Goal: Task Accomplishment & Management: Use online tool/utility

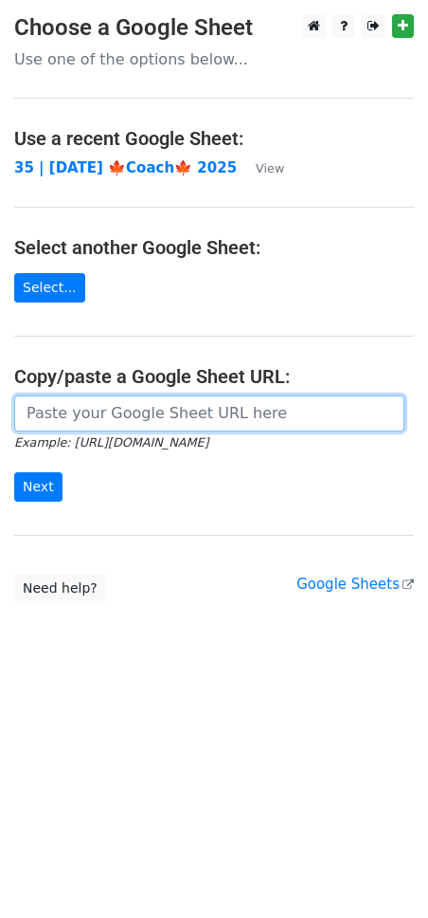
click at [128, 413] on input "url" at bounding box center [209, 413] width 391 height 36
paste input "Hello, My name is Ethel, and I help counselors and therapists diversify their p…"
click at [14, 472] on input "Next" at bounding box center [38, 486] width 48 height 29
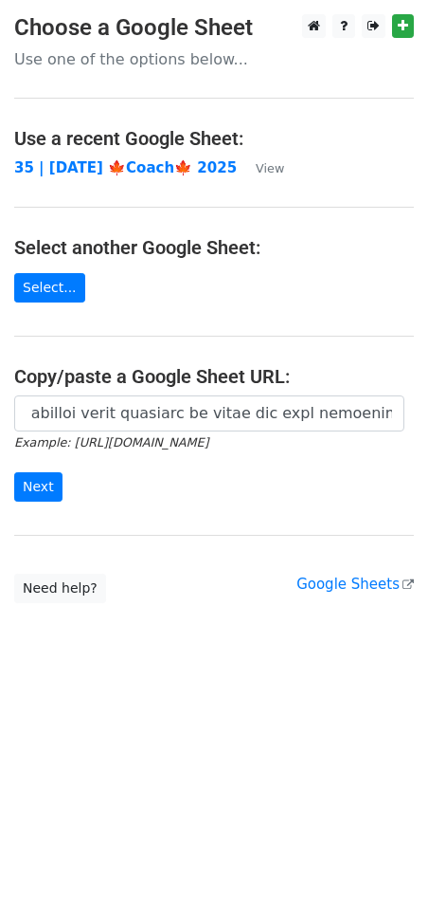
scroll to position [0, 0]
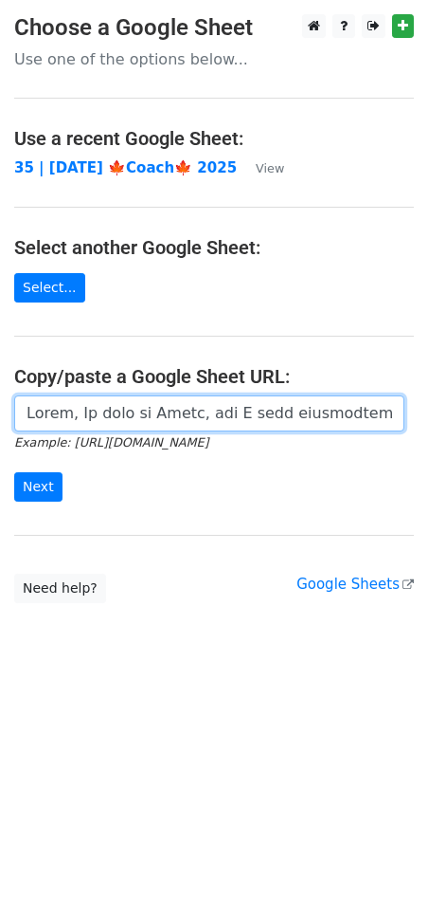
paste input "https://docs.google.com/spreadsheets/d/1RmNJJxjM2kLT9-rP7slmufNmBGMDxD3M-Mj5fWz…"
type input "https://docs.google.com/spreadsheets/d/1RmNJJxjM2kLT9-rP7slmufNmBGMDxD3M-Mj5fWz…"
click at [14, 472] on input "Next" at bounding box center [38, 486] width 48 height 29
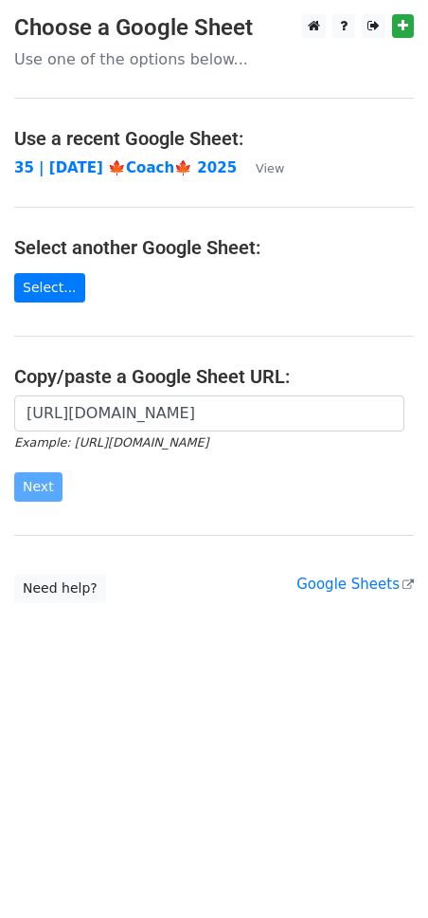
scroll to position [0, 0]
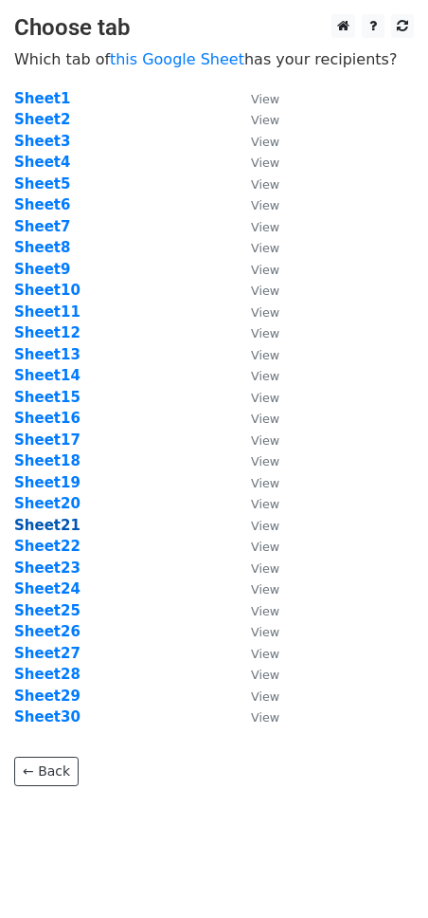
click at [62, 527] on strong "Sheet21" at bounding box center [47, 525] width 66 height 17
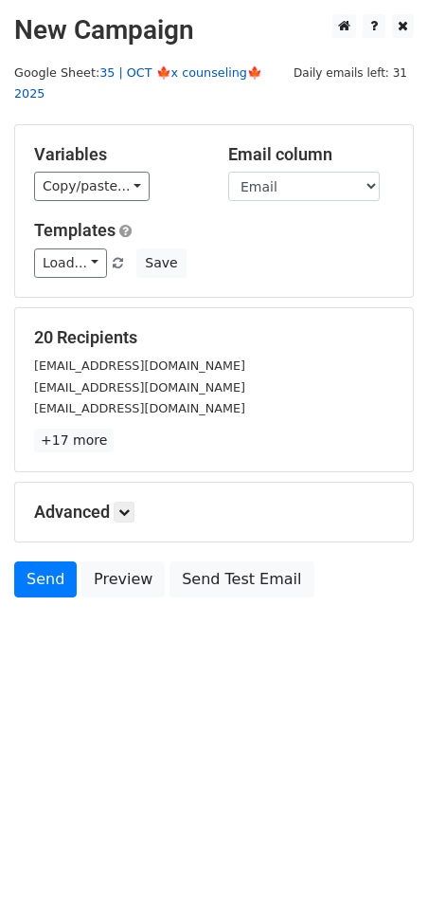
click at [215, 69] on link "35 | OCT 🍁x counseling🍁 2025" at bounding box center [138, 83] width 248 height 36
click at [65, 252] on link "Load..." at bounding box center [70, 262] width 73 height 29
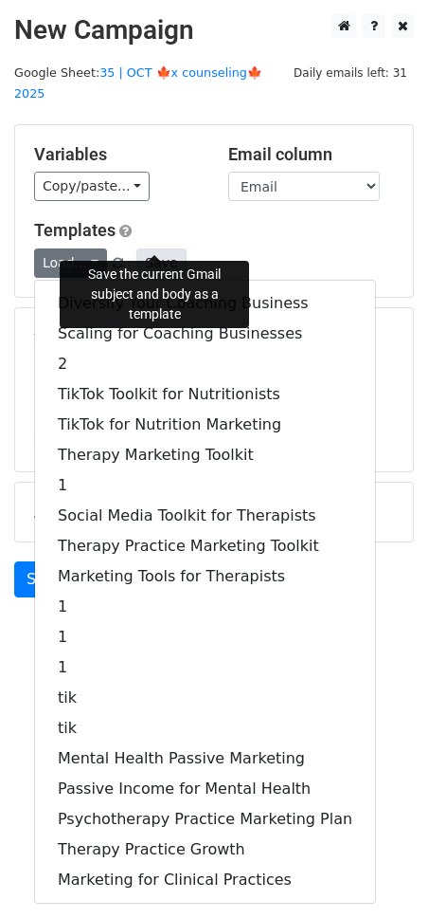
click at [170, 248] on button "Save" at bounding box center [160, 262] width 49 height 29
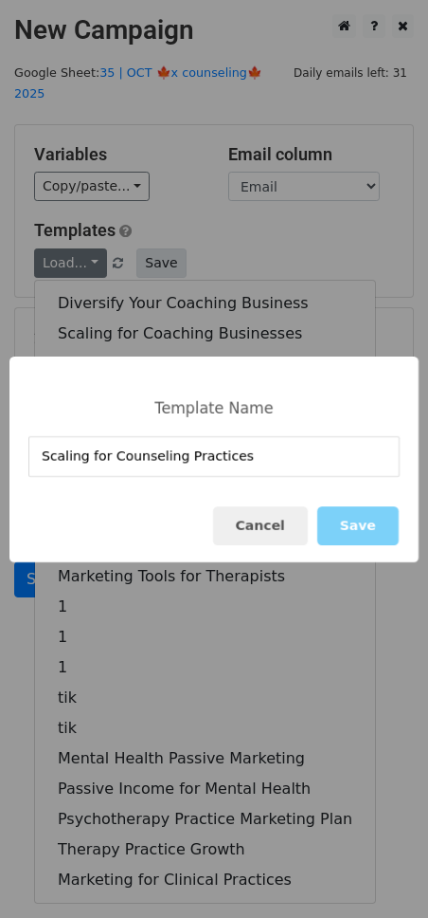
type input "Scaling for Counseling Practices"
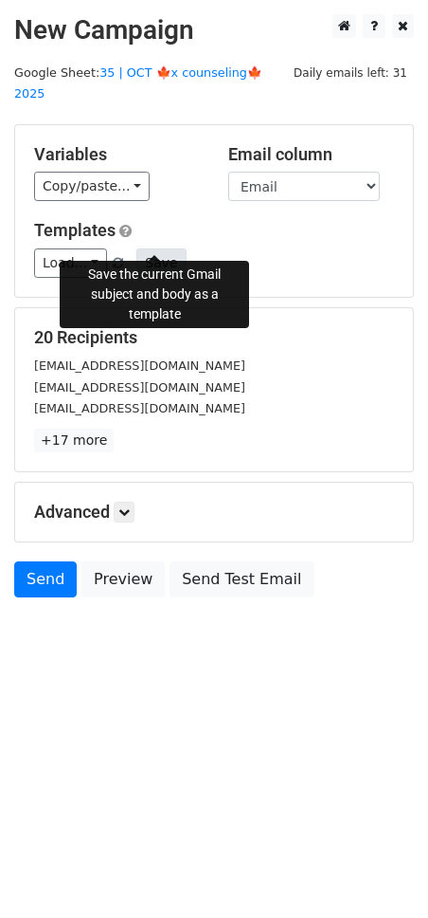
click at [157, 248] on button "Save" at bounding box center [160, 262] width 49 height 29
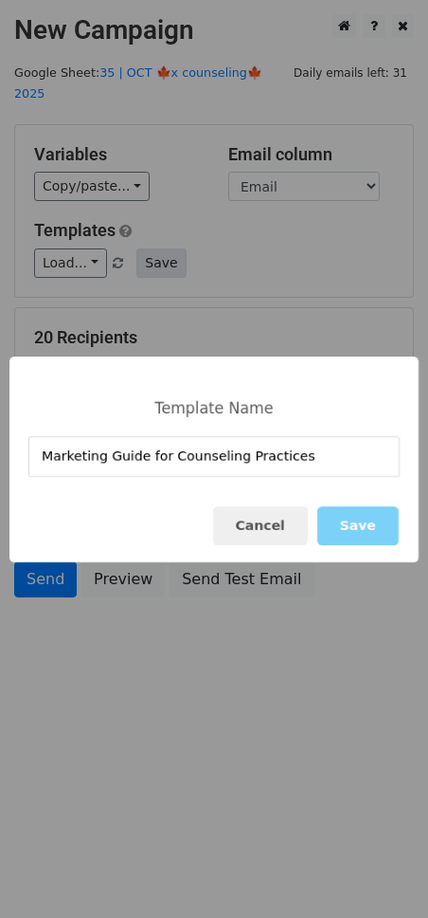
type input "Marketing Guide for Counseling Practices"
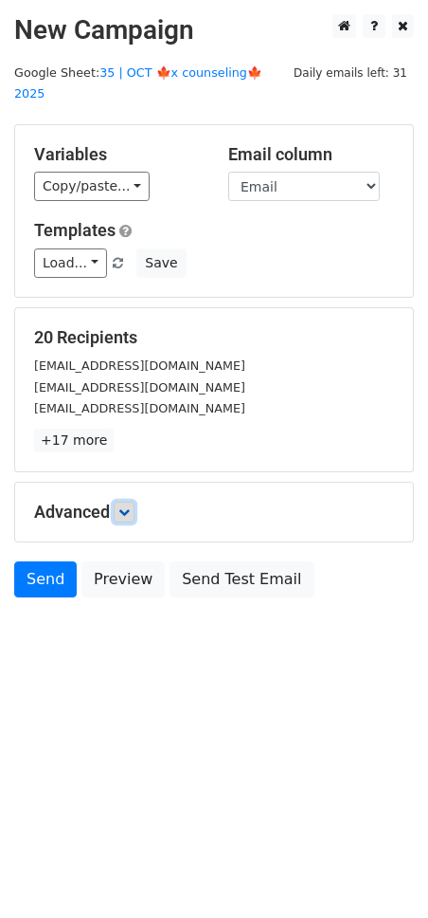
click at [121, 506] on icon at bounding box center [123, 511] width 11 height 11
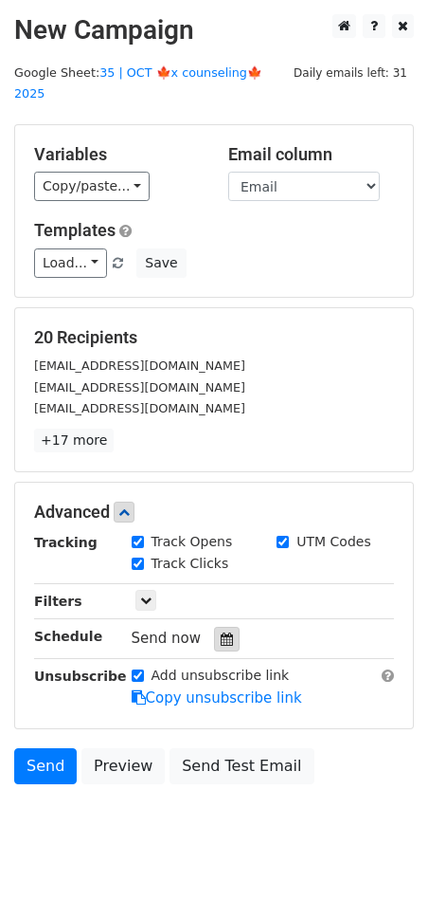
click at [221, 632] on icon at bounding box center [227, 638] width 12 height 13
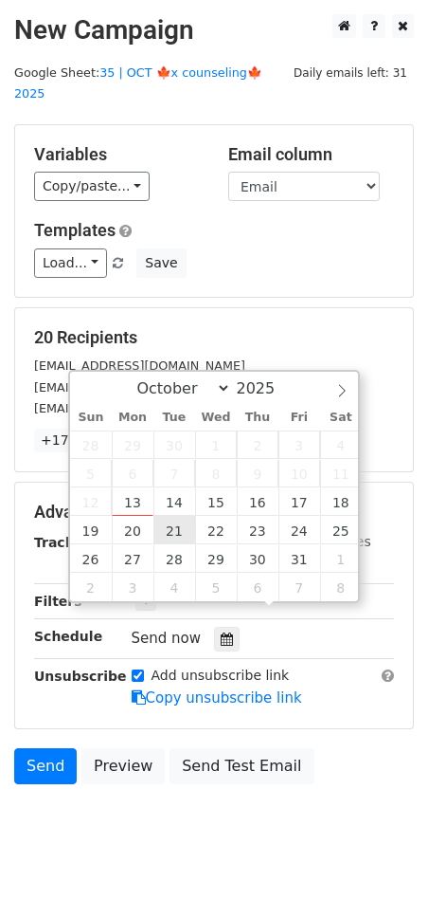
type input "2025-10-21 12:00"
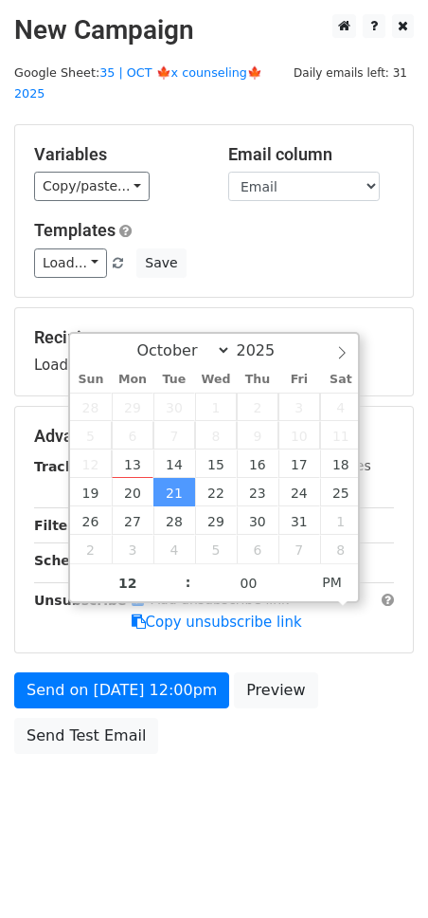
click at [167, 683] on div "Send on Oct 21 at 12:00pm Preview Send Test Email" at bounding box center [214, 717] width 428 height 91
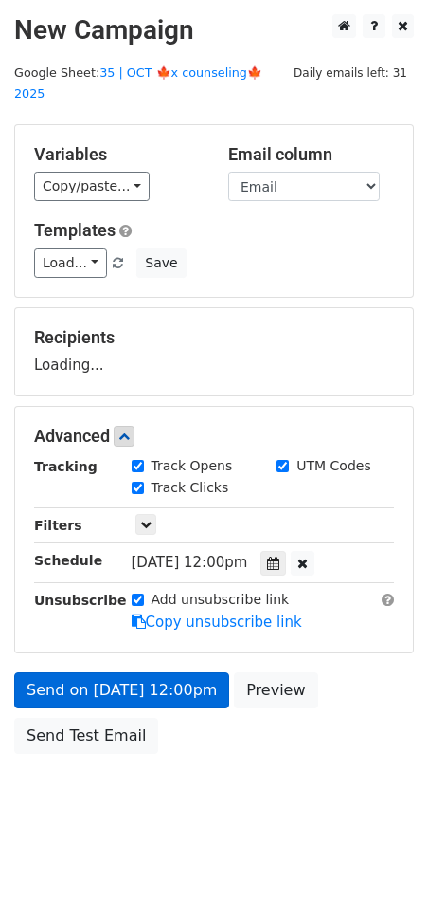
click at [159, 681] on div "Send on Oct 21 at 12:00pm Preview Send Test Email" at bounding box center [214, 717] width 428 height 91
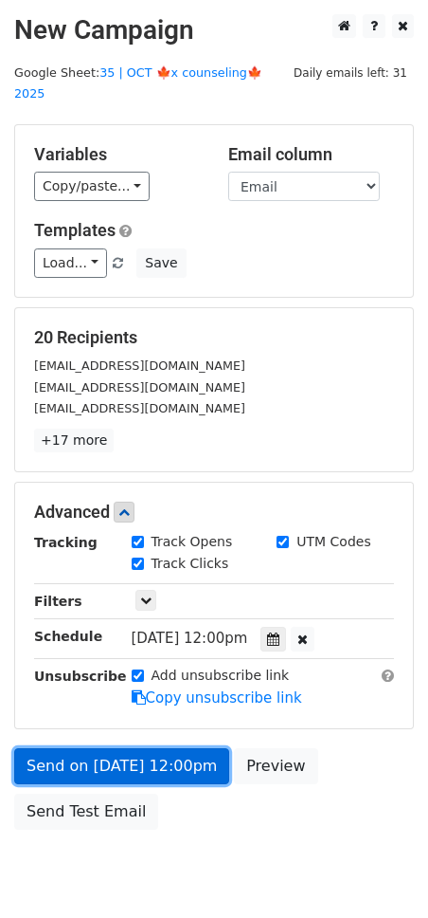
click at [118, 748] on link "Send on Oct 21 at 12:00pm" at bounding box center [121, 766] width 215 height 36
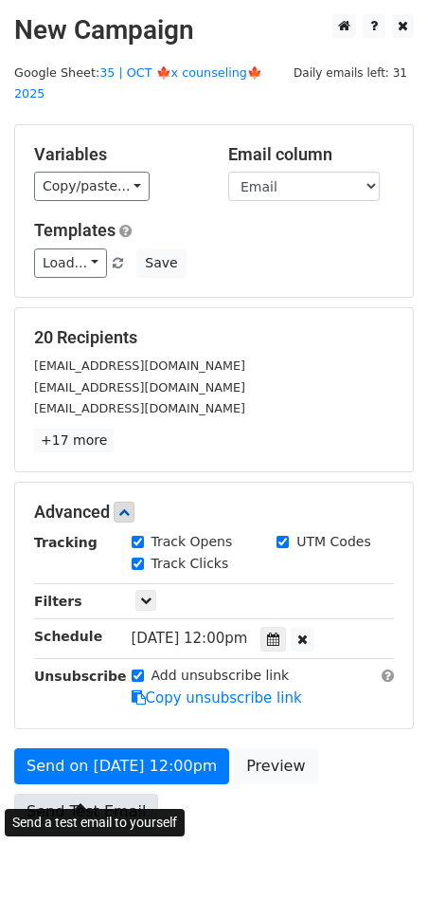
click at [87, 793] on link "Send Test Email" at bounding box center [86, 811] width 144 height 36
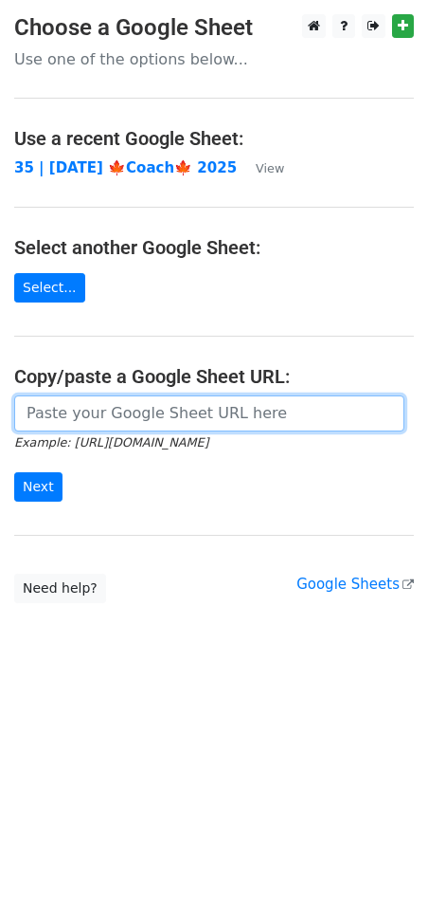
click at [101, 421] on input "url" at bounding box center [209, 413] width 391 height 36
paste input "https://docs.google.com/spreadsheets/d/1RmNJJxjM2kLT9-rP7slmufNmBGMDxD3M-Mj5fWz…"
type input "https://docs.google.com/spreadsheets/d/1RmNJJxjM2kLT9-rP7slmufNmBGMDxD3M-Mj5fWz…"
click at [14, 472] on input "Next" at bounding box center [38, 486] width 48 height 29
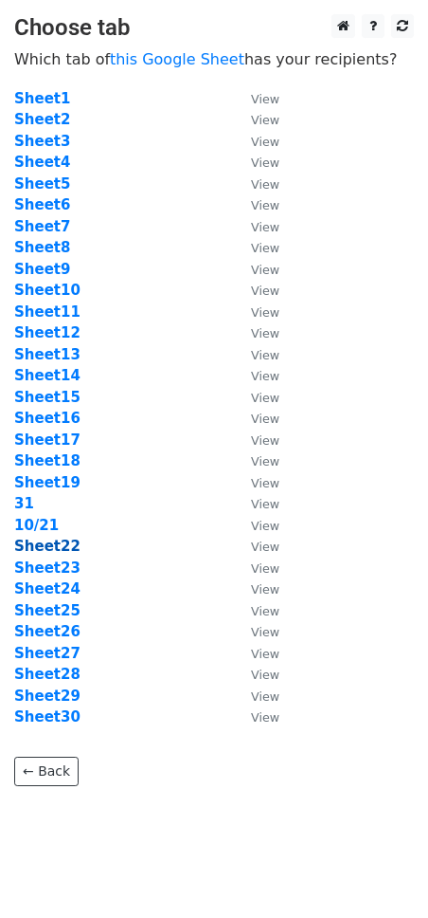
click at [57, 550] on strong "Sheet22" at bounding box center [47, 545] width 66 height 17
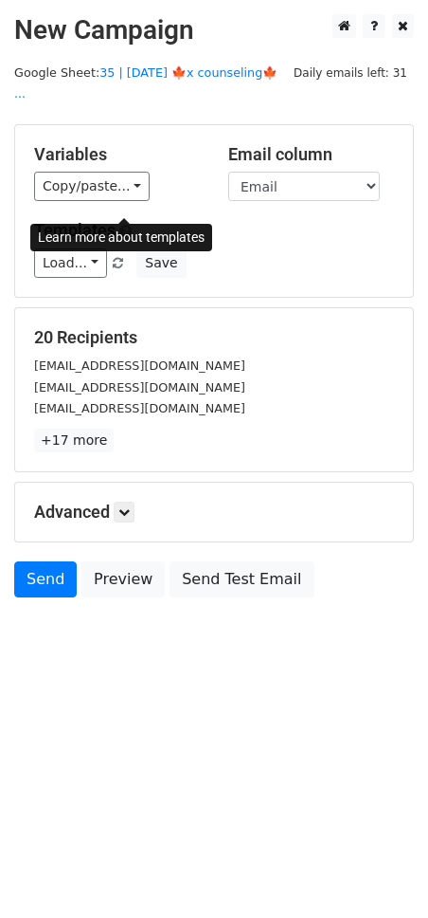
click at [76, 245] on div "Learn more about templates" at bounding box center [121, 237] width 182 height 27
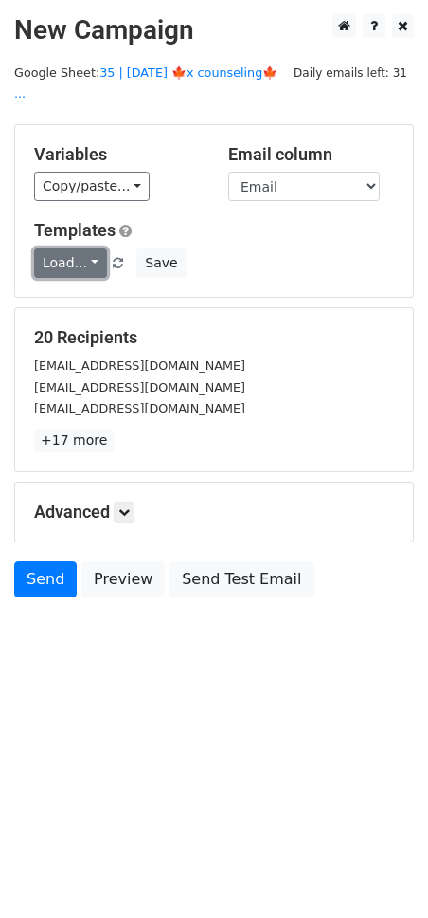
drag, startPoint x: 73, startPoint y: 226, endPoint x: 92, endPoint y: 246, distance: 28.2
click at [73, 248] on link "Load..." at bounding box center [70, 262] width 73 height 29
click at [92, 248] on link "Load..." at bounding box center [70, 262] width 73 height 29
click at [83, 248] on link "Load..." at bounding box center [70, 262] width 73 height 29
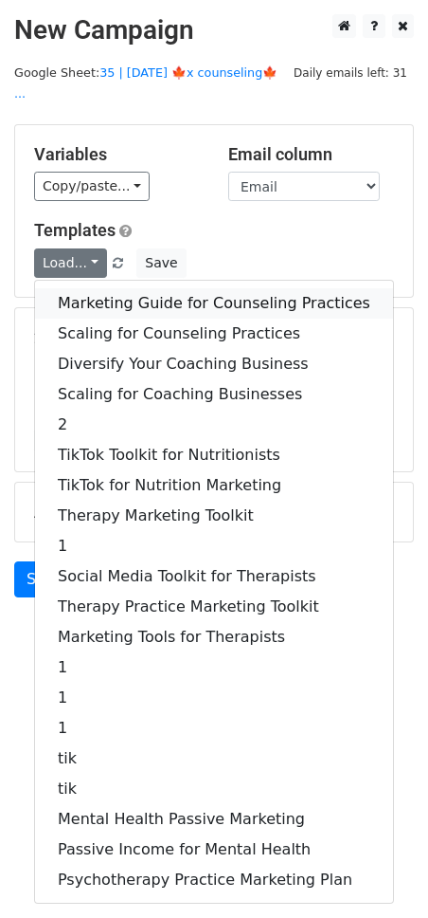
click at [97, 288] on link "Marketing Guide for Counseling Practices" at bounding box center [214, 303] width 358 height 30
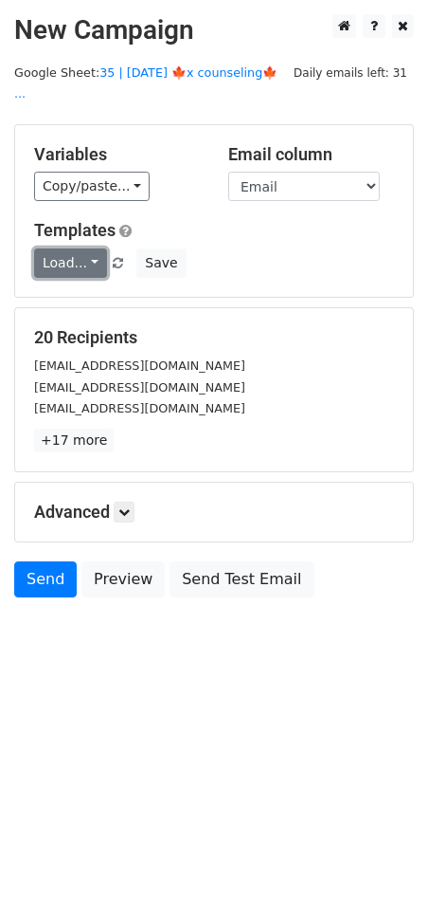
click at [65, 248] on link "Load..." at bounding box center [70, 262] width 73 height 29
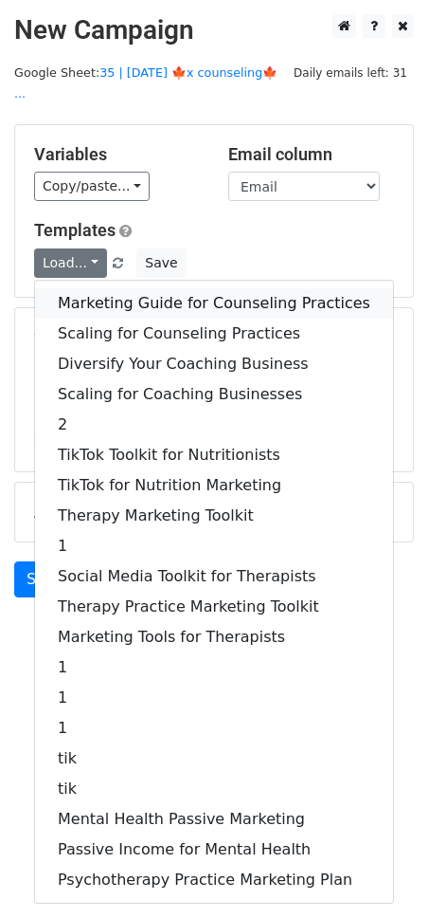
click at [115, 288] on link "Marketing Guide for Counseling Practices" at bounding box center [214, 303] width 358 height 30
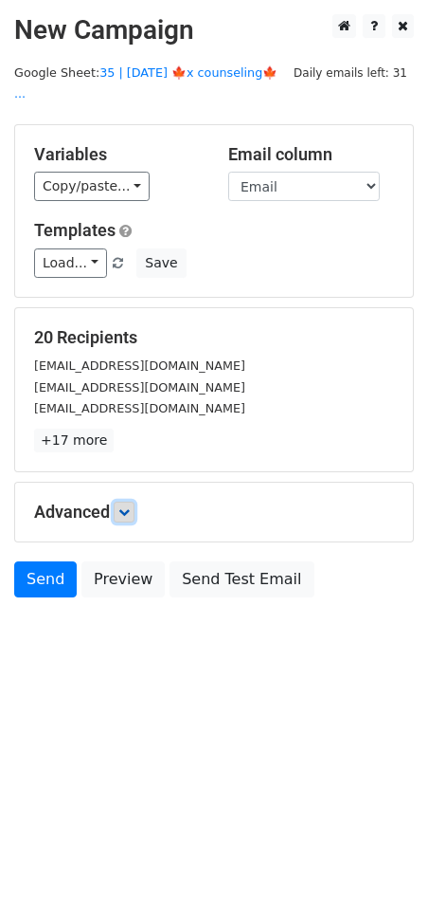
click at [130, 506] on icon at bounding box center [123, 511] width 11 height 11
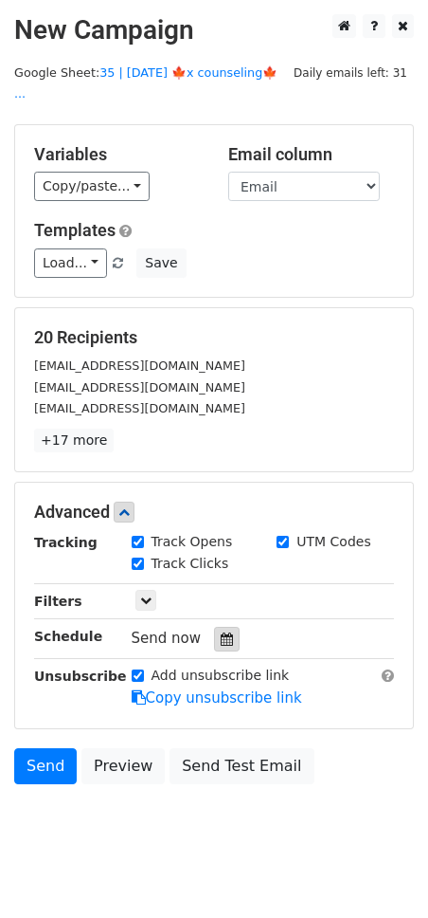
click at [221, 632] on icon at bounding box center [227, 638] width 12 height 13
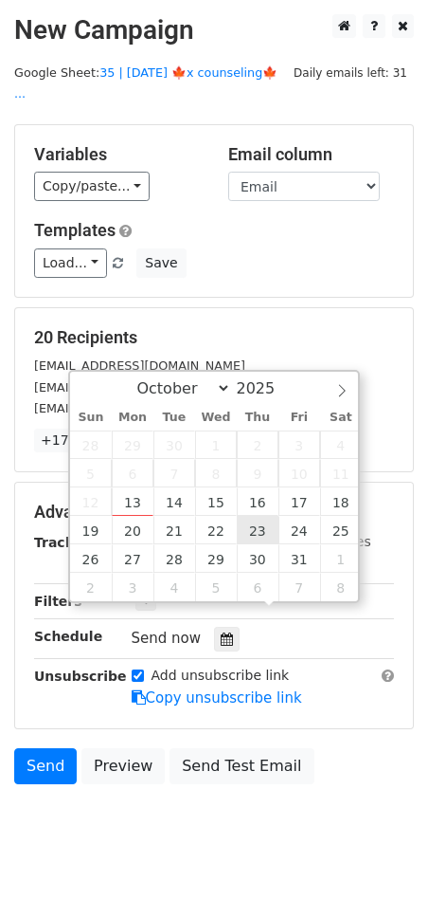
type input "2025-10-23 12:00"
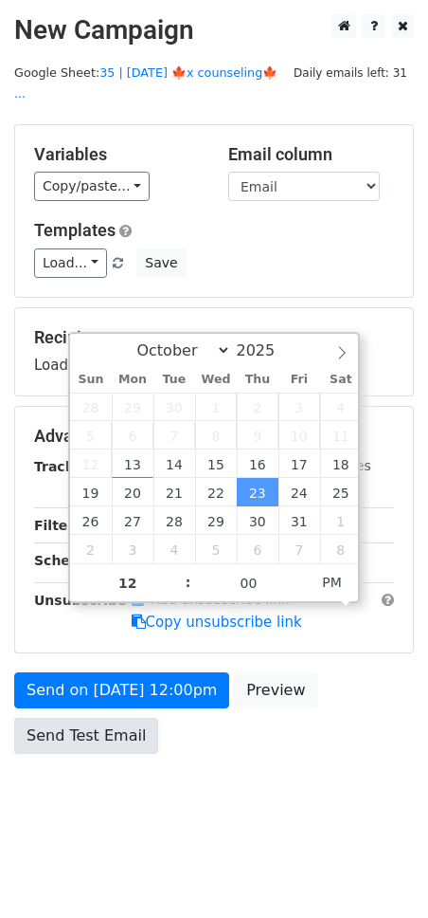
click at [138, 718] on link "Send Test Email" at bounding box center [86, 736] width 144 height 36
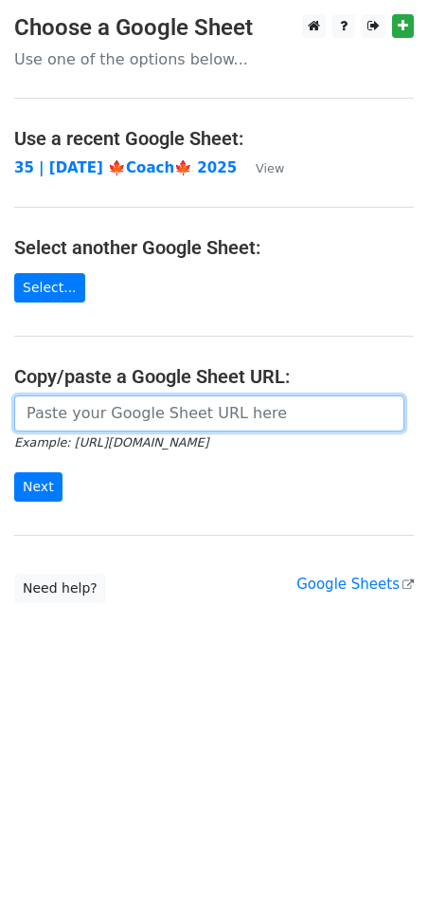
click at [152, 404] on input "url" at bounding box center [209, 413] width 391 height 36
paste input "https://docs.google.com/spreadsheets/d/1RmNJJxjM2kLT9-rP7slmufNmBGMDxD3M-Mj5fWz…"
type input "https://docs.google.com/spreadsheets/d/1RmNJJxjM2kLT9-rP7slmufNmBGMDxD3M-Mj5fWz…"
click at [14, 472] on input "Next" at bounding box center [38, 486] width 48 height 29
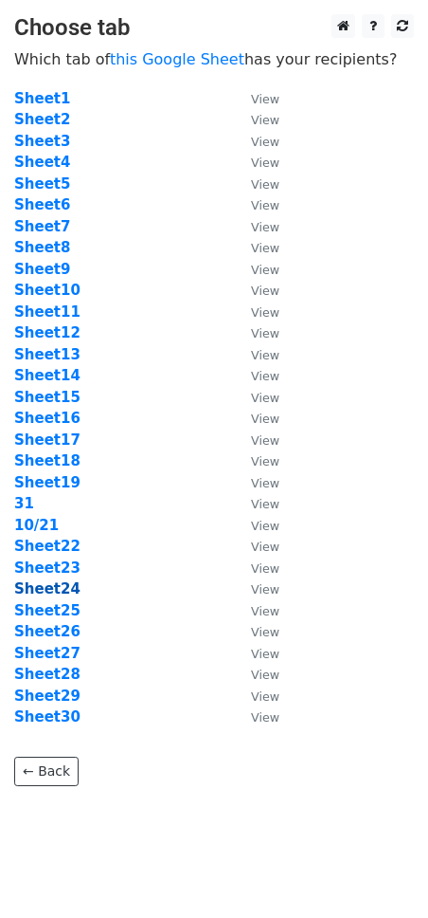
click at [53, 595] on strong "Sheet24" at bounding box center [47, 588] width 66 height 17
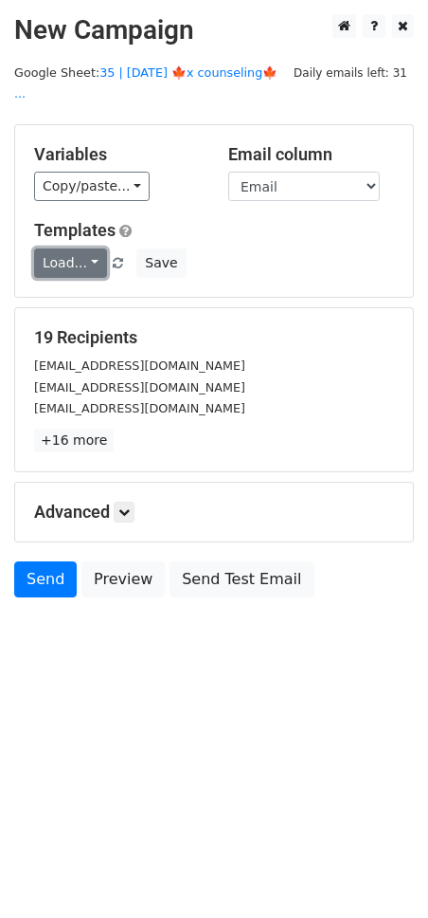
click at [64, 248] on link "Load..." at bounding box center [70, 262] width 73 height 29
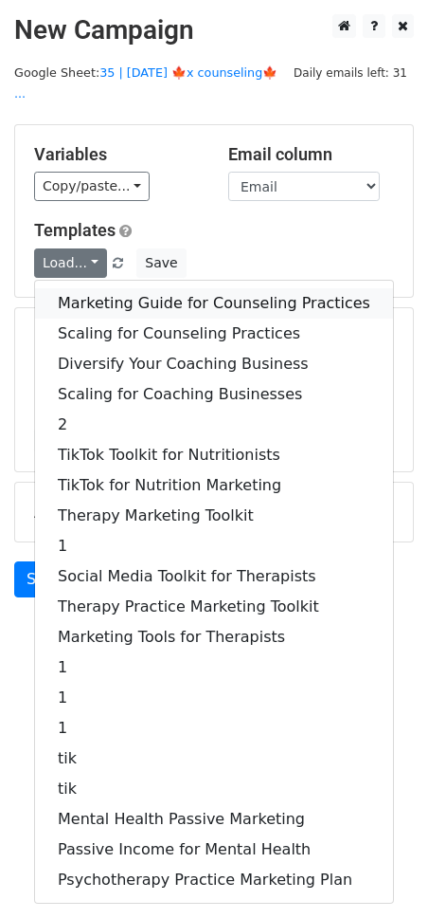
click at [151, 288] on link "Marketing Guide for Counseling Practices" at bounding box center [214, 303] width 358 height 30
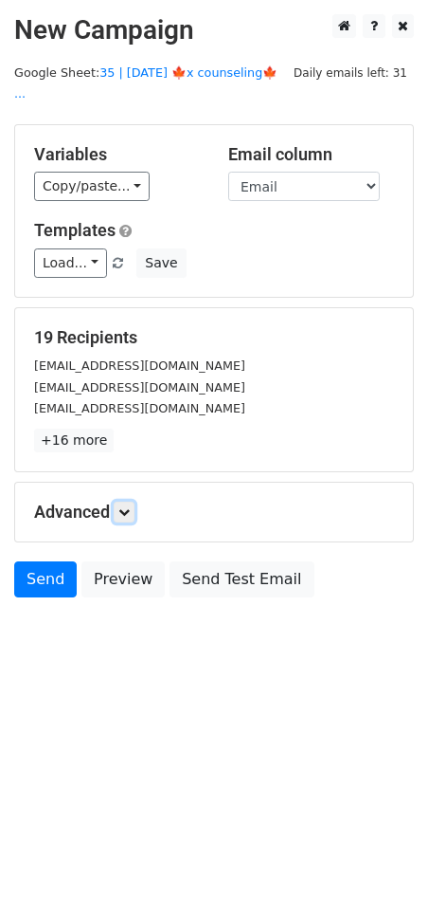
drag, startPoint x: 122, startPoint y: 480, endPoint x: 131, endPoint y: 503, distance: 25.2
click at [123, 501] on link at bounding box center [124, 511] width 21 height 21
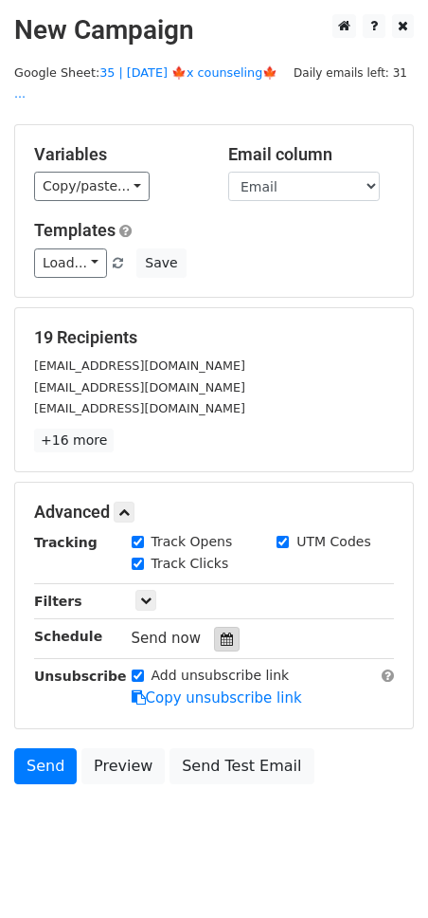
click at [221, 632] on icon at bounding box center [227, 638] width 12 height 13
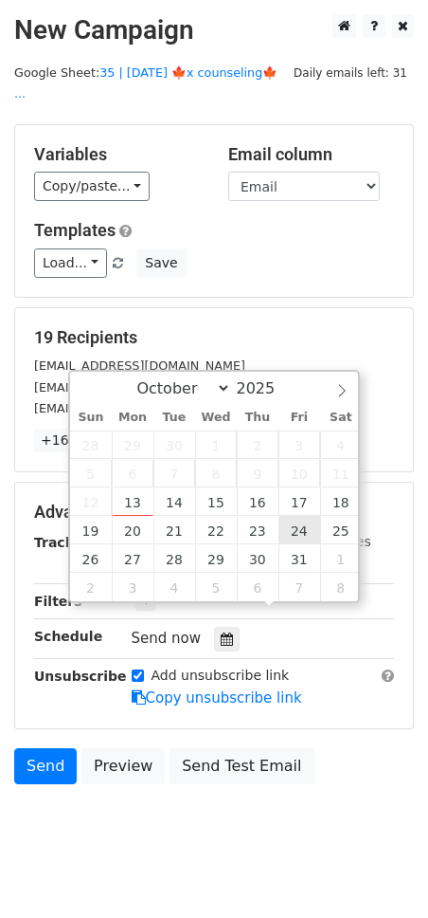
type input "2025-10-24 12:00"
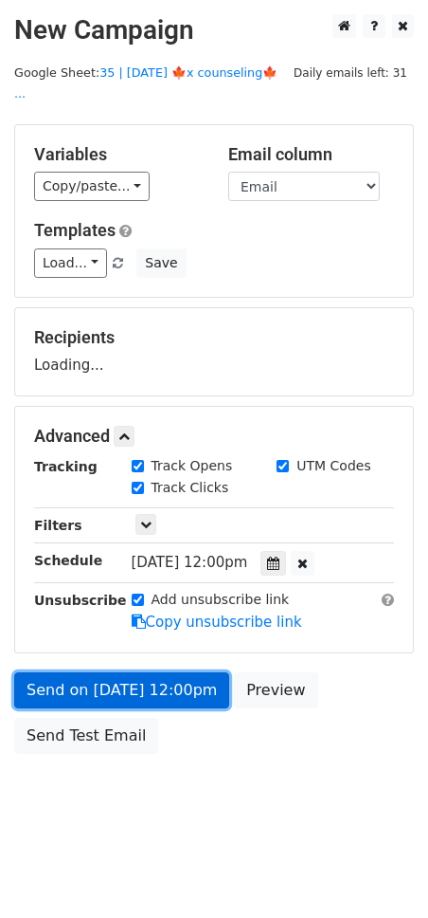
click at [178, 672] on link "Send on Oct 24 at 12:00pm" at bounding box center [121, 690] width 215 height 36
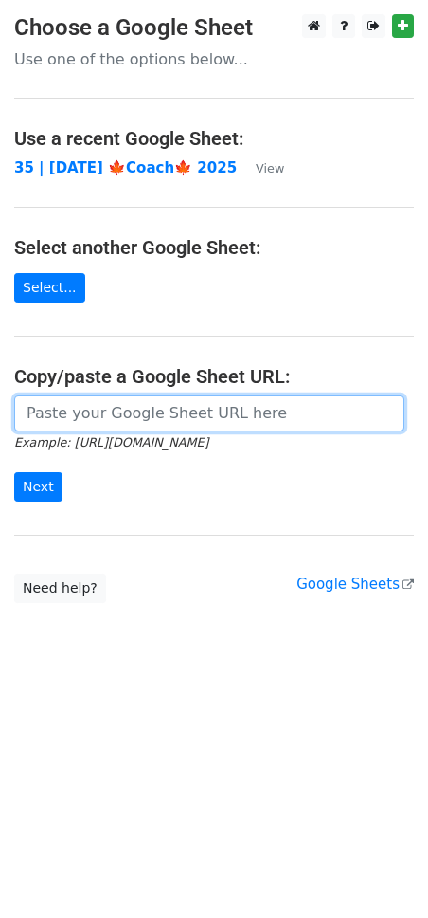
click at [230, 417] on input "url" at bounding box center [209, 413] width 391 height 36
paste input "[URL][DOMAIN_NAME]"
type input "[URL][DOMAIN_NAME]"
click at [14, 472] on input "Next" at bounding box center [38, 486] width 48 height 29
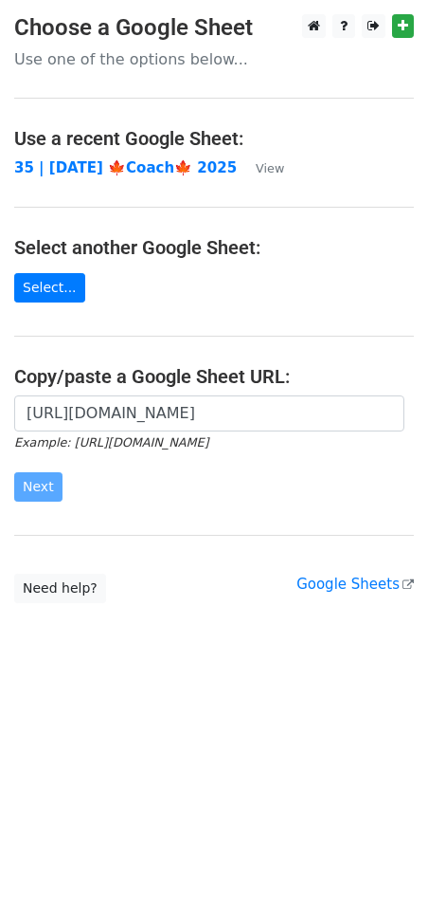
scroll to position [0, 0]
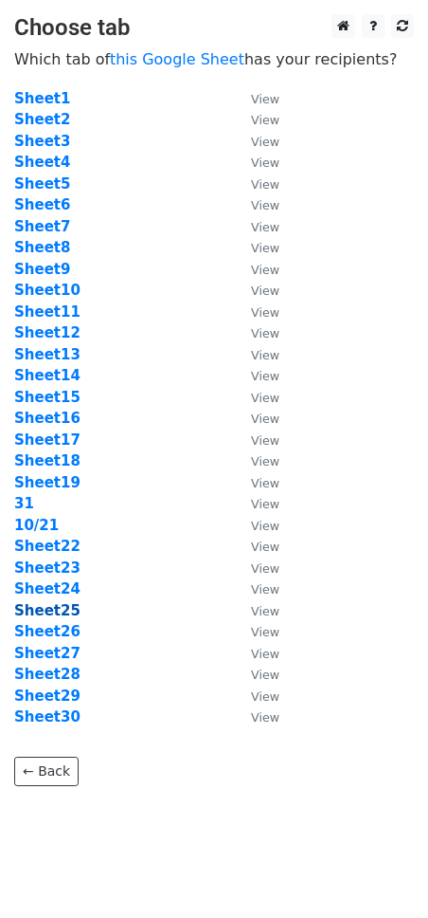
click at [53, 605] on strong "Sheet25" at bounding box center [47, 610] width 66 height 17
click at [64, 608] on strong "Sheet25" at bounding box center [47, 610] width 66 height 17
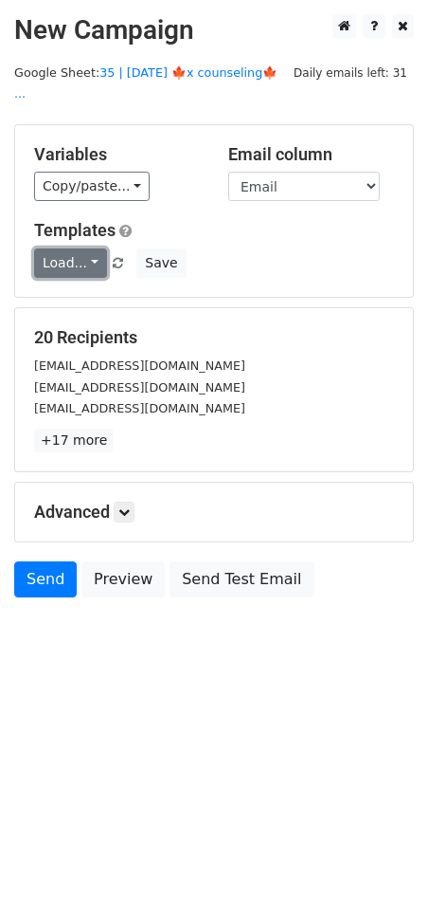
click at [74, 249] on link "Load..." at bounding box center [70, 262] width 73 height 29
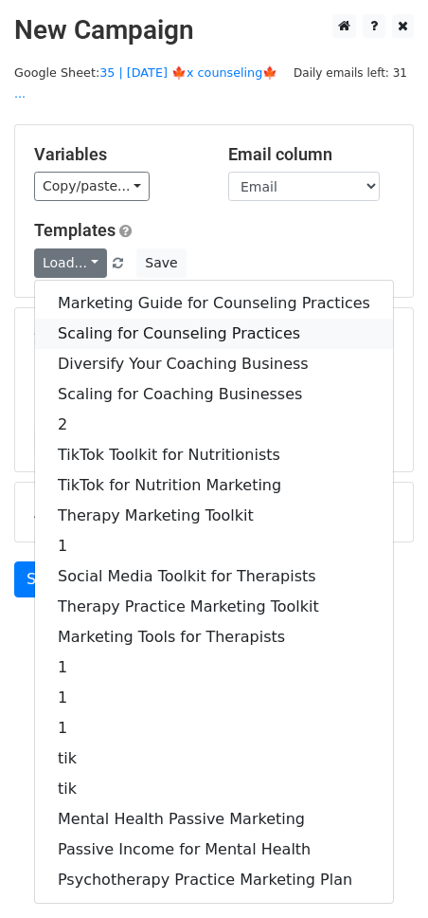
click at [147, 318] on link "Scaling for Counseling Practices" at bounding box center [214, 333] width 358 height 30
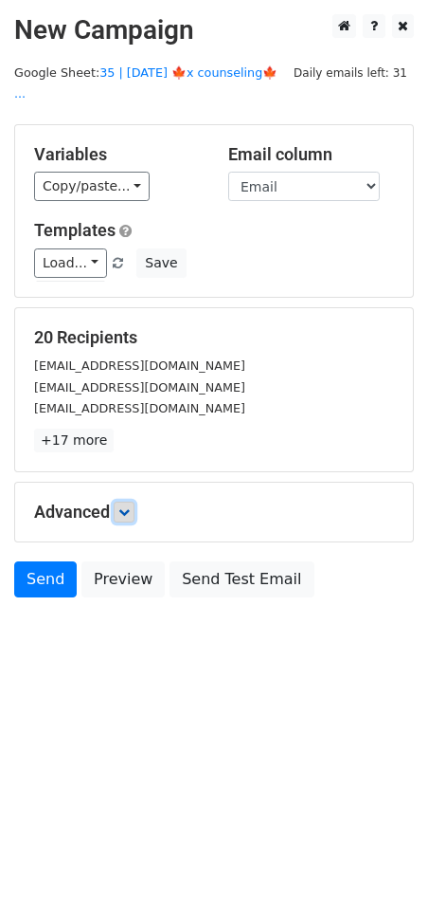
click at [135, 501] on link at bounding box center [124, 511] width 21 height 21
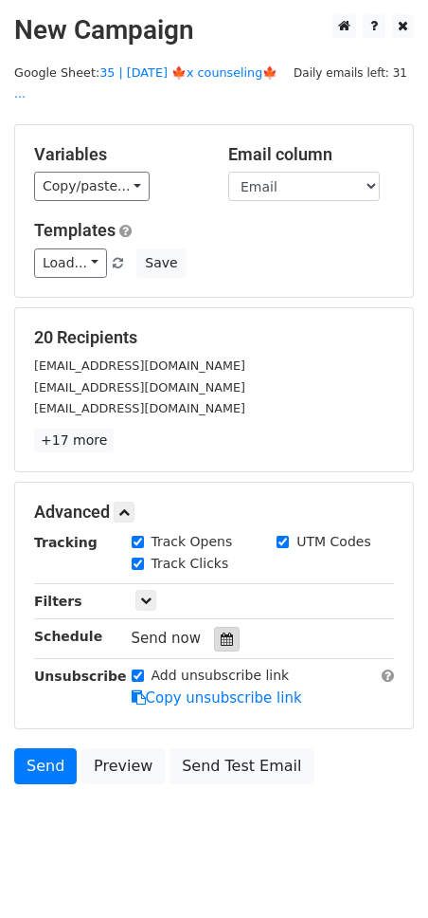
click at [222, 627] on div at bounding box center [227, 639] width 26 height 25
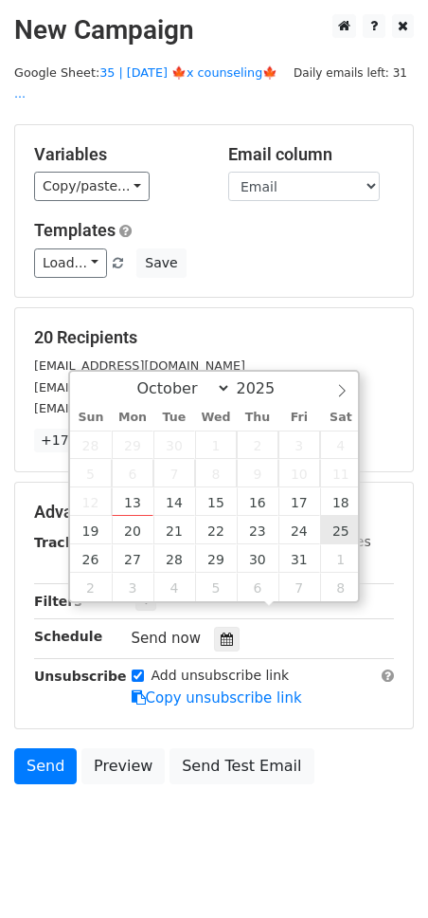
type input "2025-10-25 12:00"
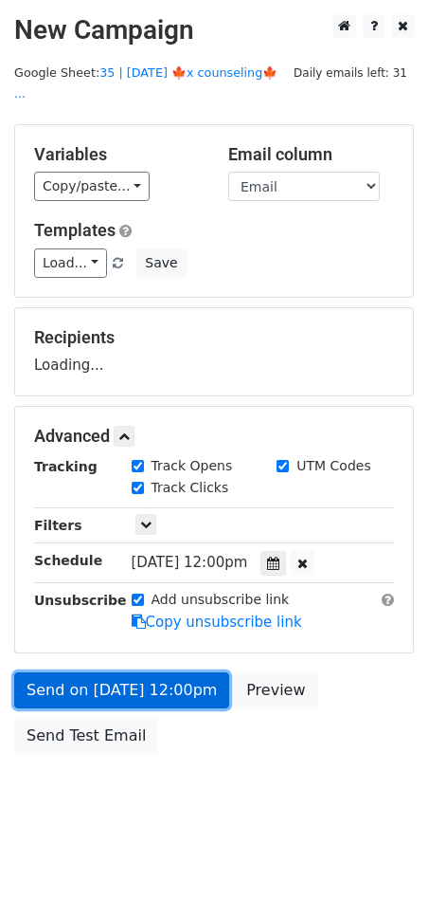
click at [165, 672] on link "Send on Oct 25 at 12:00pm" at bounding box center [121, 690] width 215 height 36
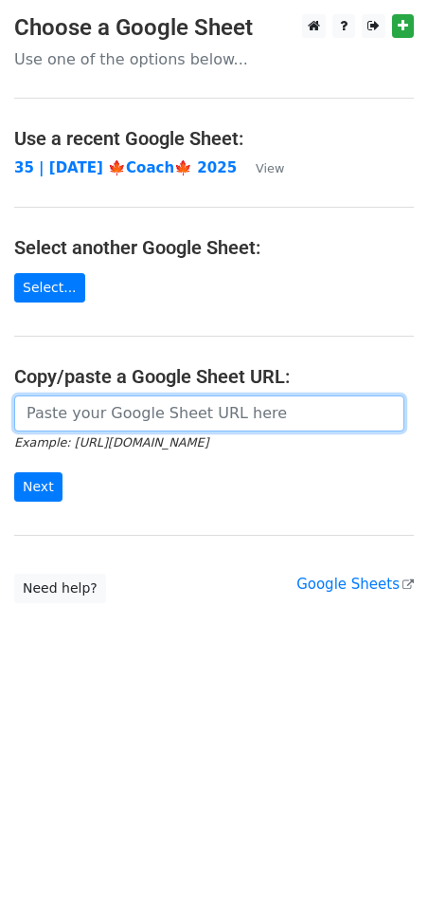
click at [132, 416] on input "url" at bounding box center [209, 413] width 391 height 36
paste input "[URL][DOMAIN_NAME]"
type input "[URL][DOMAIN_NAME]"
click at [14, 472] on input "Next" at bounding box center [38, 486] width 48 height 29
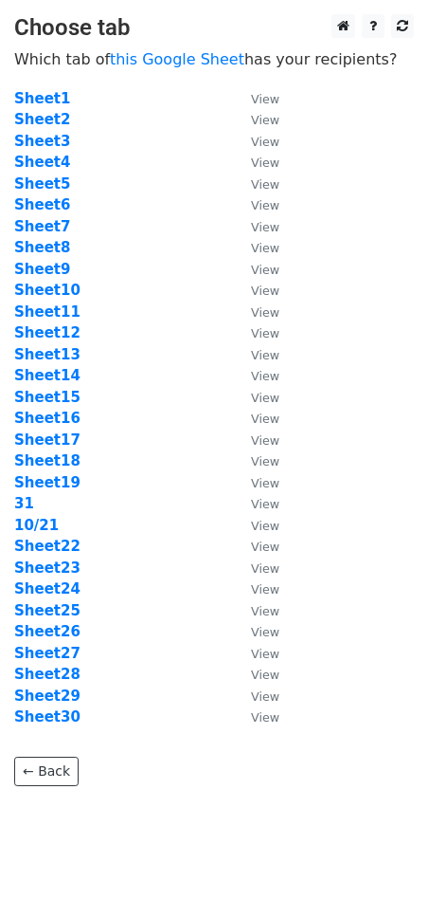
scroll to position [19, 0]
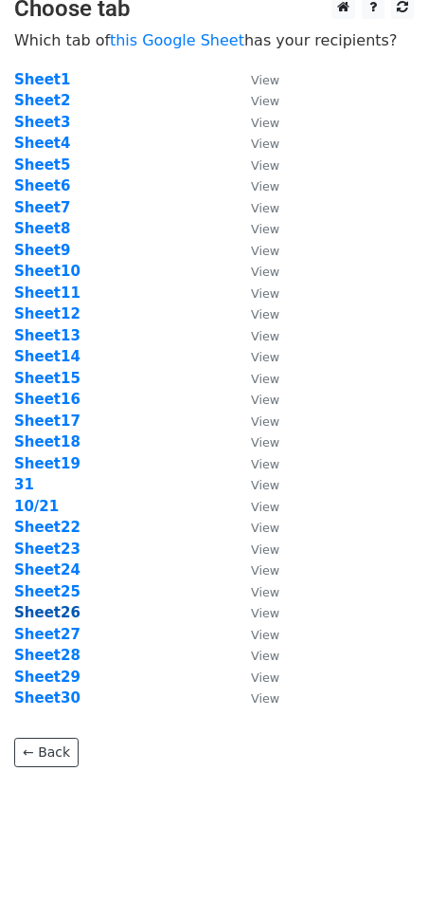
click at [52, 604] on strong "Sheet26" at bounding box center [47, 612] width 66 height 17
click at [53, 609] on strong "Sheet26" at bounding box center [47, 612] width 66 height 17
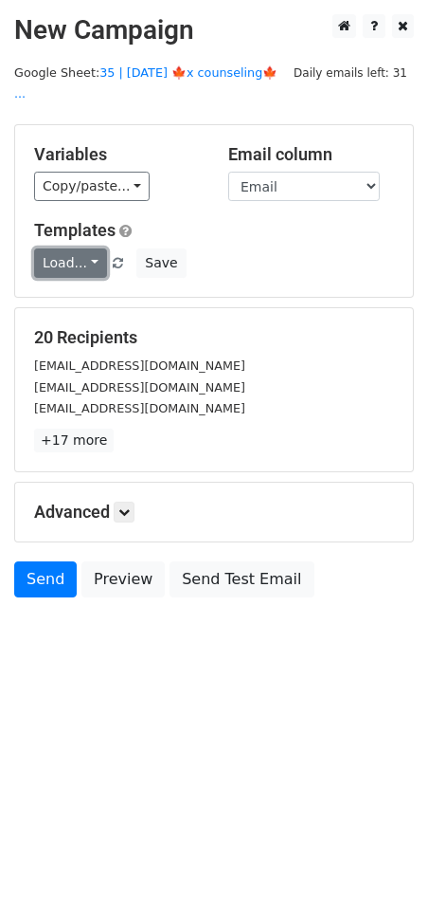
click at [60, 248] on link "Load..." at bounding box center [70, 262] width 73 height 29
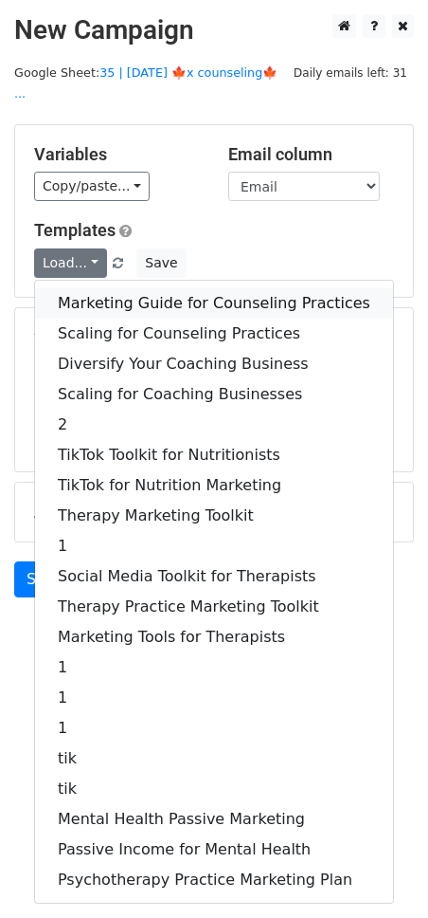
click at [121, 288] on link "Marketing Guide for Counseling Practices" at bounding box center [214, 303] width 358 height 30
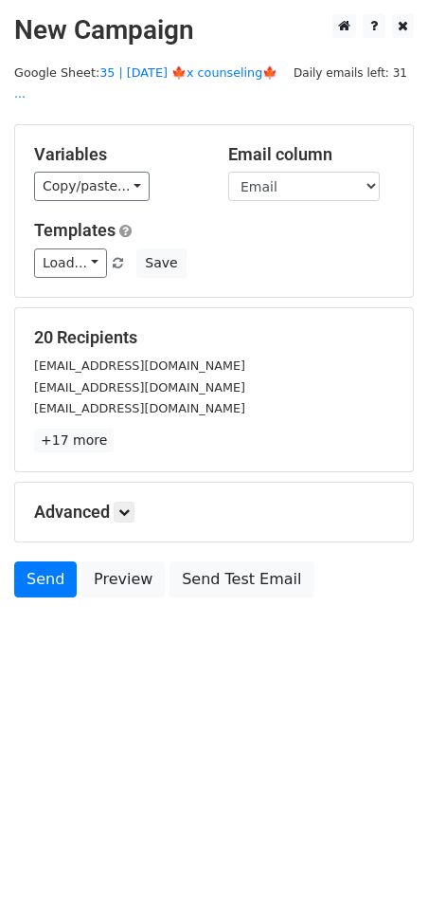
click at [127, 482] on div "Advanced Tracking Track Opens UTM Codes Track Clicks Filters Only include sprea…" at bounding box center [214, 511] width 398 height 59
click at [127, 506] on icon at bounding box center [123, 511] width 11 height 11
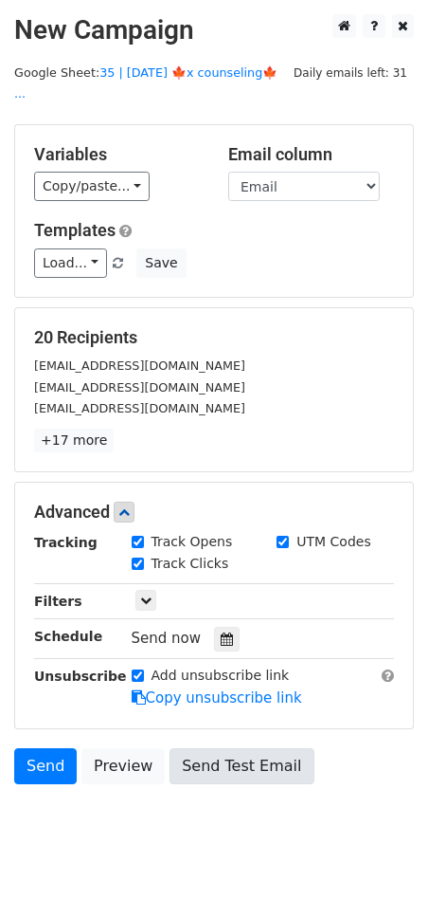
click at [227, 627] on div at bounding box center [227, 639] width 26 height 25
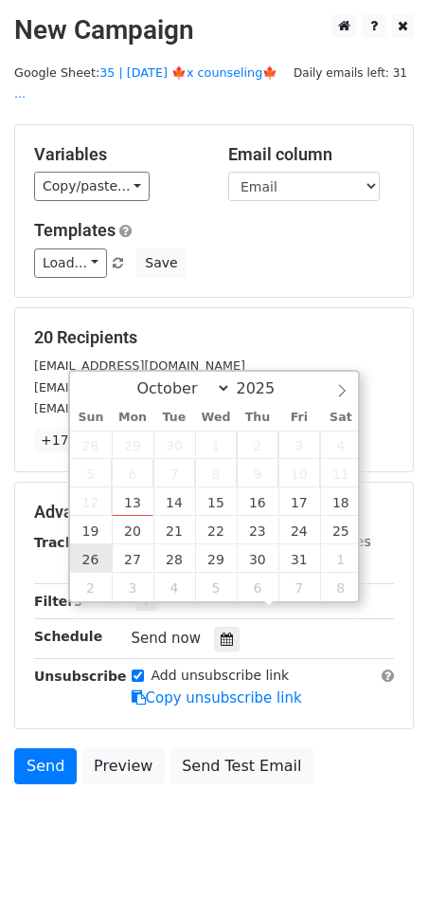
type input "2025-10-26 12:00"
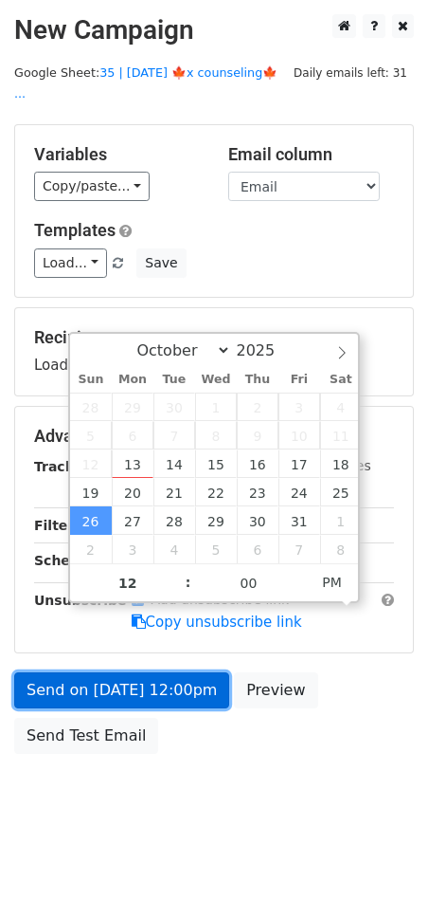
click at [94, 672] on link "Send on Oct 26 at 12:00pm" at bounding box center [121, 690] width 215 height 36
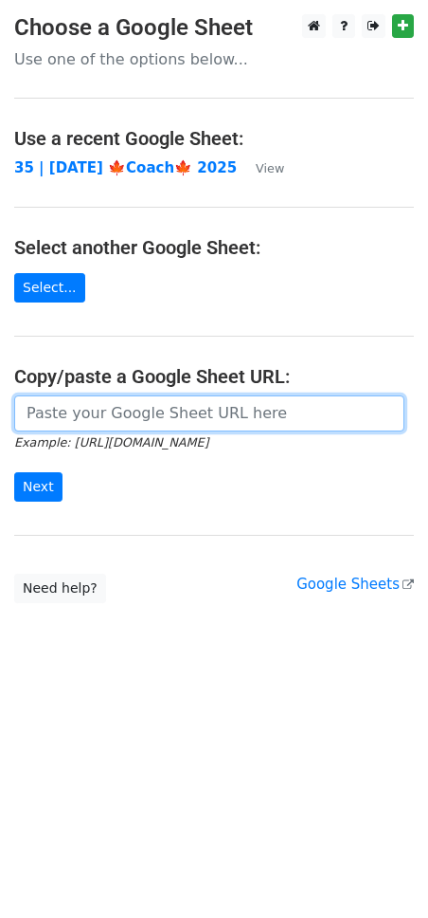
click at [148, 414] on input "url" at bounding box center [209, 413] width 391 height 36
paste input "[URL][DOMAIN_NAME]"
type input "[URL][DOMAIN_NAME]"
click at [14, 472] on input "Next" at bounding box center [38, 486] width 48 height 29
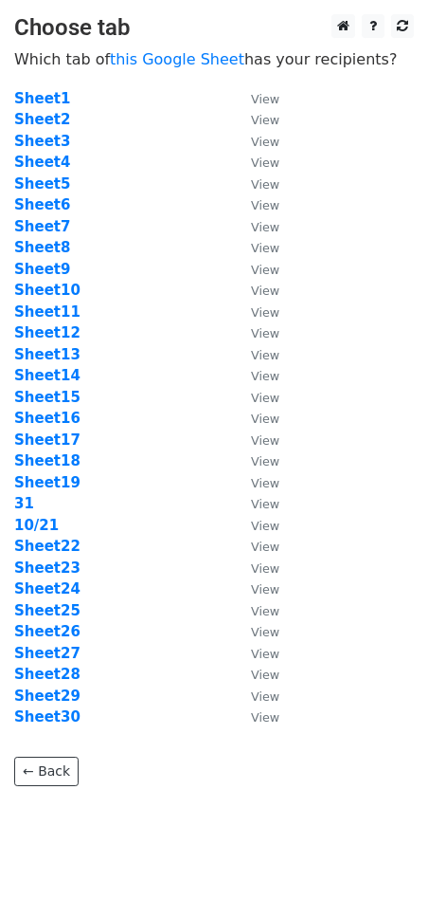
click at [42, 643] on td "Sheet27" at bounding box center [123, 654] width 218 height 22
click at [42, 647] on strong "Sheet27" at bounding box center [47, 653] width 66 height 17
click at [59, 653] on strong "Sheet27" at bounding box center [47, 653] width 66 height 17
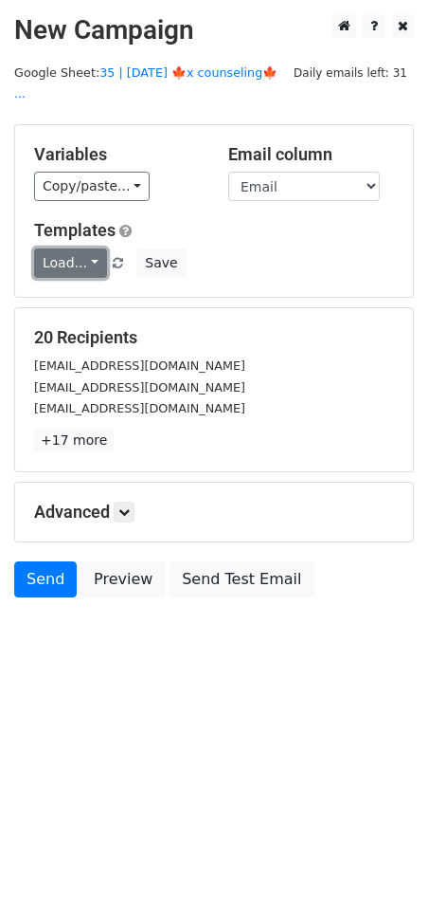
click at [69, 248] on link "Load..." at bounding box center [70, 262] width 73 height 29
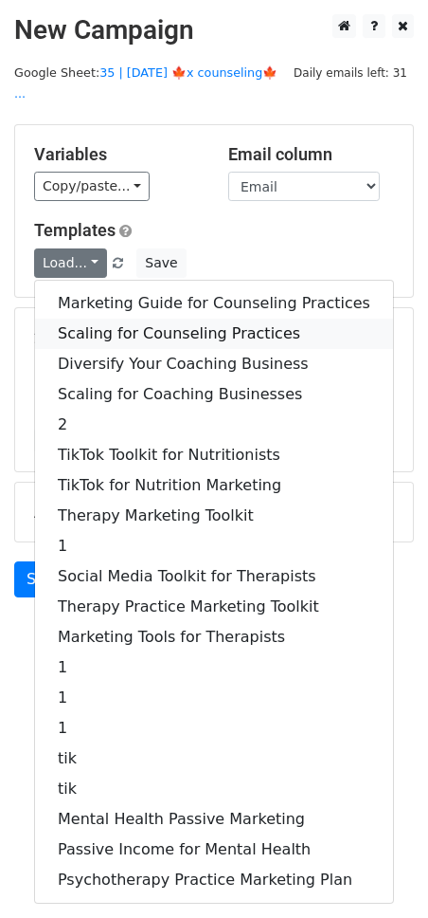
click at [122, 318] on link "Scaling for Counseling Practices" at bounding box center [214, 333] width 358 height 30
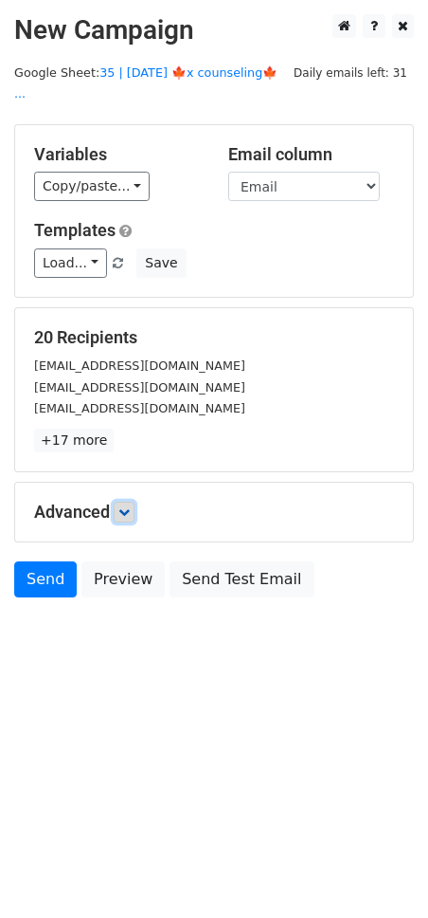
click at [126, 506] on icon at bounding box center [123, 511] width 11 height 11
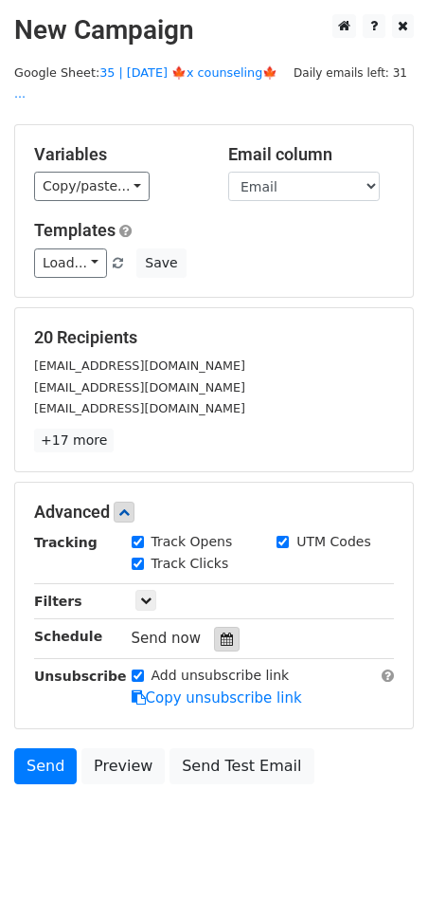
click at [221, 632] on icon at bounding box center [227, 638] width 12 height 13
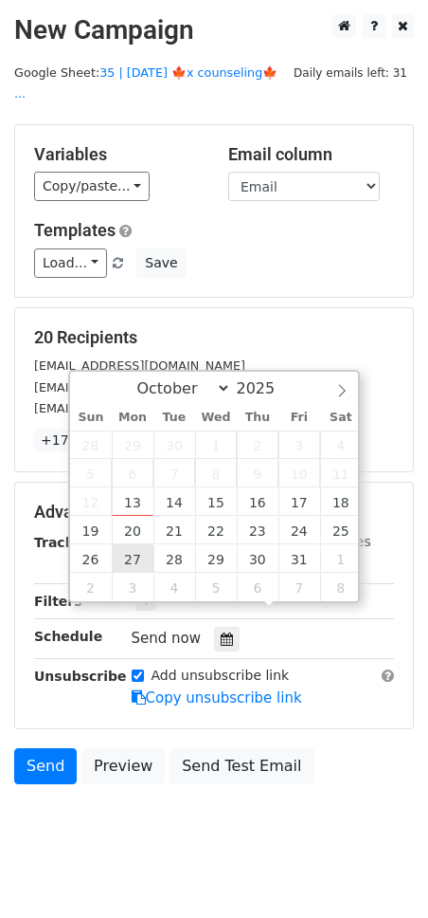
type input "2025-10-27 12:00"
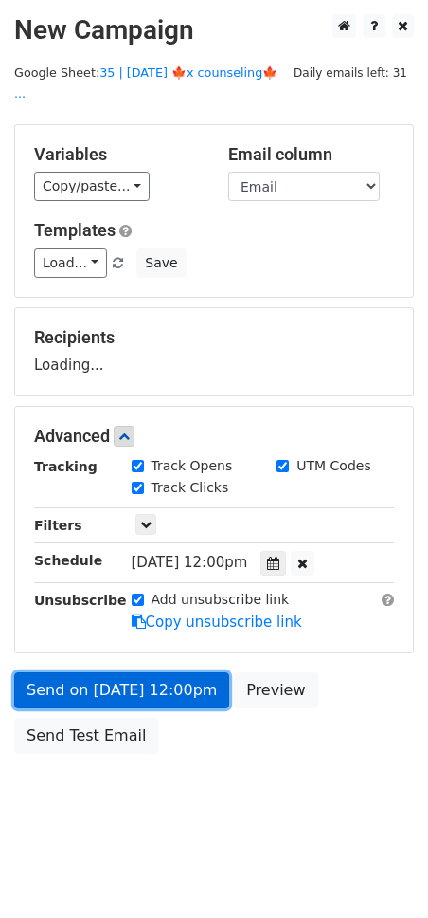
click at [122, 672] on link "Send on Oct 27 at 12:00pm" at bounding box center [121, 690] width 215 height 36
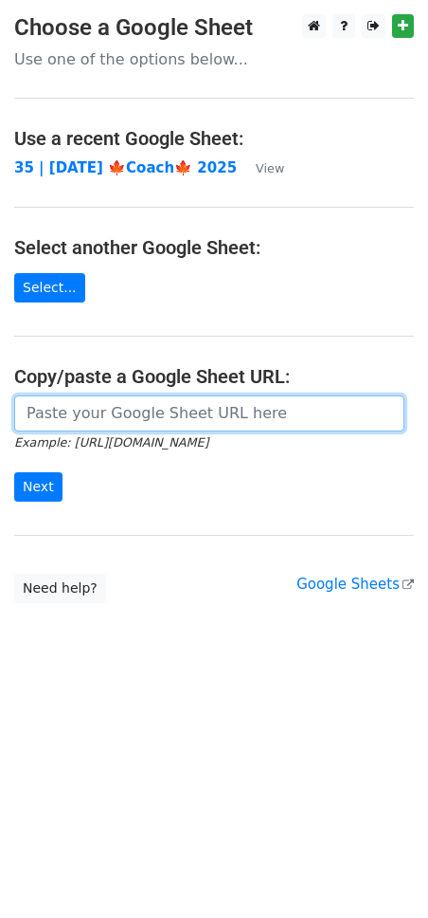
click at [147, 413] on input "url" at bounding box center [209, 413] width 391 height 36
paste input "[URL][DOMAIN_NAME]"
type input "[URL][DOMAIN_NAME]"
click at [14, 472] on input "Next" at bounding box center [38, 486] width 48 height 29
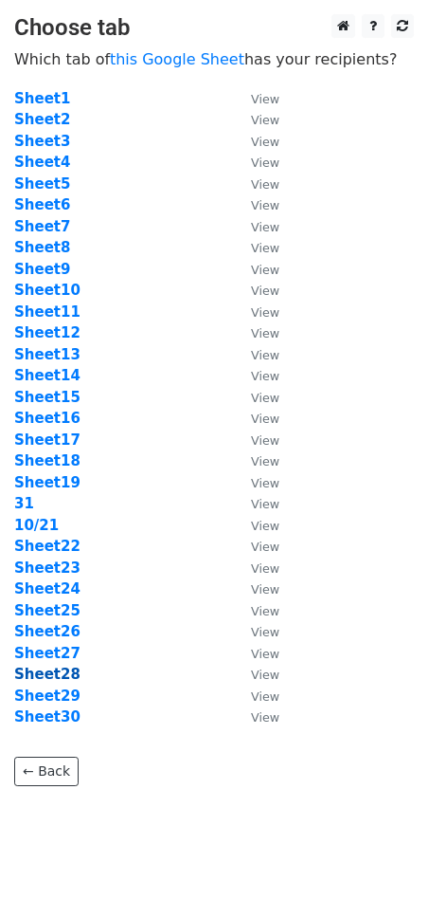
click at [66, 670] on strong "Sheet28" at bounding box center [47, 673] width 66 height 17
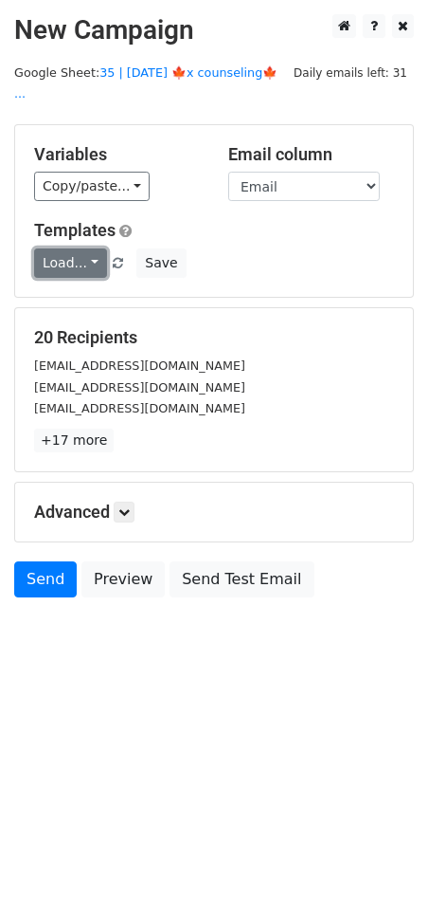
click at [60, 248] on link "Load..." at bounding box center [70, 262] width 73 height 29
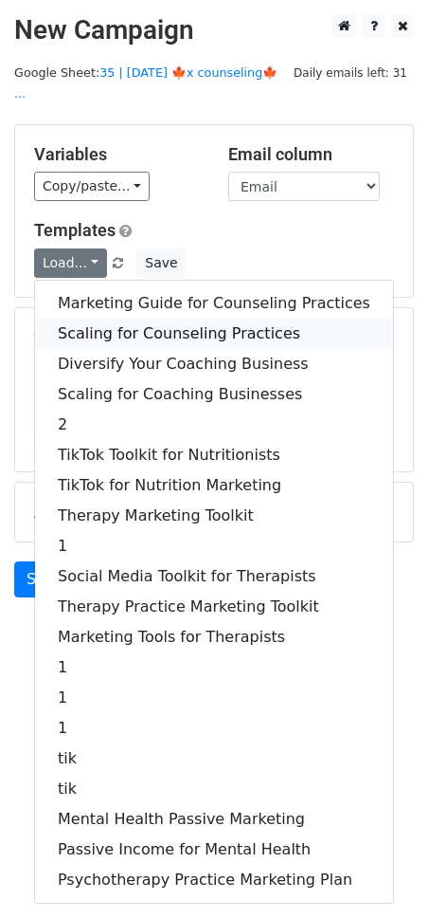
click at [100, 319] on link "Scaling for Counseling Practices" at bounding box center [214, 333] width 358 height 30
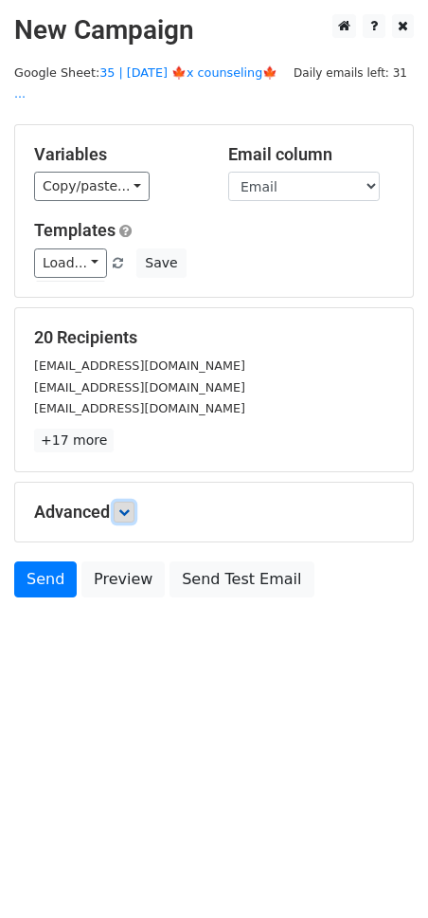
click at [134, 501] on link at bounding box center [124, 511] width 21 height 21
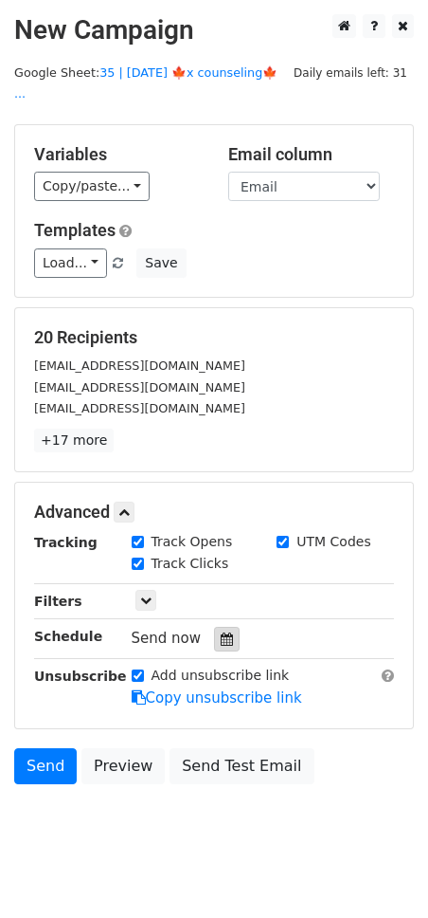
click at [221, 632] on icon at bounding box center [227, 638] width 12 height 13
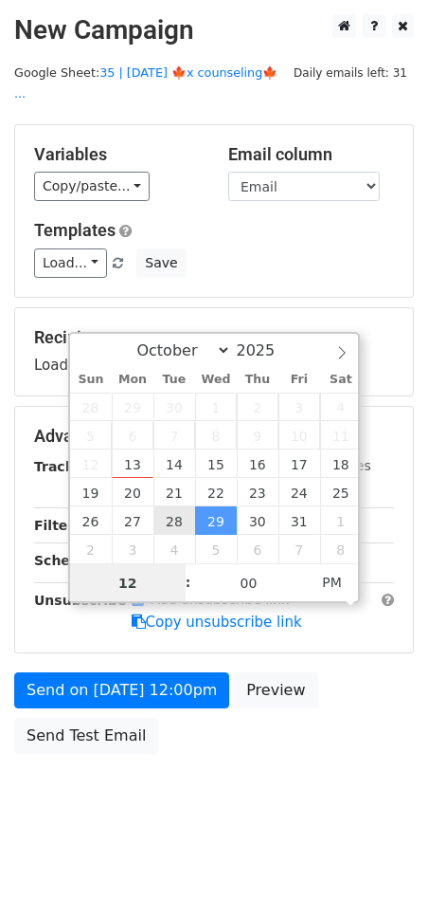
type input "2025-10-28 12:00"
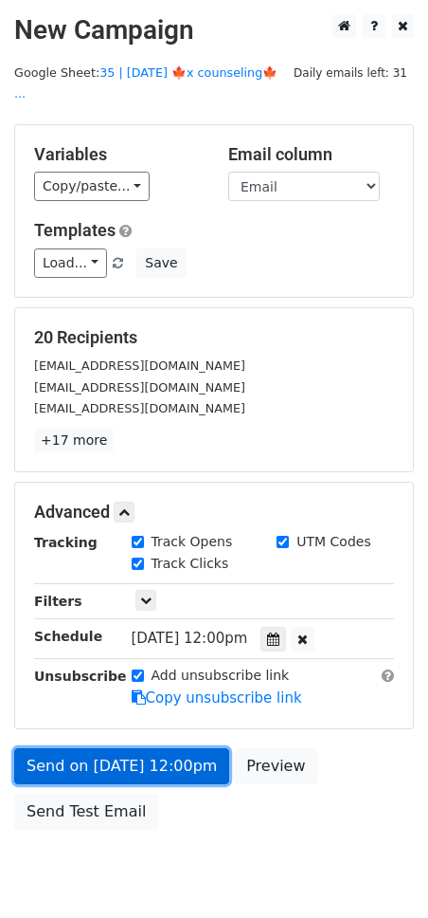
click at [155, 748] on link "Send on Oct 28 at 12:00pm" at bounding box center [121, 766] width 215 height 36
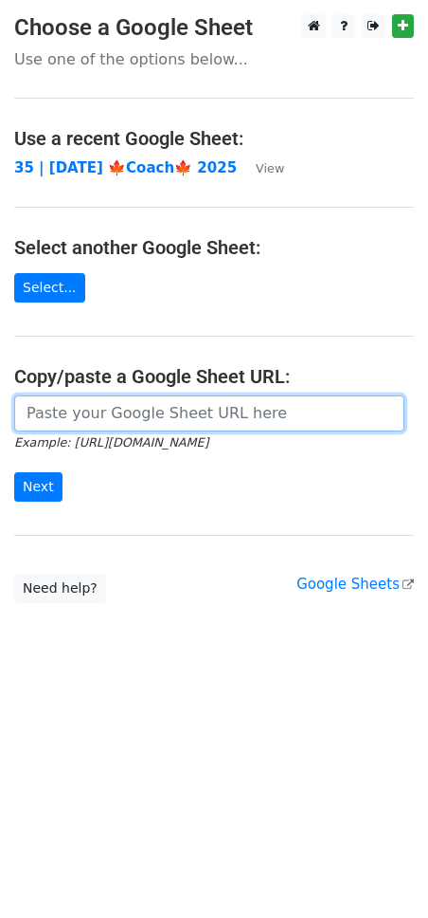
click at [167, 404] on input "url" at bounding box center [209, 413] width 391 height 36
paste input "[URL][DOMAIN_NAME]"
type input "[URL][DOMAIN_NAME]"
click at [14, 472] on input "Next" at bounding box center [38, 486] width 48 height 29
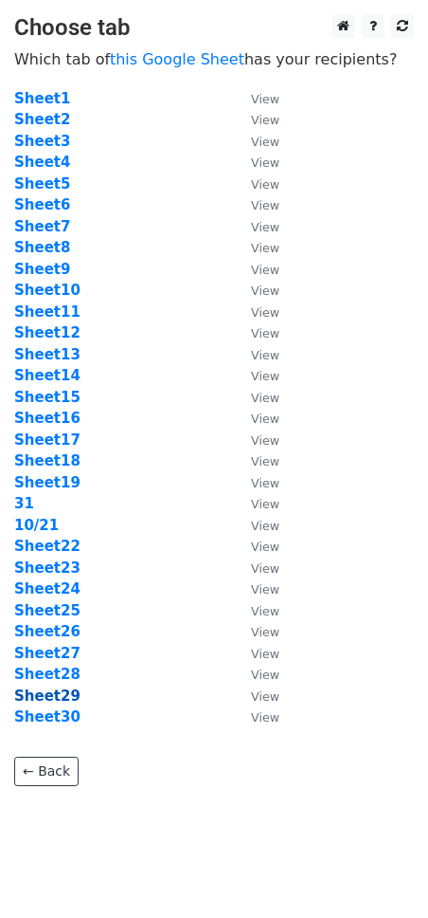
click at [65, 695] on strong "Sheet29" at bounding box center [47, 695] width 66 height 17
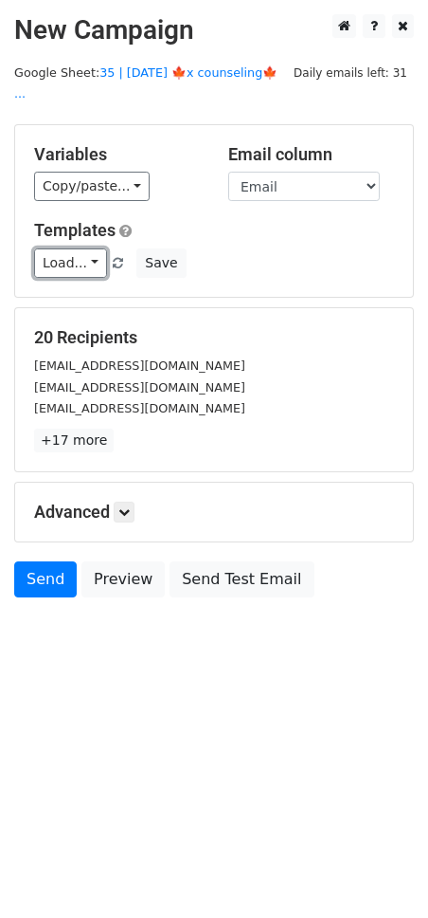
click at [76, 248] on link "Load..." at bounding box center [70, 262] width 73 height 29
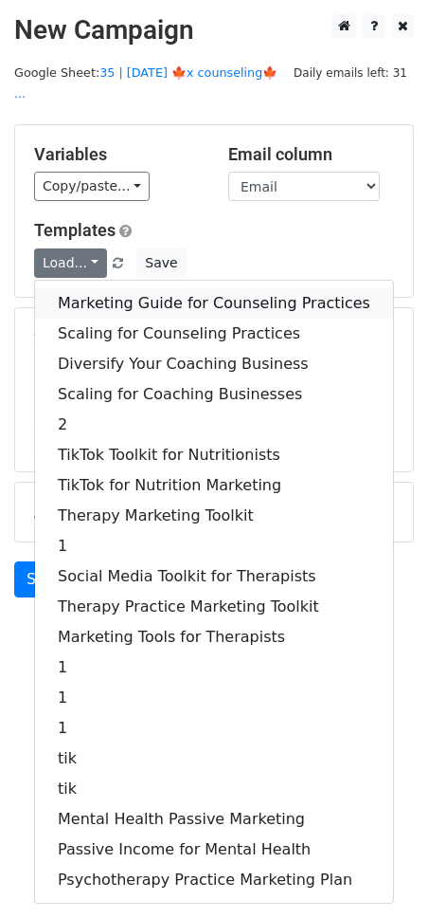
click at [162, 288] on link "Marketing Guide for Counseling Practices" at bounding box center [214, 303] width 358 height 30
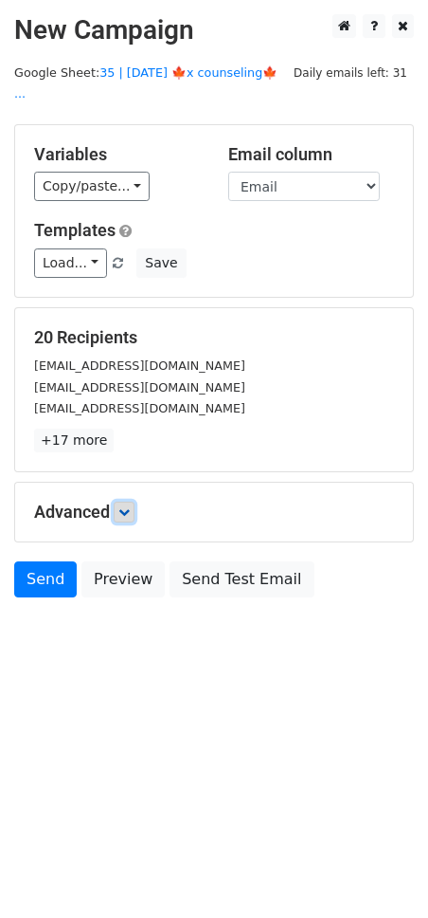
click at [125, 506] on icon at bounding box center [123, 511] width 11 height 11
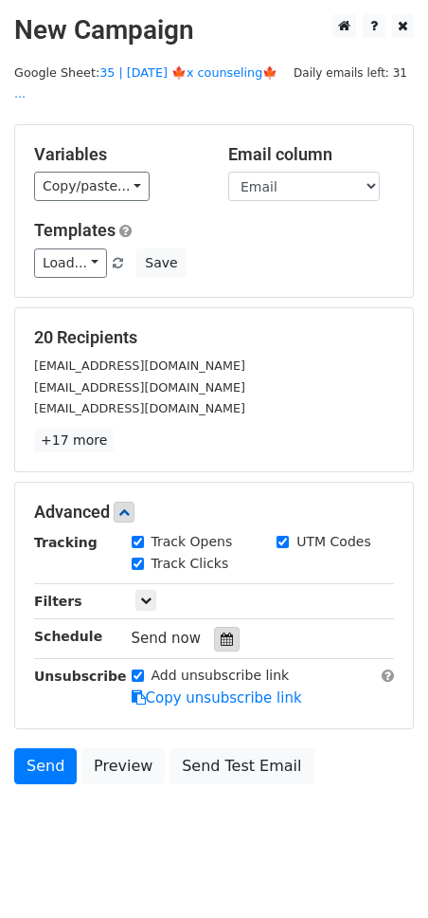
click at [214, 627] on div at bounding box center [227, 639] width 26 height 25
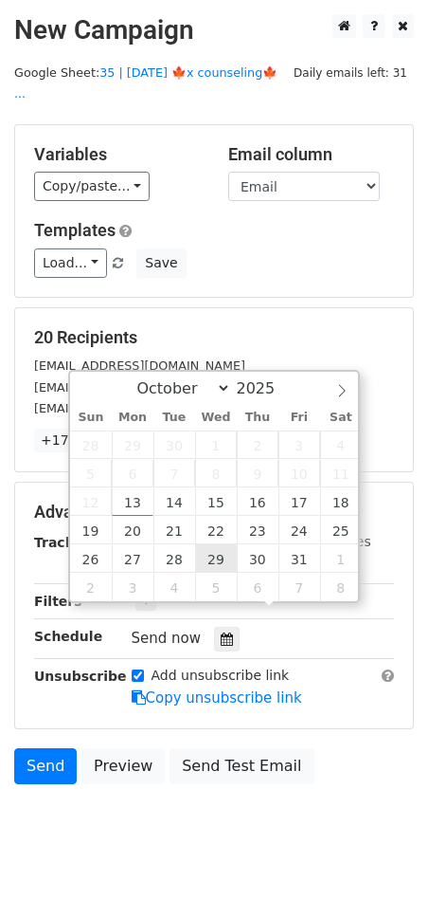
type input "2025-10-29 12:00"
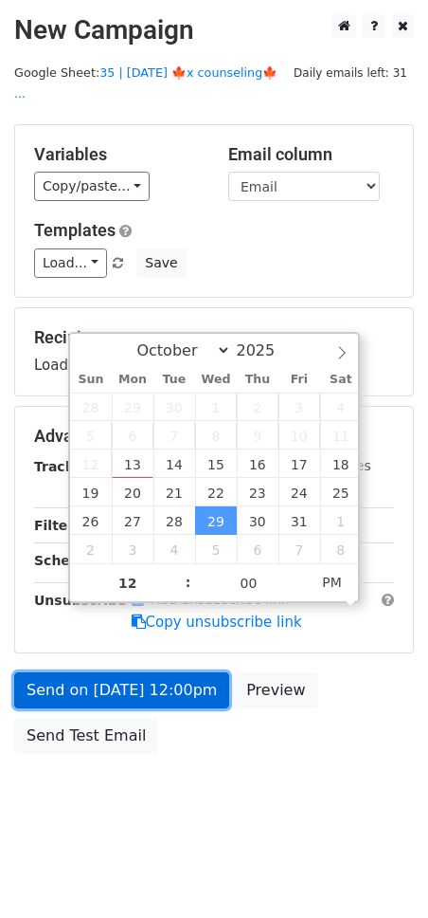
click at [159, 672] on link "Send on Oct 29 at 12:00pm" at bounding box center [121, 690] width 215 height 36
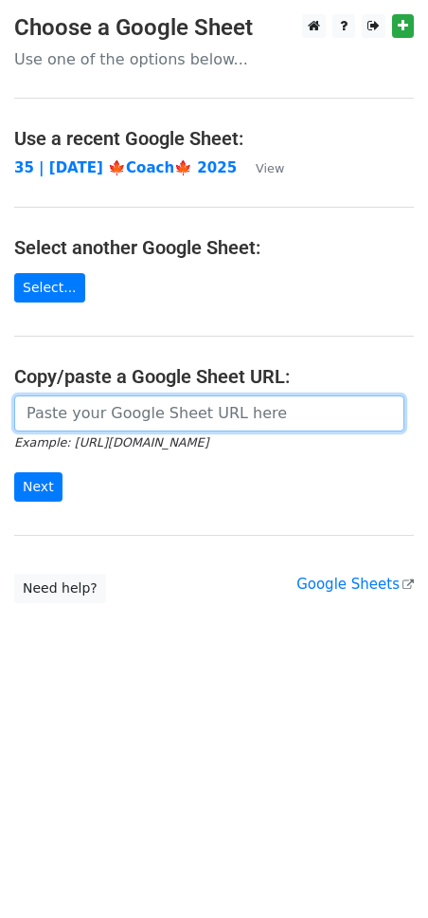
click at [103, 421] on input "url" at bounding box center [209, 413] width 391 height 36
paste input "[URL][DOMAIN_NAME]"
type input "[URL][DOMAIN_NAME]"
click at [14, 472] on input "Next" at bounding box center [38, 486] width 48 height 29
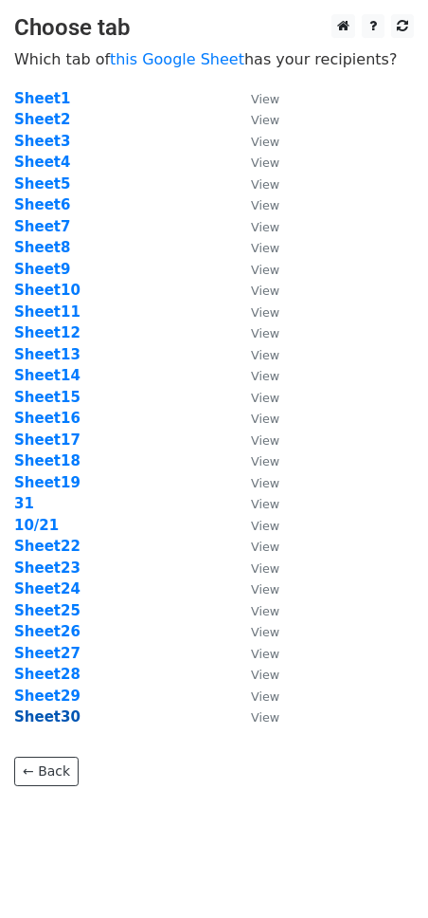
click at [58, 715] on strong "Sheet30" at bounding box center [47, 716] width 66 height 17
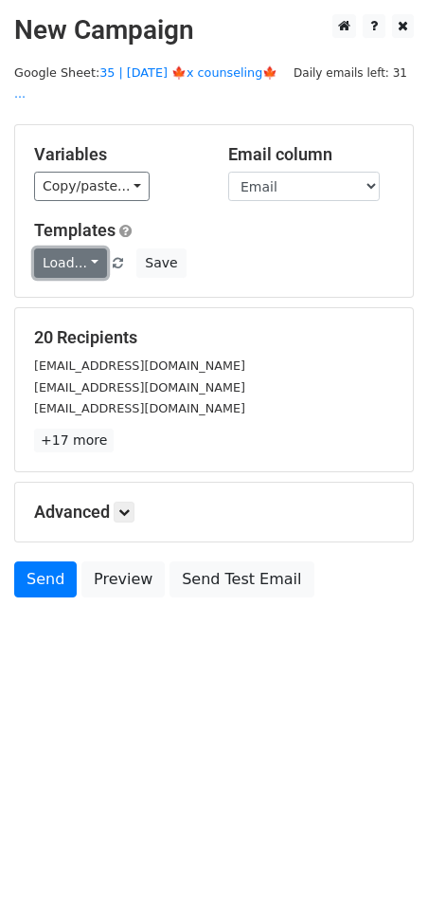
click at [59, 248] on link "Load..." at bounding box center [70, 262] width 73 height 29
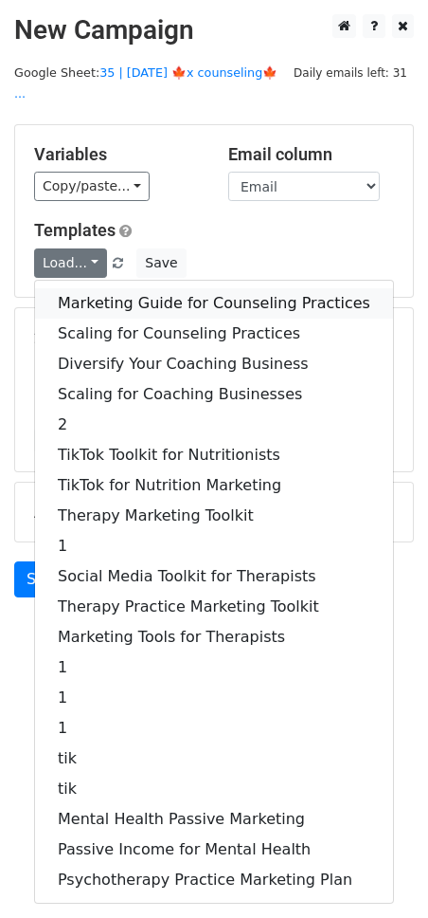
drag, startPoint x: 132, startPoint y: 268, endPoint x: 132, endPoint y: 289, distance: 20.9
click at [160, 288] on link "Marketing Guide for Counseling Practices" at bounding box center [214, 303] width 358 height 30
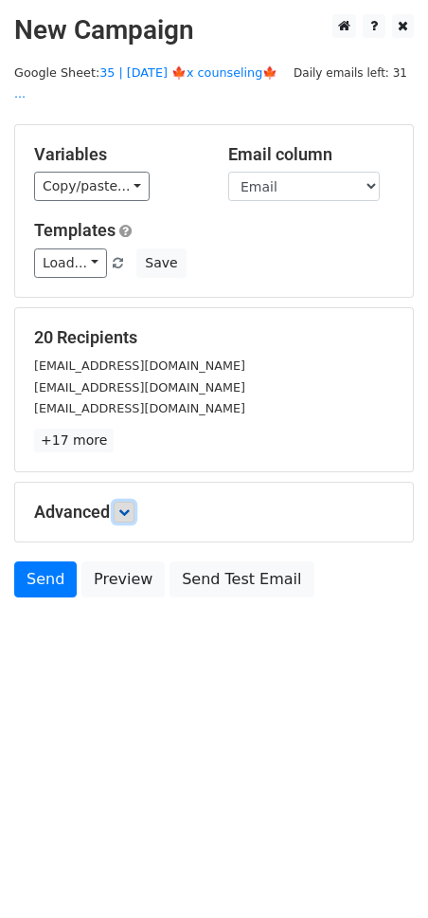
click at [130, 506] on icon at bounding box center [123, 511] width 11 height 11
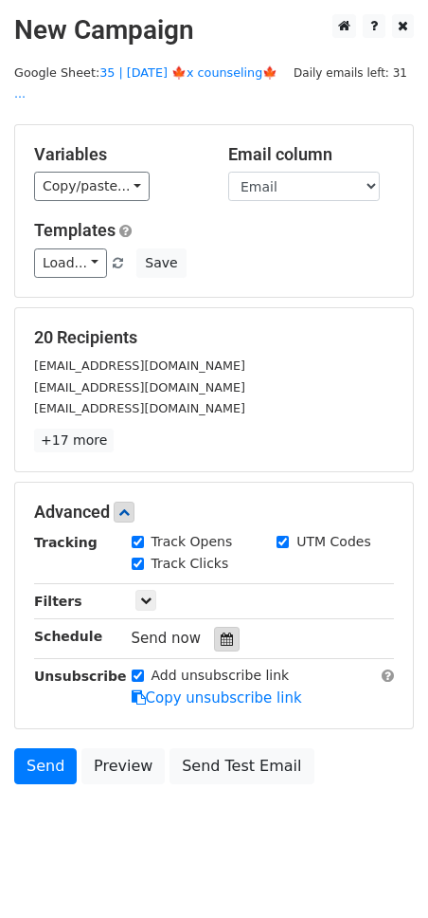
click at [223, 627] on div at bounding box center [227, 639] width 26 height 25
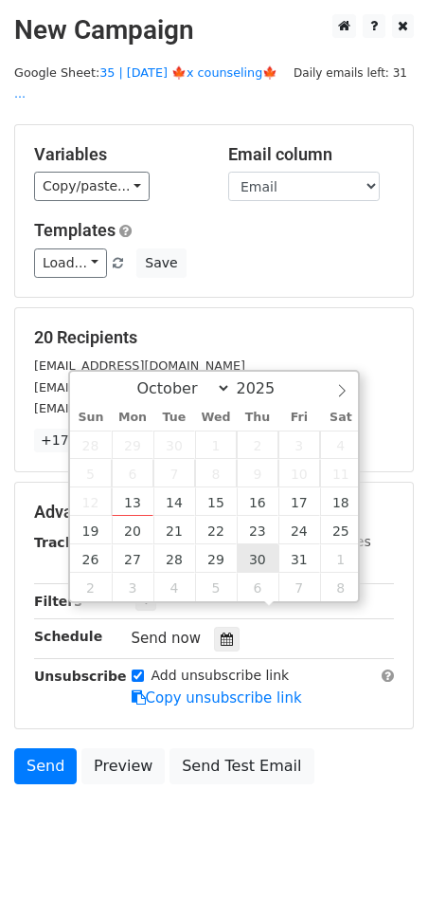
type input "2025-10-30 12:00"
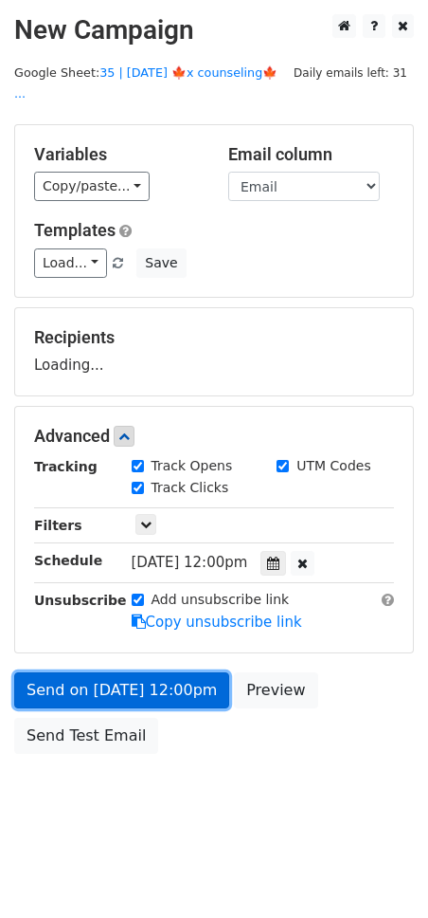
click at [169, 672] on link "Send on Oct 30 at 12:00pm" at bounding box center [121, 690] width 215 height 36
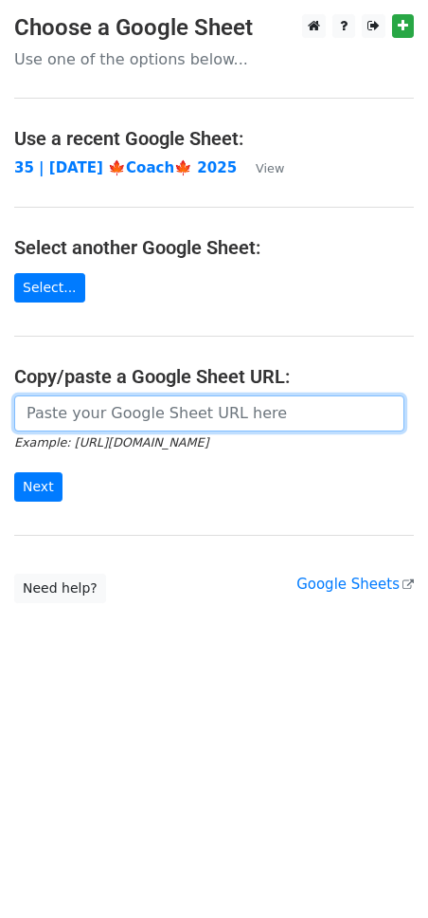
click at [128, 413] on input "url" at bounding box center [209, 413] width 391 height 36
paste input "[URL][DOMAIN_NAME]"
type input "[URL][DOMAIN_NAME]"
click at [14, 472] on input "Next" at bounding box center [38, 486] width 48 height 29
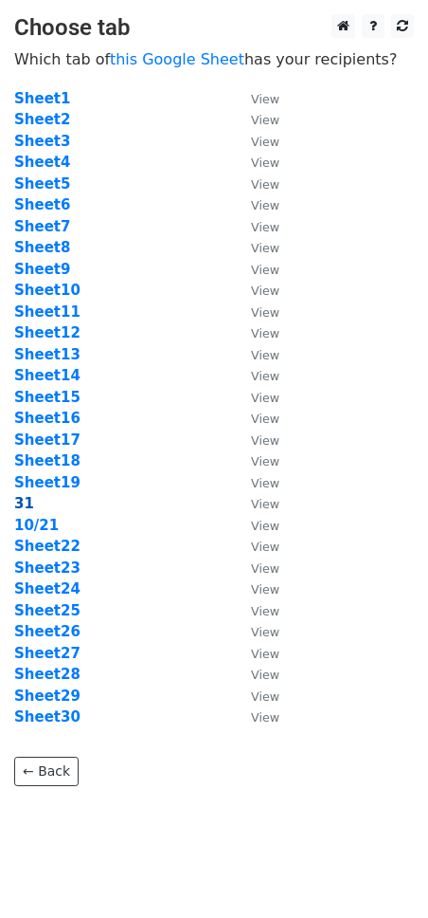
click at [24, 500] on strong "31" at bounding box center [24, 503] width 20 height 17
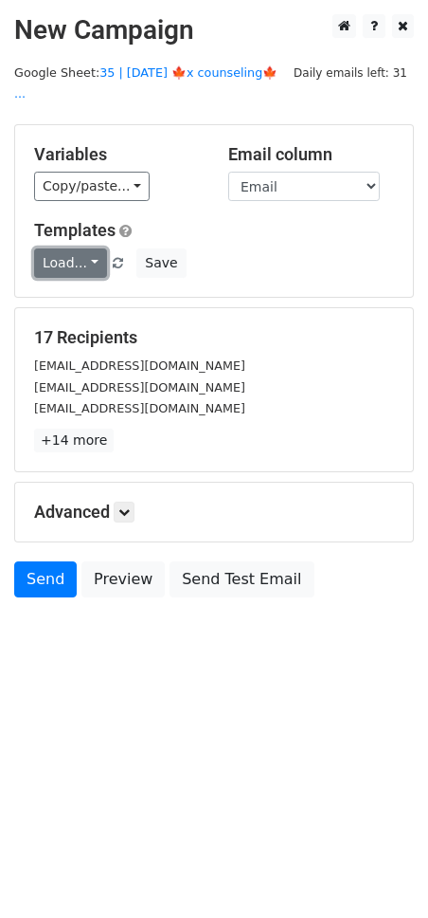
click at [82, 248] on link "Load..." at bounding box center [70, 262] width 73 height 29
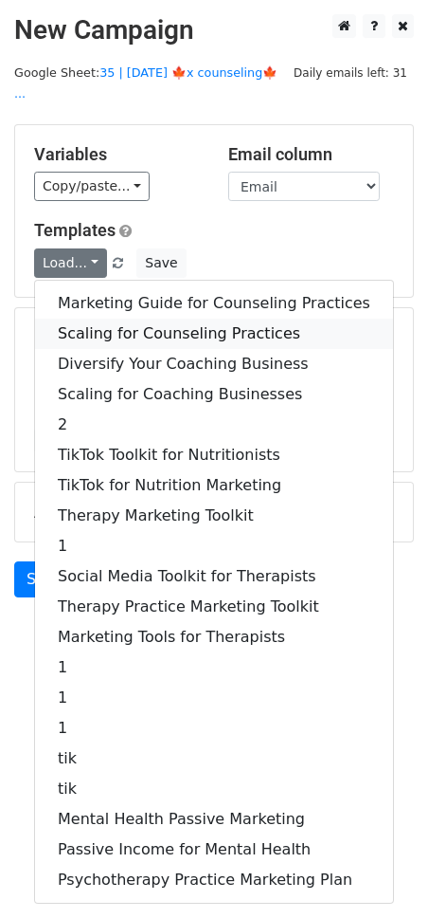
click at [133, 318] on link "Scaling for Counseling Practices" at bounding box center [214, 333] width 358 height 30
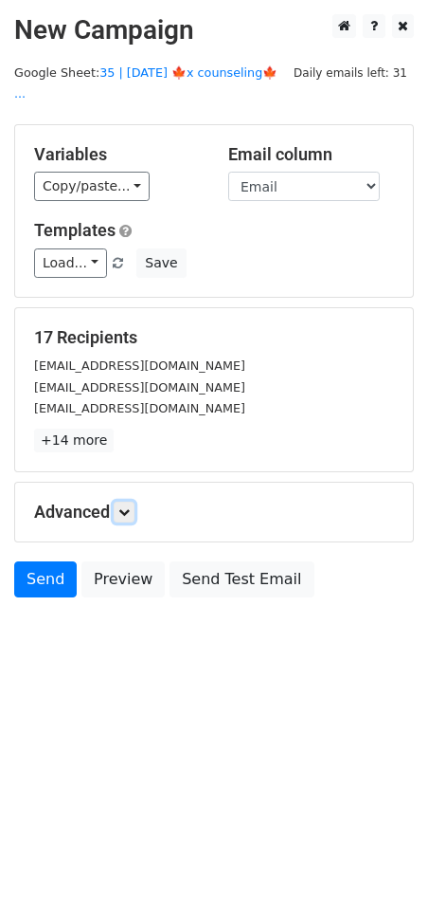
drag, startPoint x: 129, startPoint y: 490, endPoint x: 147, endPoint y: 514, distance: 29.8
click at [128, 506] on icon at bounding box center [123, 511] width 11 height 11
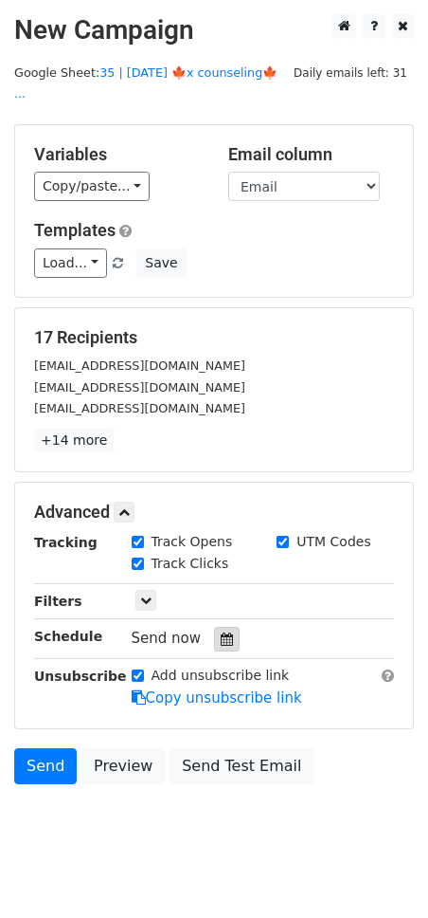
click at [225, 627] on div at bounding box center [227, 639] width 26 height 25
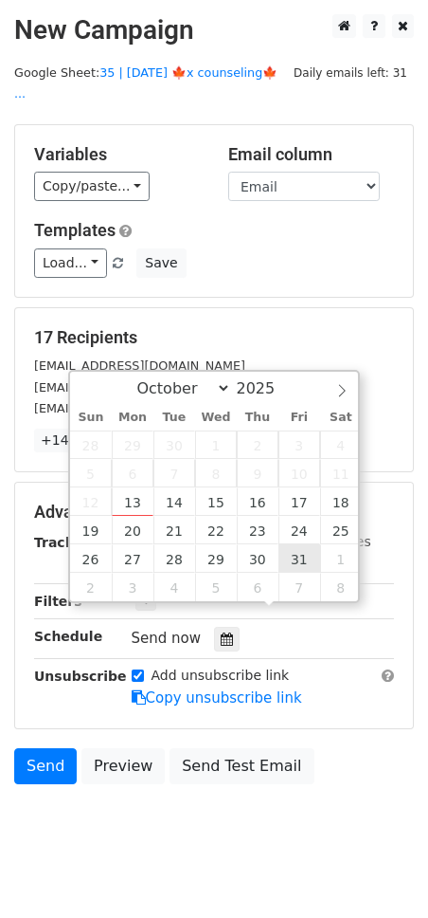
type input "2025-10-31 12:00"
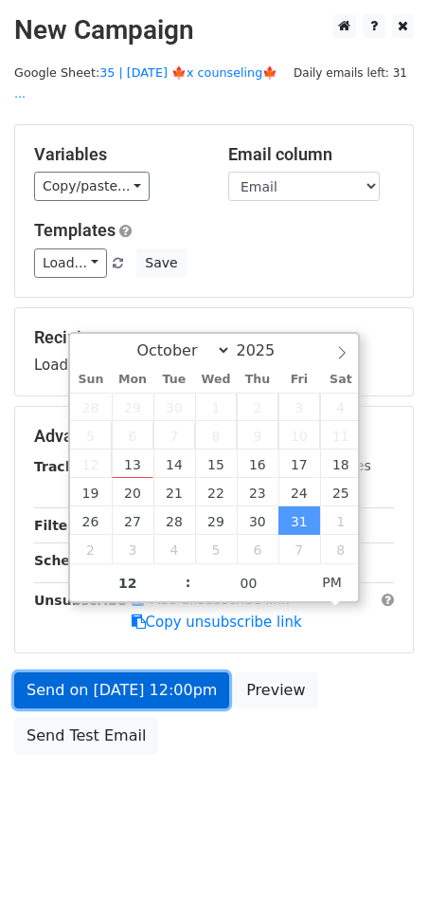
click at [164, 672] on link "Send on Oct 31 at 12:00pm" at bounding box center [121, 690] width 215 height 36
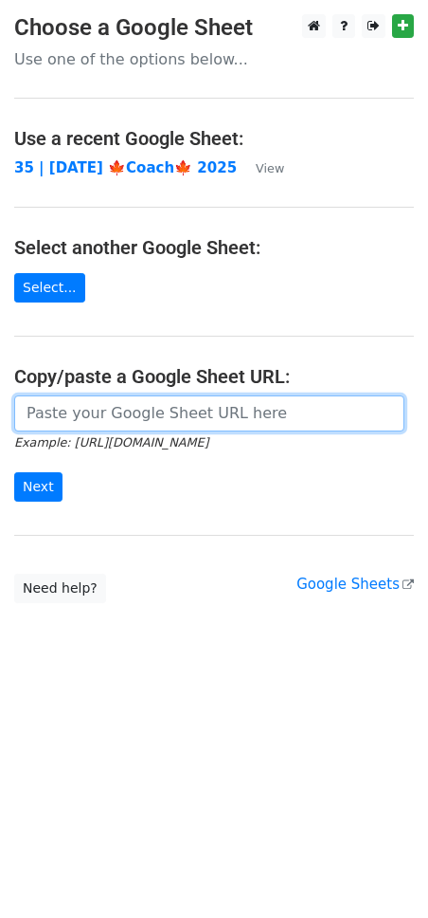
click at [173, 409] on input "url" at bounding box center [209, 413] width 391 height 36
paste input "[URL][DOMAIN_NAME]"
type input "[URL][DOMAIN_NAME]"
click at [14, 472] on input "Next" at bounding box center [38, 486] width 48 height 29
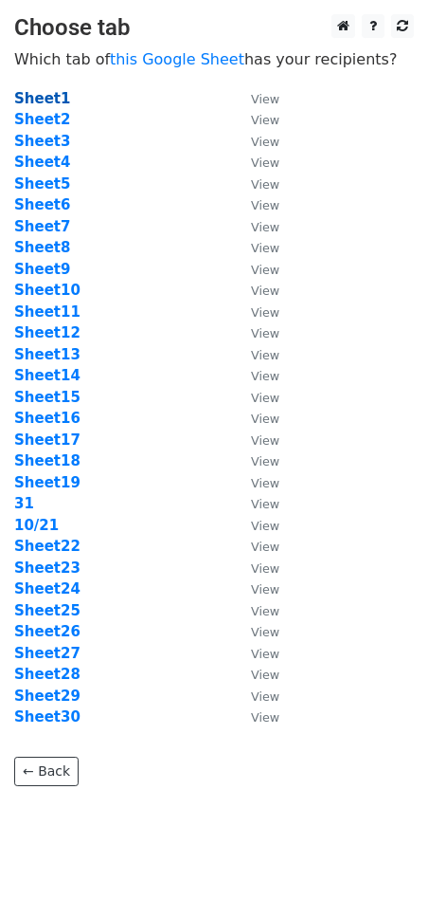
click at [43, 96] on strong "Sheet1" at bounding box center [42, 98] width 56 height 17
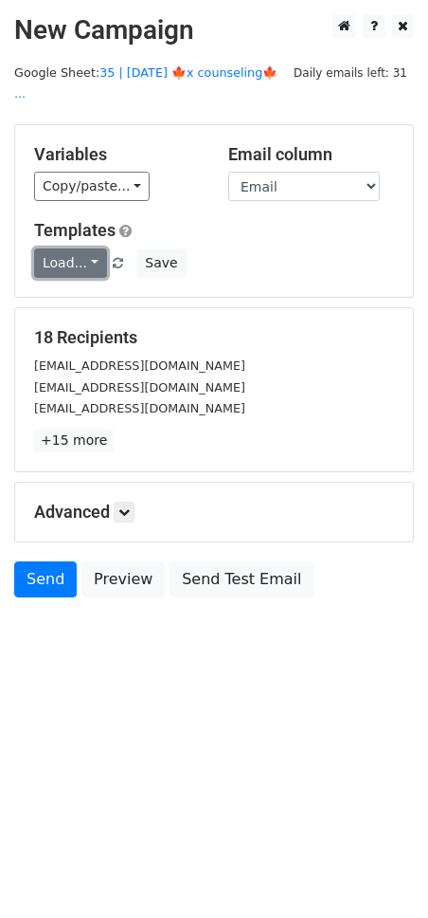
click at [79, 248] on link "Load..." at bounding box center [70, 262] width 73 height 29
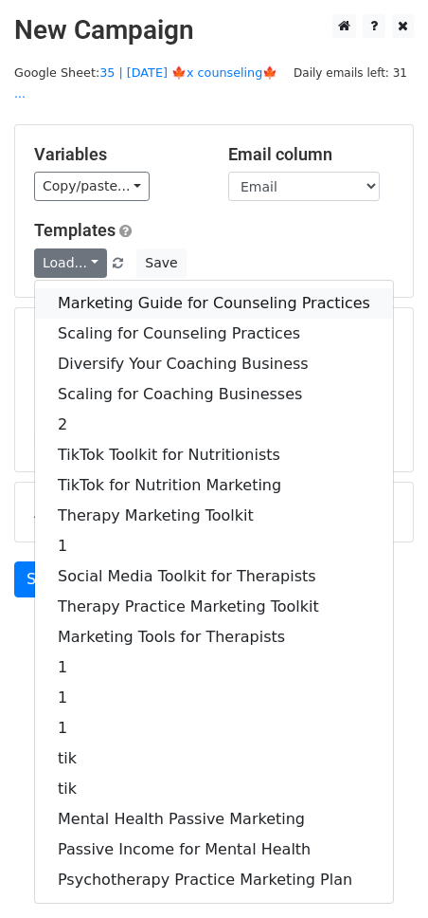
click at [132, 288] on link "Marketing Guide for Counseling Practices" at bounding box center [214, 303] width 358 height 30
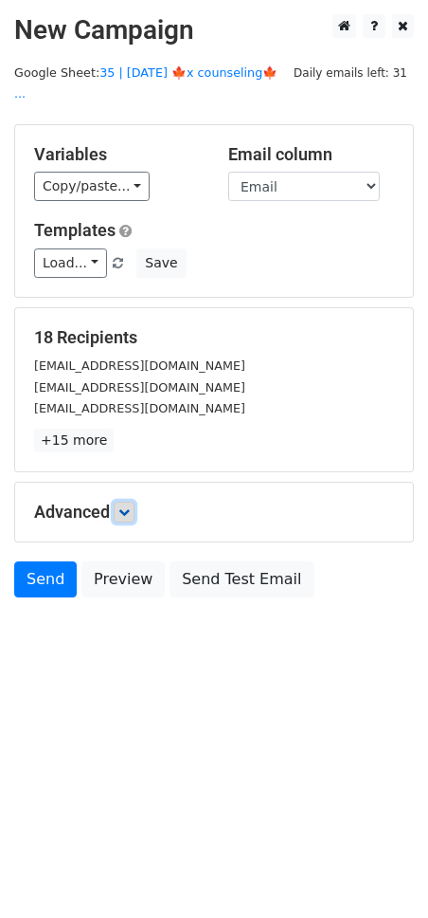
click at [130, 506] on icon at bounding box center [123, 511] width 11 height 11
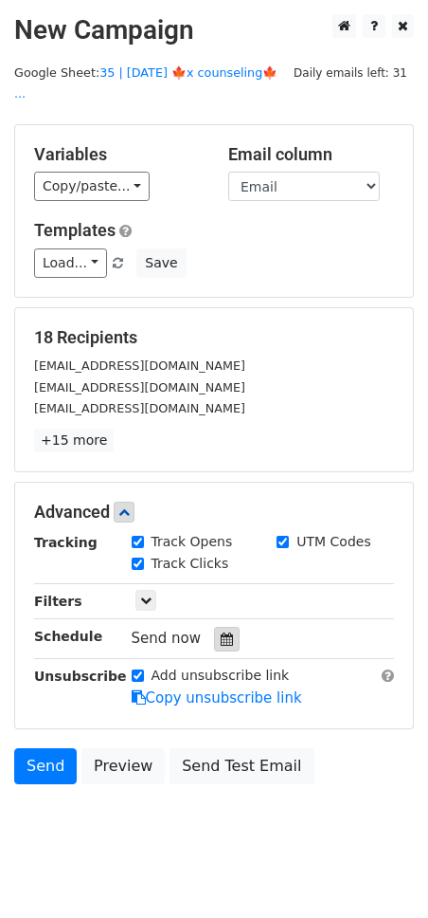
click at [221, 632] on icon at bounding box center [227, 638] width 12 height 13
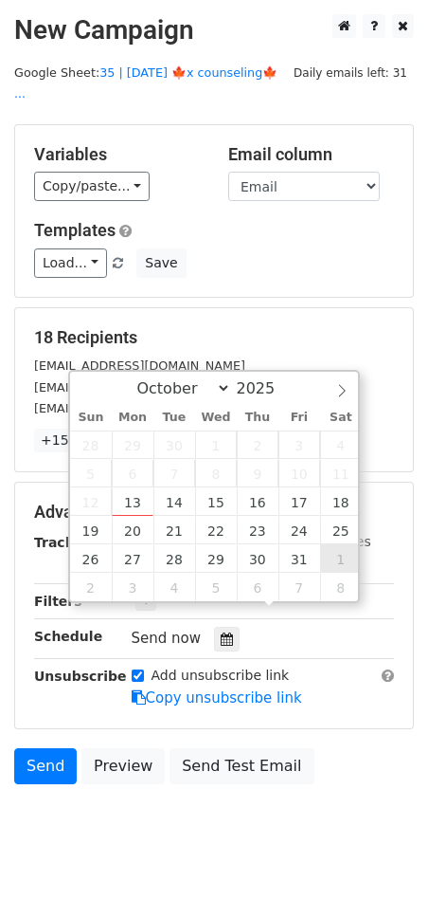
type input "2025-11-01 12:00"
select select "10"
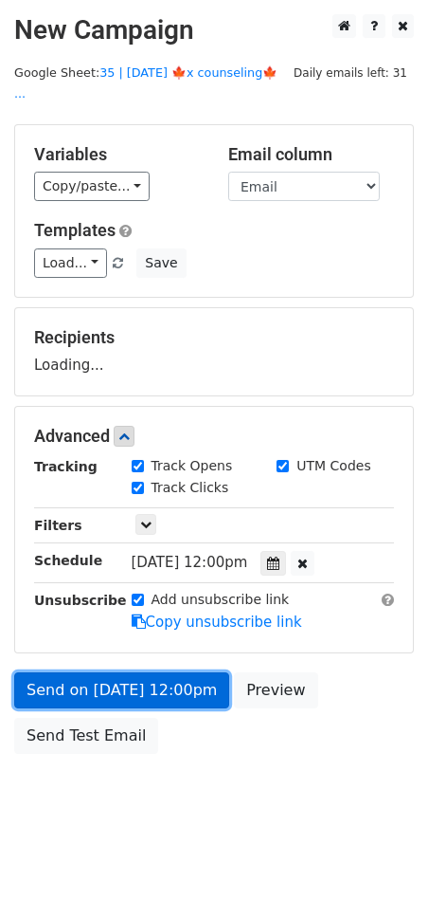
click at [178, 672] on link "Send on Nov 1 at 12:00pm" at bounding box center [121, 690] width 215 height 36
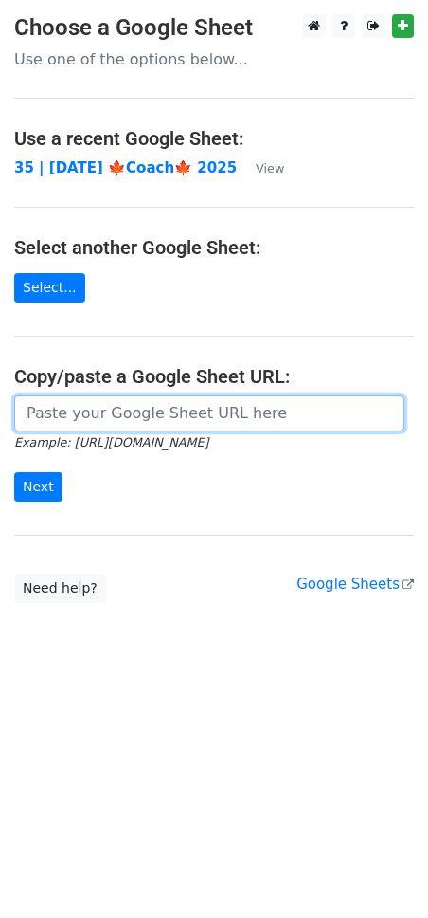
click at [153, 410] on input "url" at bounding box center [209, 413] width 391 height 36
paste input "[URL][DOMAIN_NAME]"
type input "[URL][DOMAIN_NAME]"
click at [14, 472] on input "Next" at bounding box center [38, 486] width 48 height 29
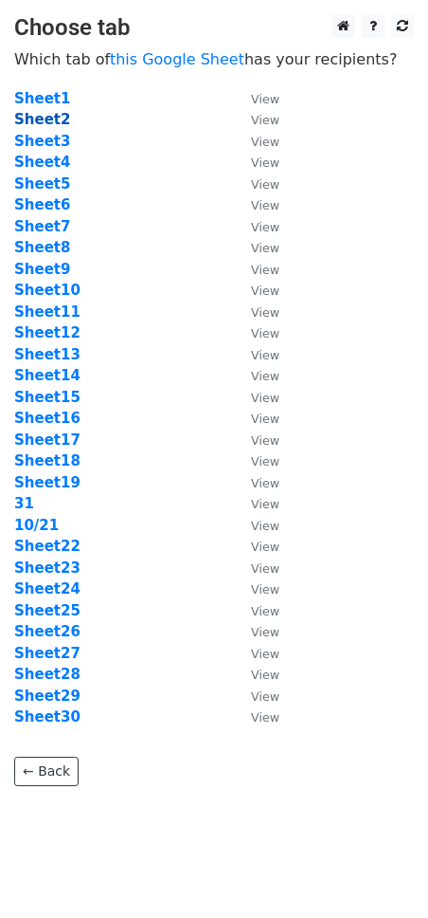
click at [45, 118] on strong "Sheet2" at bounding box center [42, 119] width 56 height 17
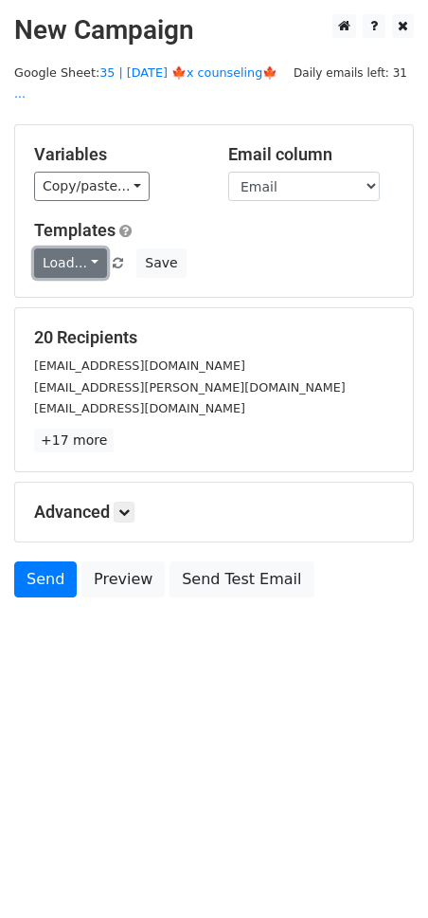
click at [76, 248] on link "Load..." at bounding box center [70, 262] width 73 height 29
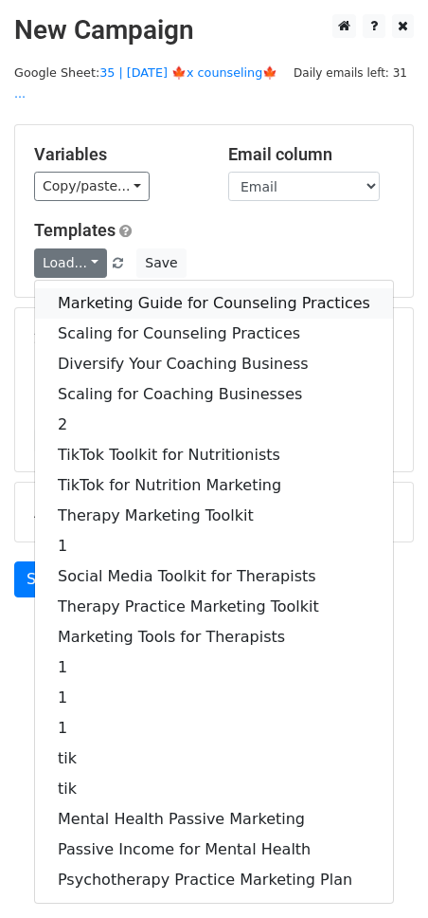
click at [153, 288] on link "Marketing Guide for Counseling Practices" at bounding box center [214, 303] width 358 height 30
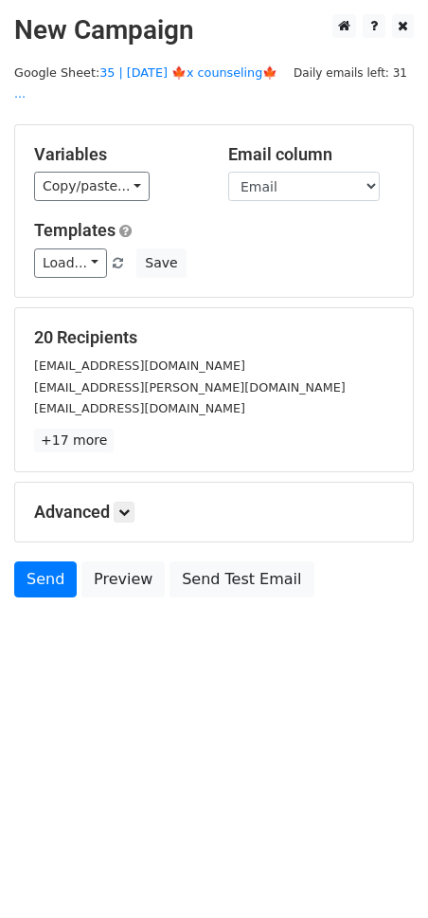
click at [138, 501] on h5 "Advanced" at bounding box center [214, 511] width 360 height 21
drag, startPoint x: 124, startPoint y: 487, endPoint x: 140, endPoint y: 500, distance: 20.9
click at [124, 506] on icon at bounding box center [123, 511] width 11 height 11
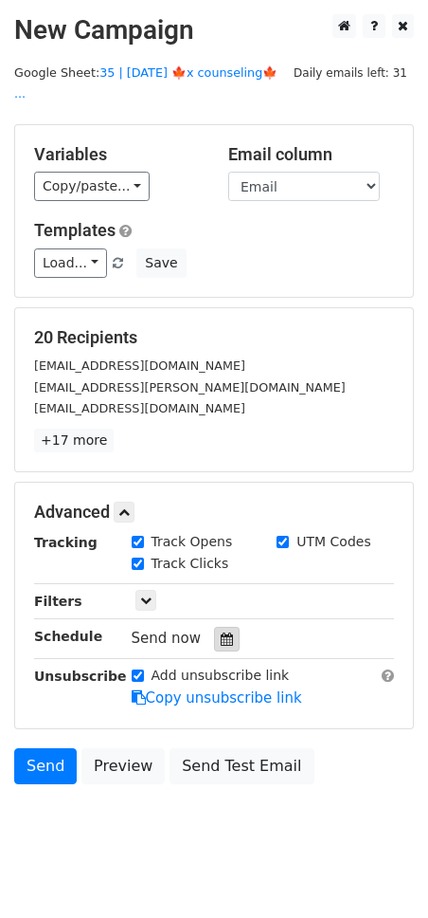
click at [221, 632] on icon at bounding box center [227, 638] width 12 height 13
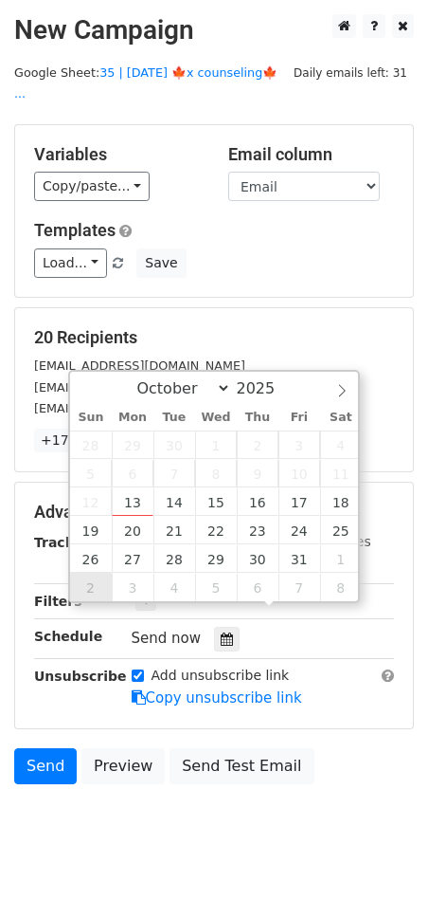
type input "2025-11-02 12:00"
select select "10"
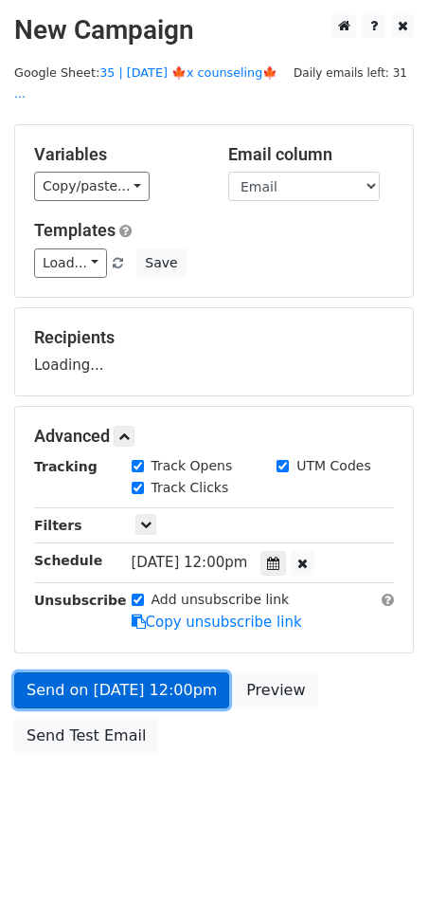
click at [94, 675] on link "Send on Nov 2 at 12:00pm" at bounding box center [121, 690] width 215 height 36
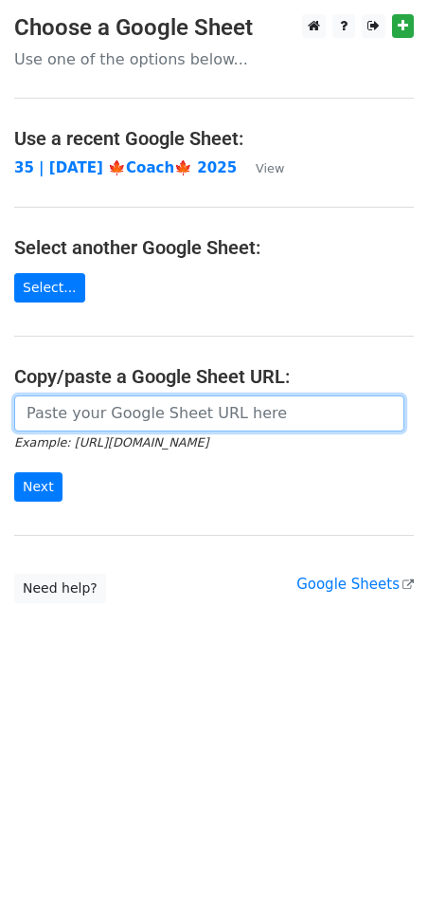
click at [130, 409] on input "url" at bounding box center [209, 413] width 391 height 36
paste input "[URL][DOMAIN_NAME]"
type input "[URL][DOMAIN_NAME]"
click at [14, 472] on input "Next" at bounding box center [38, 486] width 48 height 29
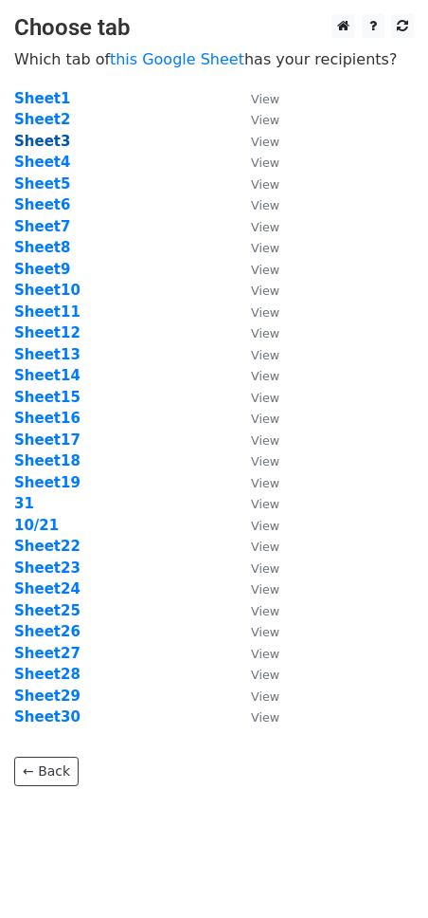
click at [54, 139] on strong "Sheet3" at bounding box center [42, 141] width 56 height 17
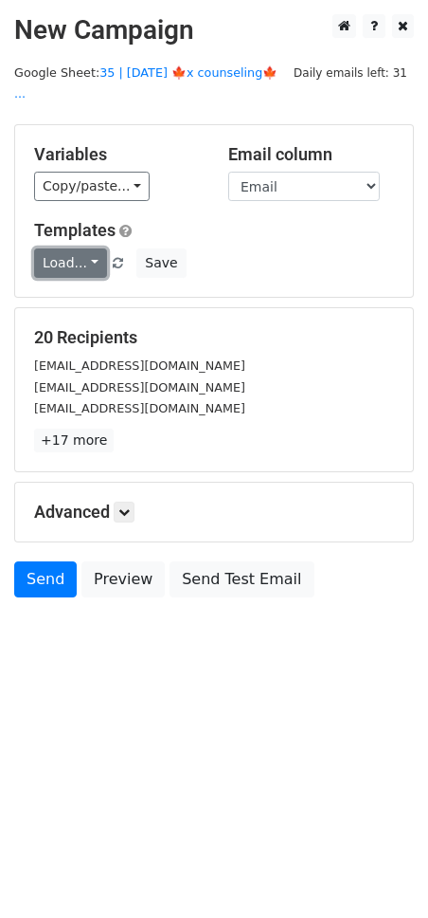
click at [70, 251] on link "Load..." at bounding box center [70, 262] width 73 height 29
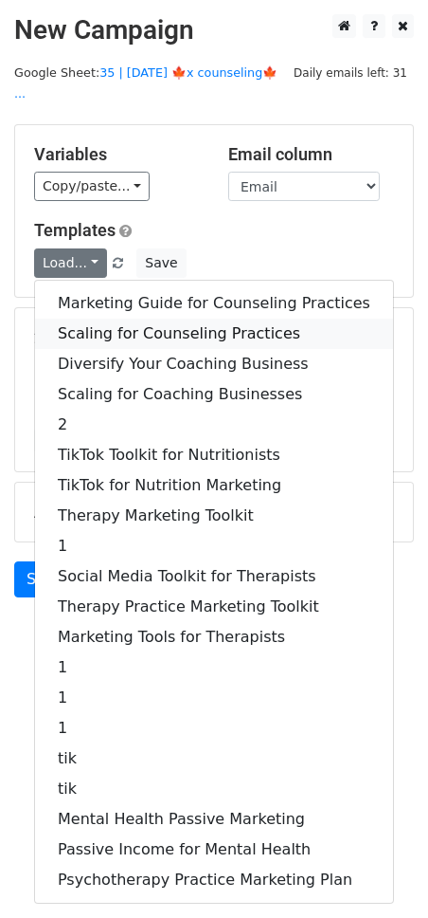
click at [93, 318] on link "Scaling for Counseling Practices" at bounding box center [214, 333] width 358 height 30
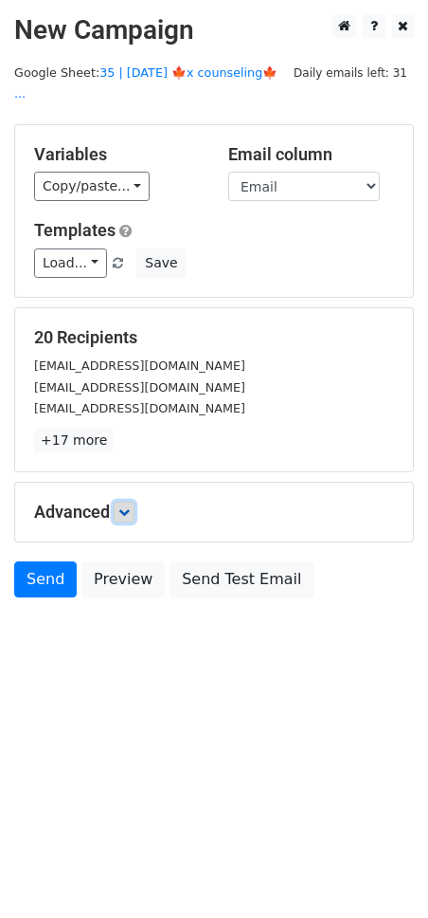
click at [129, 506] on icon at bounding box center [123, 511] width 11 height 11
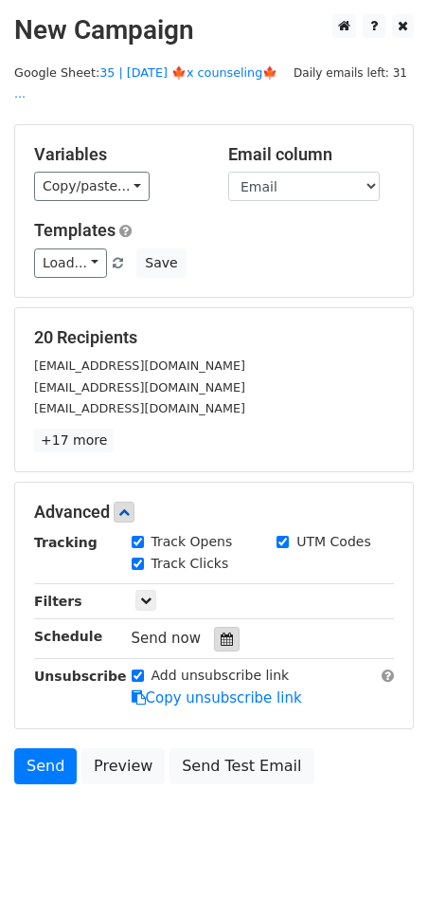
click at [222, 632] on icon at bounding box center [227, 638] width 12 height 13
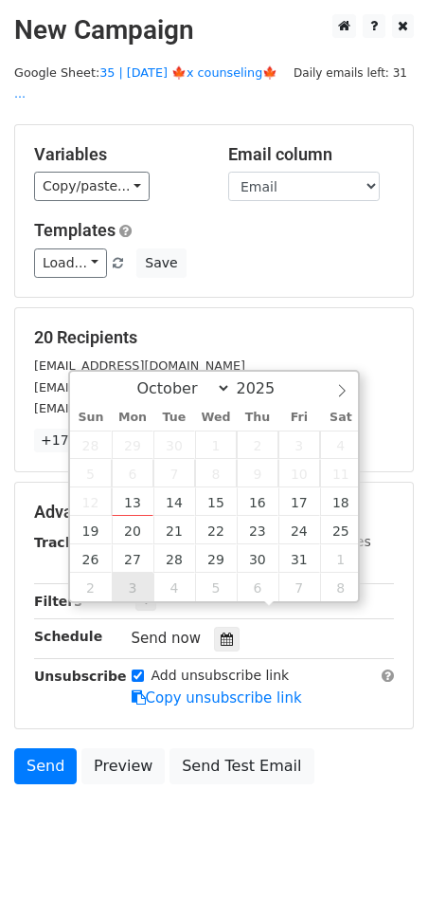
type input "2025-11-03 12:00"
select select "10"
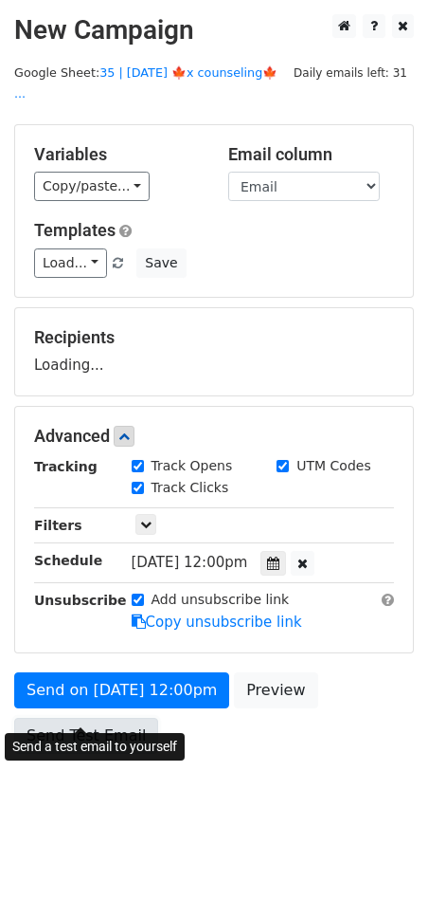
click at [130, 718] on link "Send Test Email" at bounding box center [86, 736] width 144 height 36
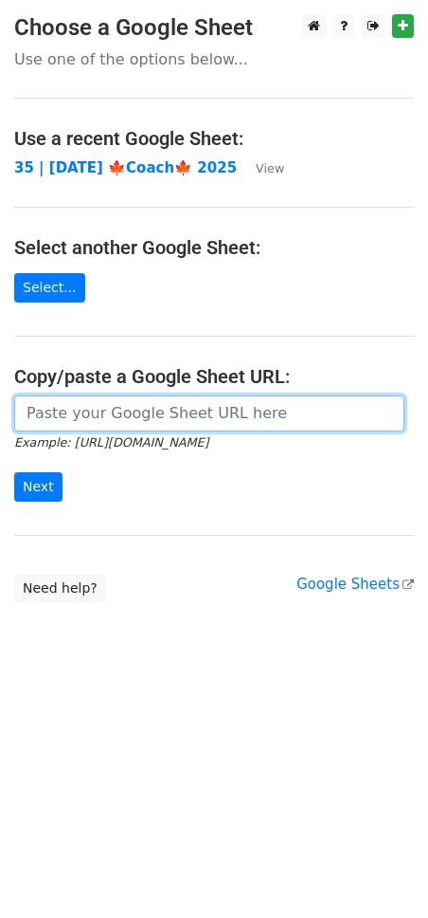
click at [103, 421] on input "url" at bounding box center [209, 413] width 391 height 36
paste input "[URL][DOMAIN_NAME]"
type input "[URL][DOMAIN_NAME]"
click at [14, 472] on input "Next" at bounding box center [38, 486] width 48 height 29
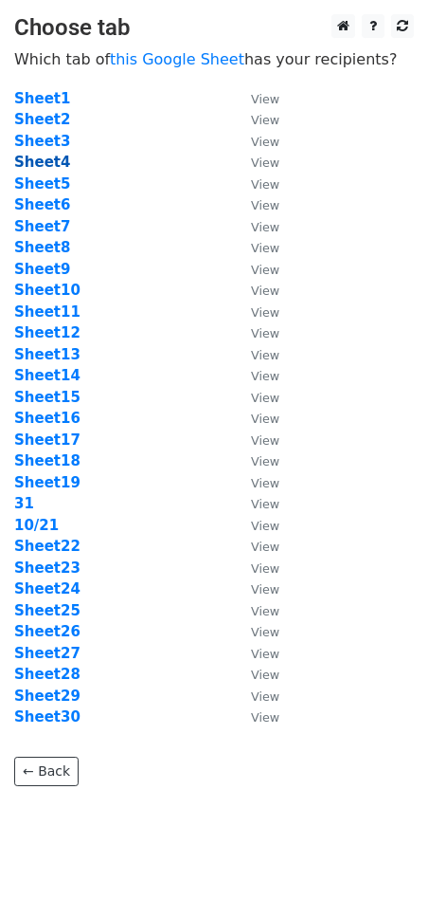
click at [50, 165] on strong "Sheet4" at bounding box center [42, 162] width 56 height 17
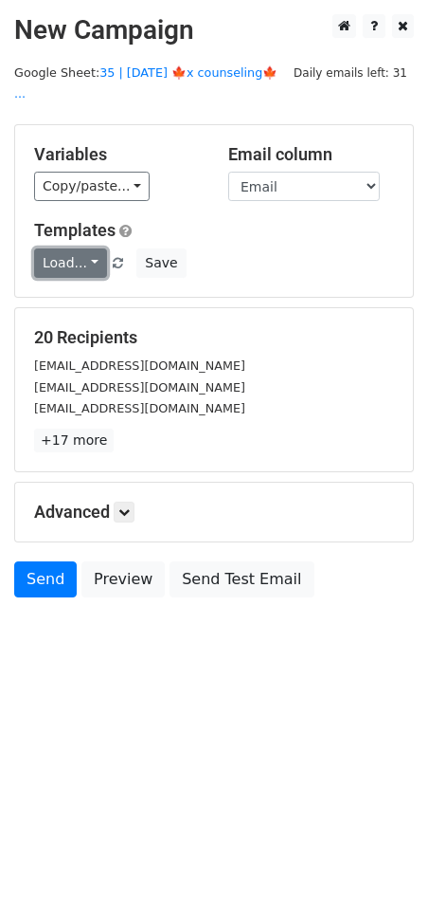
click at [87, 251] on link "Load..." at bounding box center [70, 262] width 73 height 29
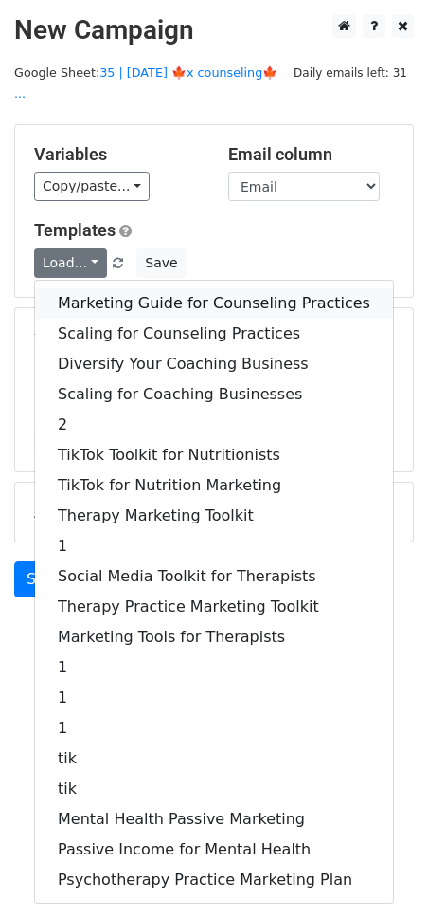
click at [109, 288] on link "Marketing Guide for Counseling Practices" at bounding box center [214, 303] width 358 height 30
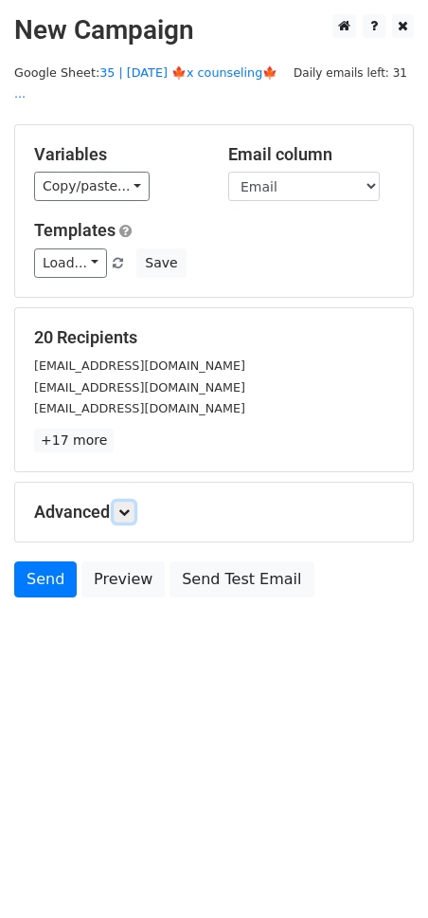
drag, startPoint x: 129, startPoint y: 481, endPoint x: 144, endPoint y: 523, distance: 44.4
click at [130, 506] on icon at bounding box center [123, 511] width 11 height 11
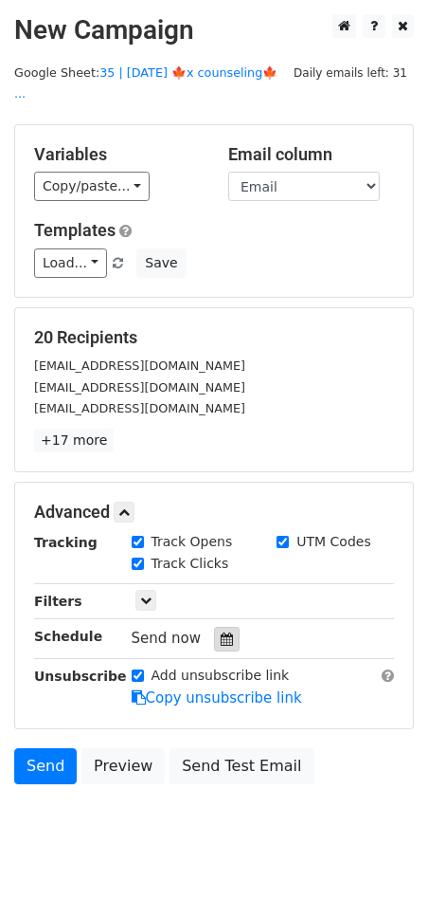
click at [221, 632] on icon at bounding box center [227, 638] width 12 height 13
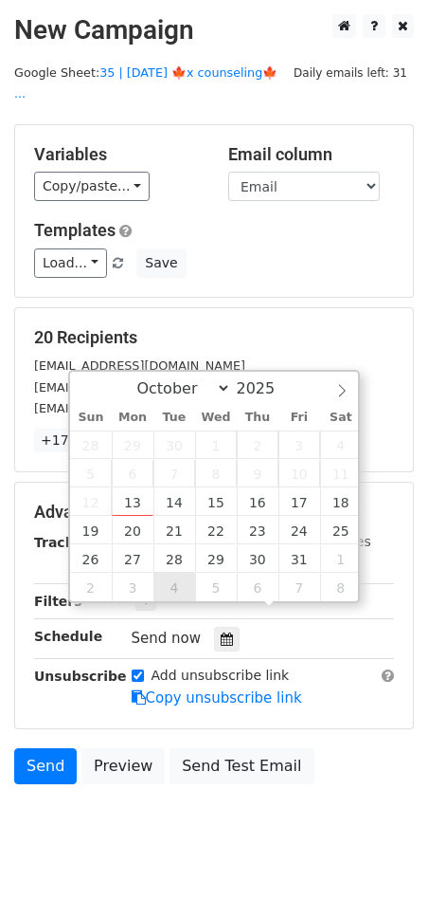
type input "2025-11-04 12:00"
select select "10"
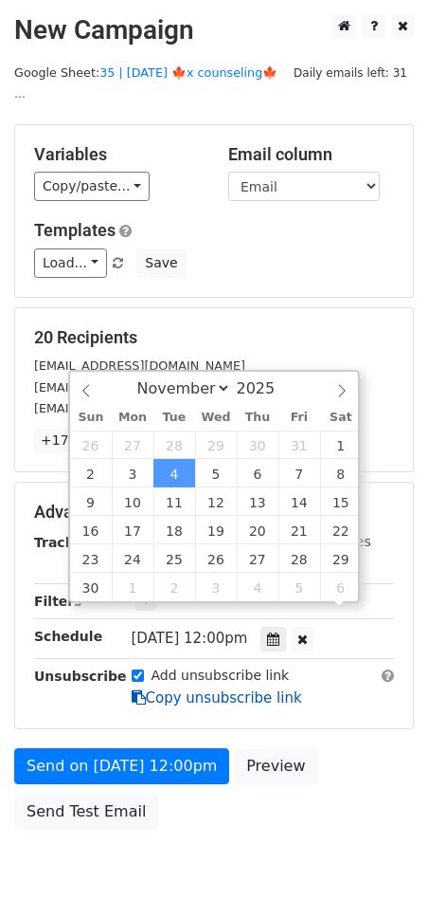
drag, startPoint x: 186, startPoint y: 580, endPoint x: 175, endPoint y: 602, distance: 24.2
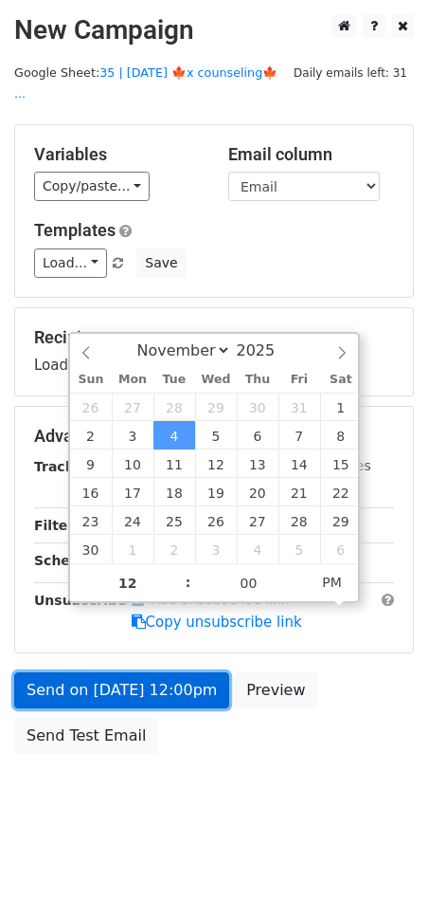
click at [157, 672] on link "Send on Nov 4 at 12:00pm" at bounding box center [121, 690] width 215 height 36
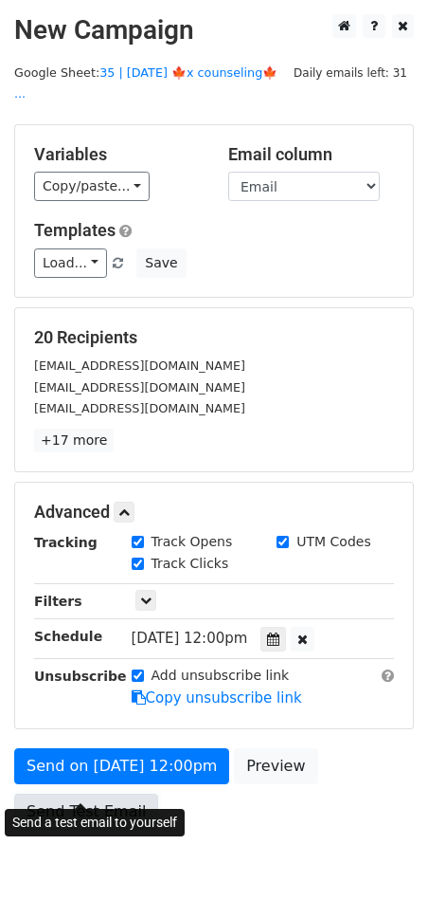
click at [32, 793] on link "Send Test Email" at bounding box center [86, 811] width 144 height 36
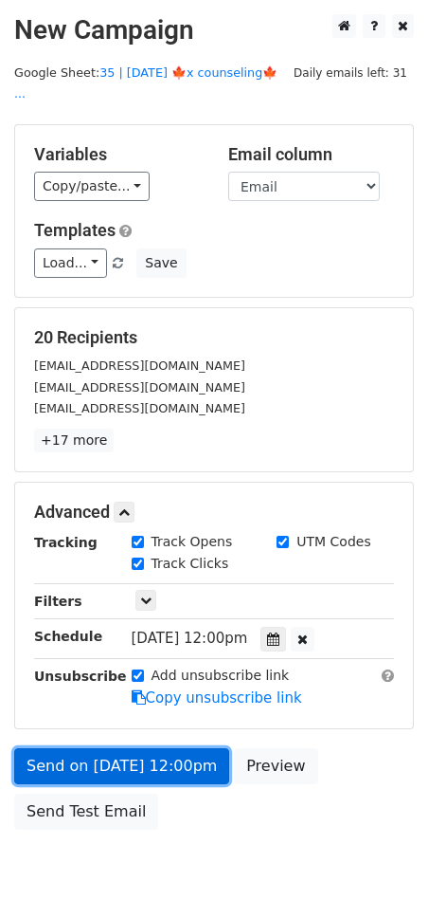
click at [59, 748] on link "Send on Nov 4 at 12:00pm" at bounding box center [121, 766] width 215 height 36
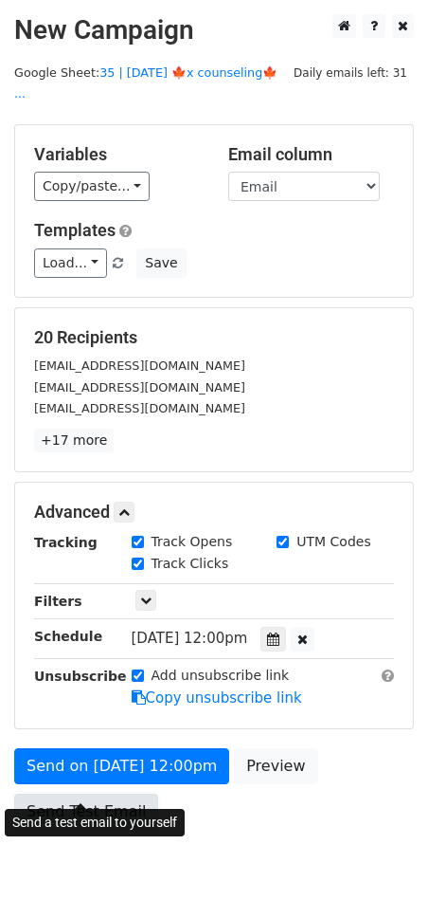
click at [46, 793] on link "Send Test Email" at bounding box center [86, 811] width 144 height 36
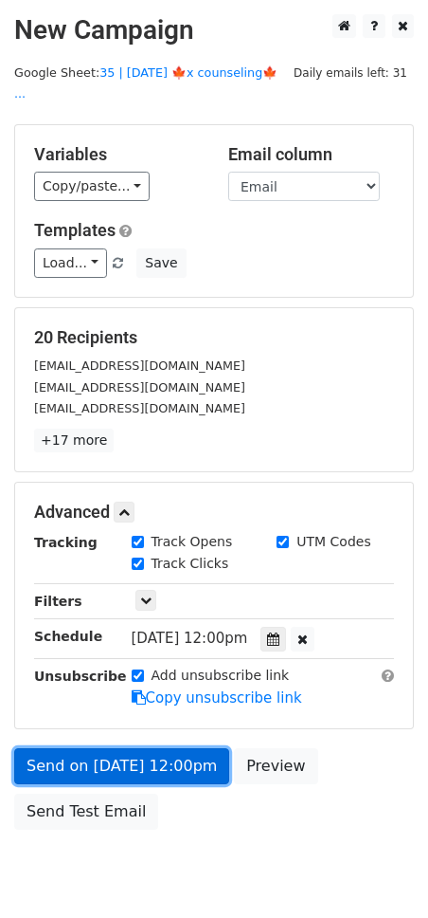
click at [55, 749] on link "Send on Nov 4 at 12:00pm" at bounding box center [121, 766] width 215 height 36
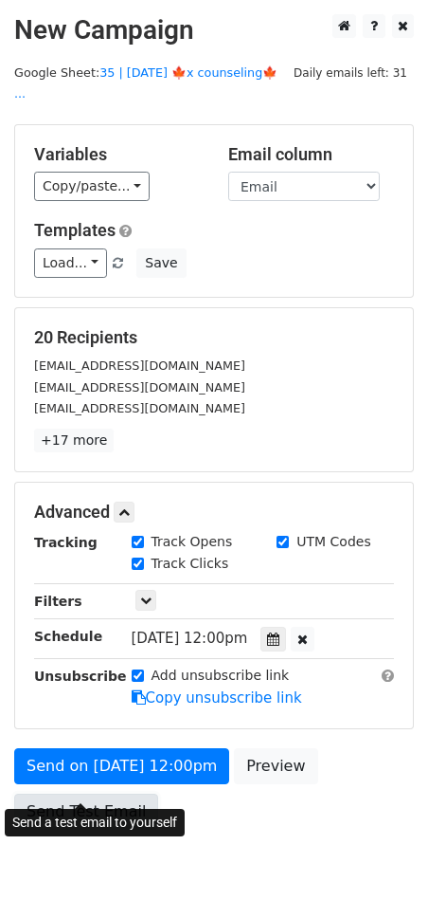
click at [52, 793] on link "Send Test Email" at bounding box center [86, 811] width 144 height 36
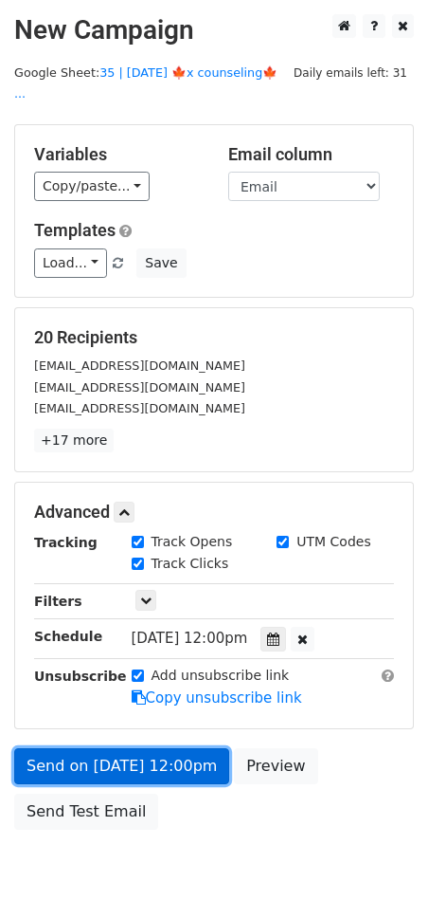
click at [180, 748] on link "Send on Nov 4 at 12:00pm" at bounding box center [121, 766] width 215 height 36
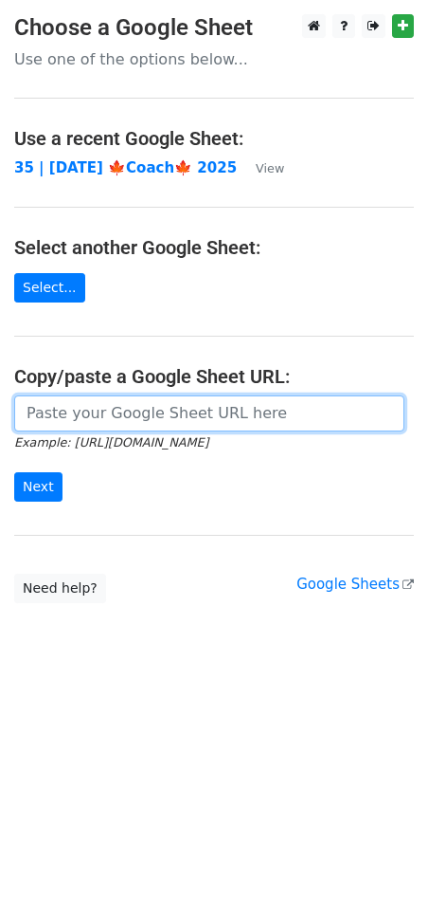
click at [168, 419] on input "url" at bounding box center [209, 413] width 391 height 36
paste input "[URL][DOMAIN_NAME]"
type input "[URL][DOMAIN_NAME]"
click at [14, 472] on input "Next" at bounding box center [38, 486] width 48 height 29
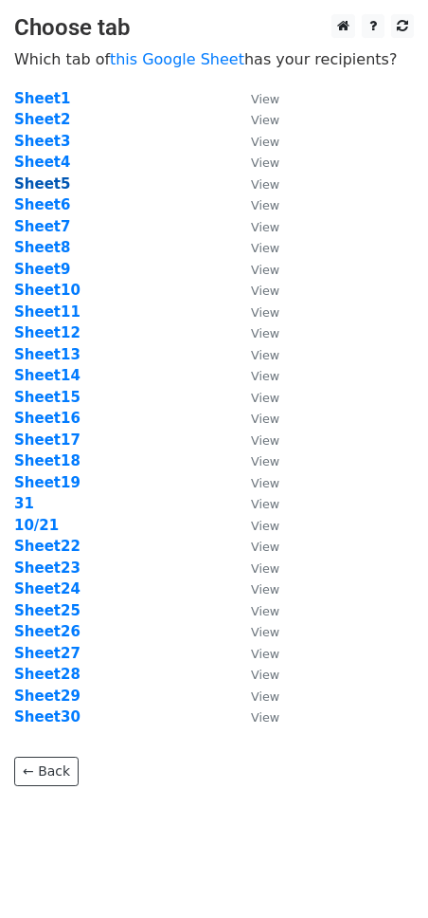
click at [56, 178] on strong "Sheet5" at bounding box center [42, 183] width 56 height 17
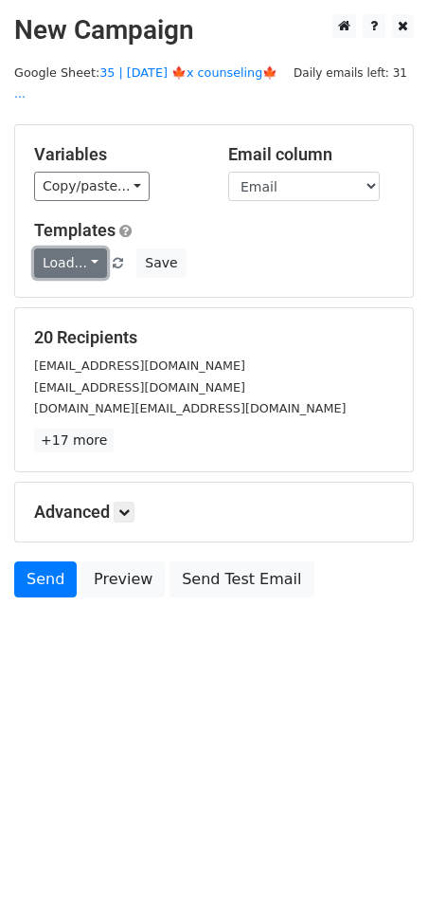
click at [83, 248] on link "Load..." at bounding box center [70, 262] width 73 height 29
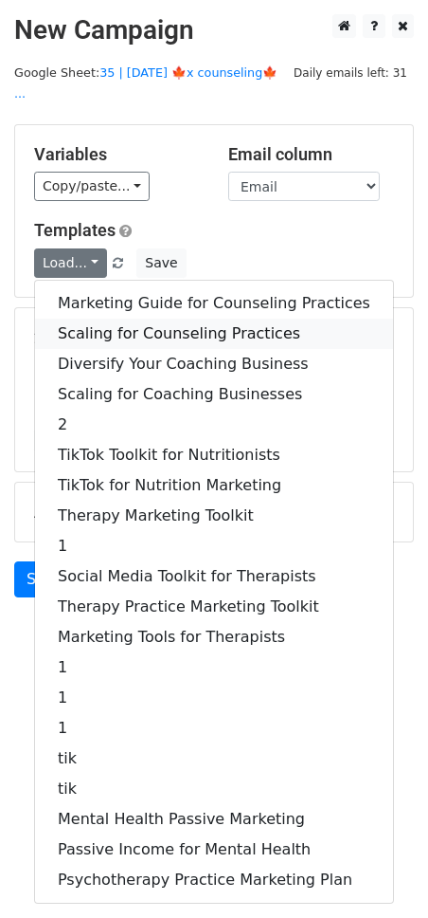
click at [101, 318] on link "Scaling for Counseling Practices" at bounding box center [214, 333] width 358 height 30
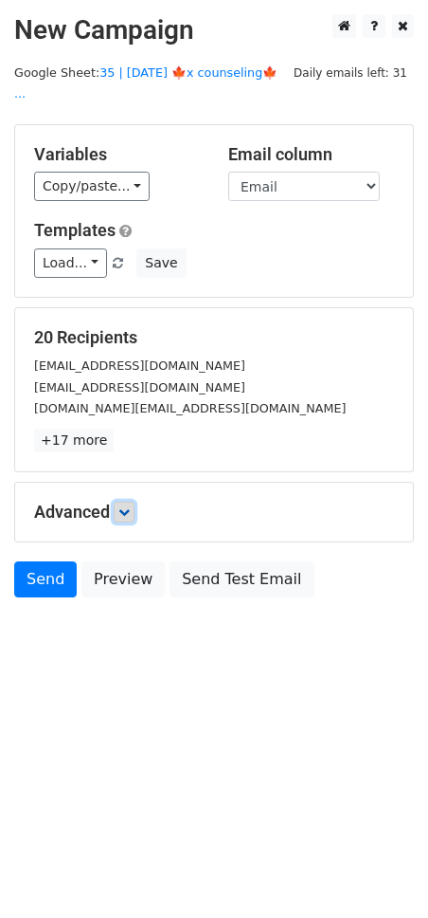
click at [135, 501] on link at bounding box center [124, 511] width 21 height 21
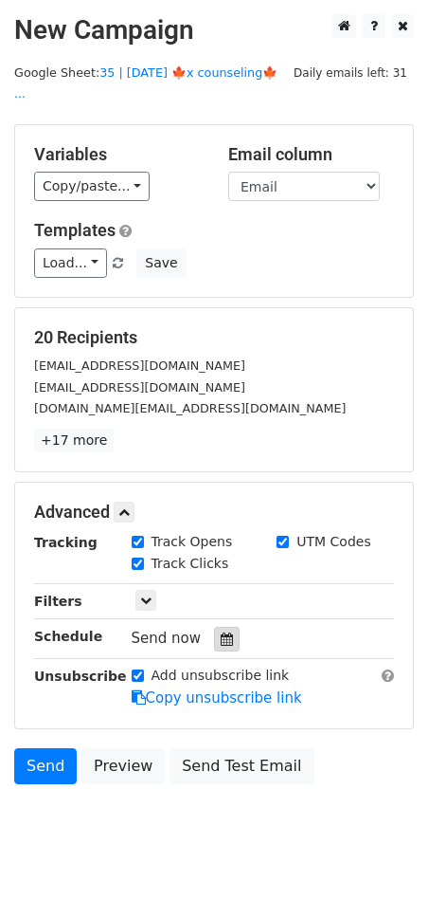
click at [214, 627] on div at bounding box center [227, 639] width 26 height 25
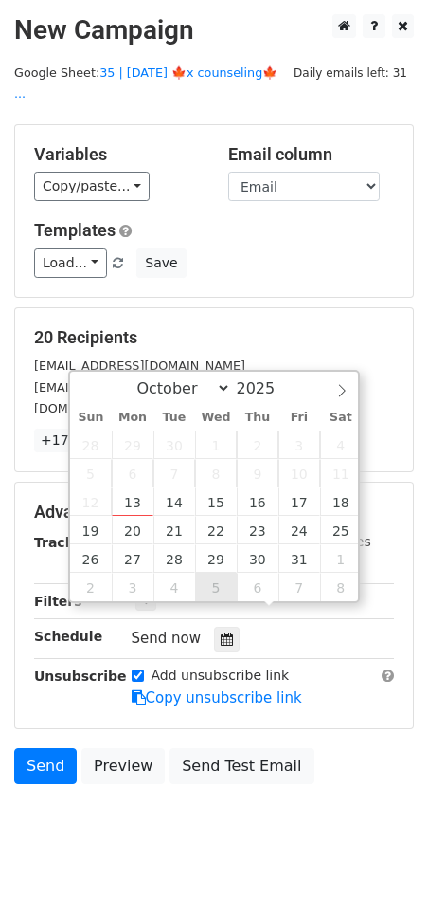
type input "2025-11-05 12:00"
select select "10"
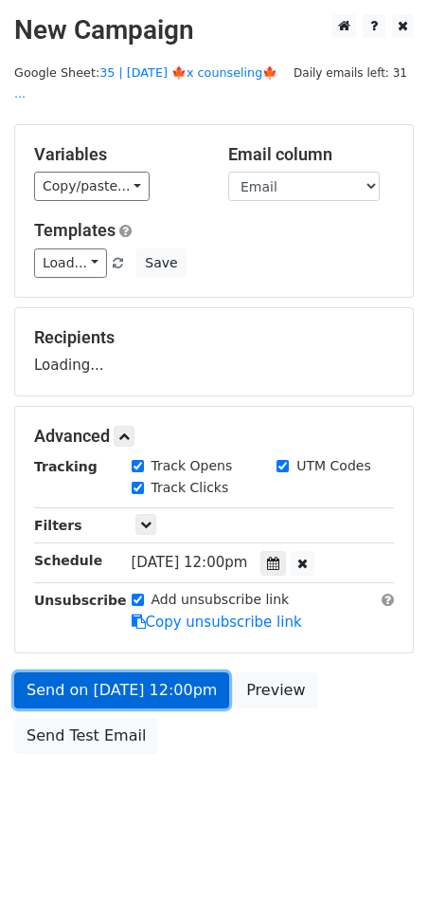
click at [147, 678] on link "Send on Nov 5 at 12:00pm" at bounding box center [121, 690] width 215 height 36
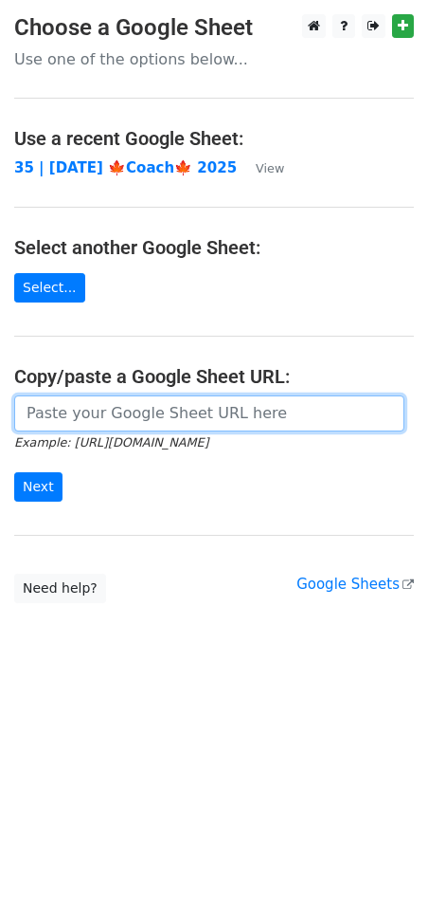
click at [125, 422] on input "url" at bounding box center [209, 413] width 391 height 36
paste input "[URL][DOMAIN_NAME]"
type input "[URL][DOMAIN_NAME]"
click at [14, 472] on input "Next" at bounding box center [38, 486] width 48 height 29
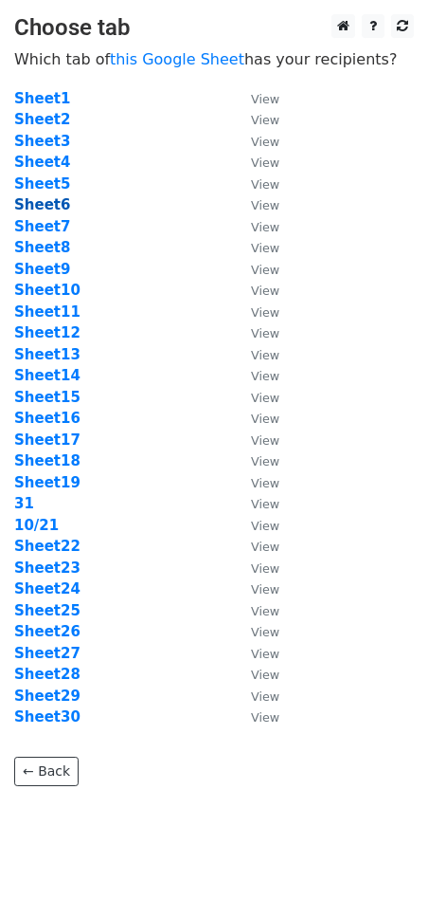
click at [49, 209] on strong "Sheet6" at bounding box center [42, 204] width 56 height 17
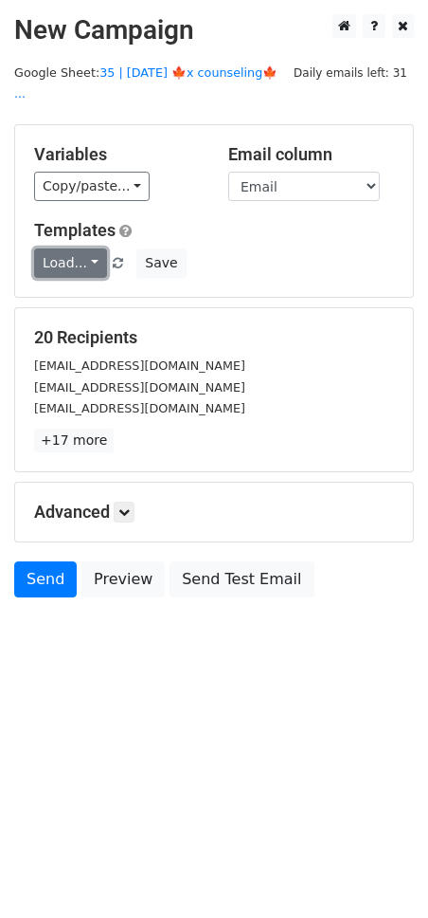
click at [83, 248] on link "Load..." at bounding box center [70, 262] width 73 height 29
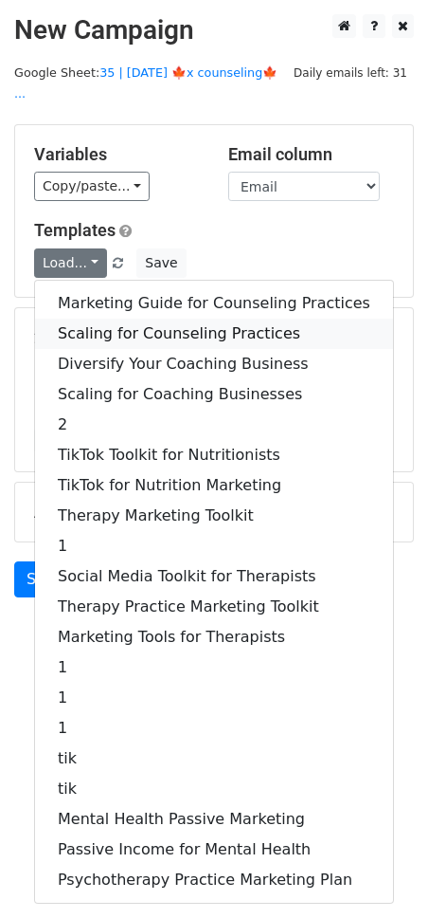
click at [100, 318] on link "Scaling for Counseling Practices" at bounding box center [214, 333] width 358 height 30
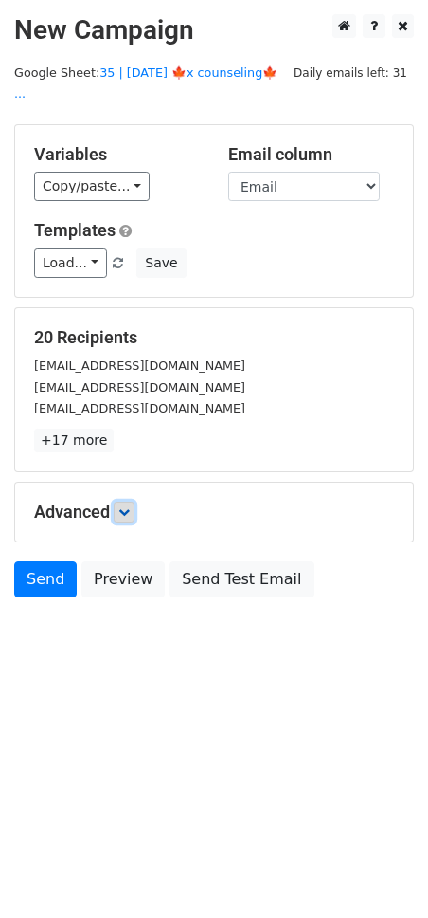
click at [127, 506] on icon at bounding box center [123, 511] width 11 height 11
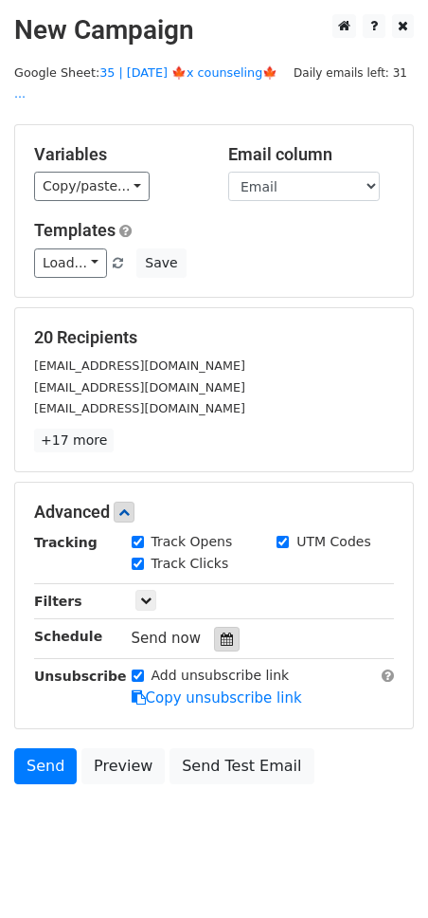
click at [221, 632] on icon at bounding box center [227, 638] width 12 height 13
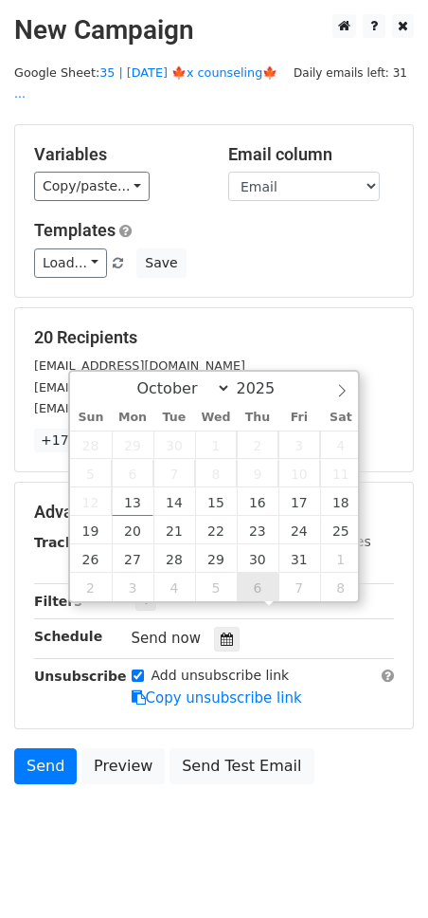
type input "2025-11-06 12:00"
select select "10"
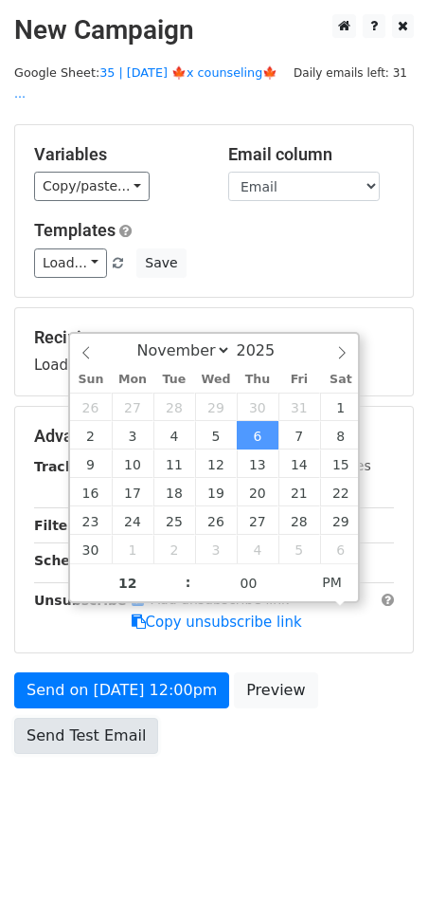
click at [143, 726] on link "Send Test Email" at bounding box center [86, 736] width 144 height 36
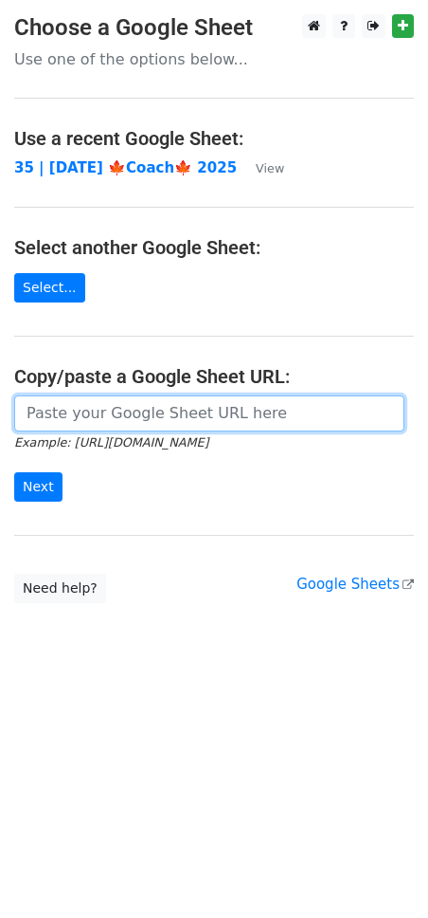
click at [152, 412] on input "url" at bounding box center [209, 413] width 391 height 36
paste input "[URL][DOMAIN_NAME]"
type input "[URL][DOMAIN_NAME]"
click at [14, 472] on input "Next" at bounding box center [38, 486] width 48 height 29
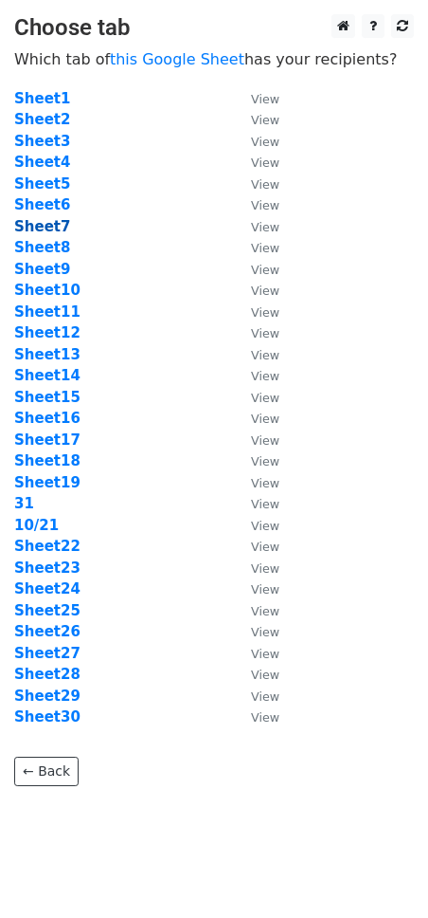
click at [46, 220] on strong "Sheet7" at bounding box center [42, 226] width 56 height 17
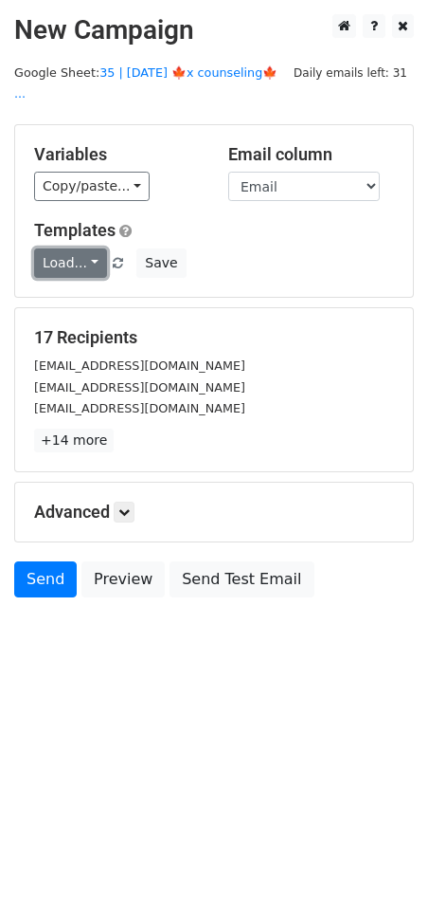
click at [52, 248] on link "Load..." at bounding box center [70, 262] width 73 height 29
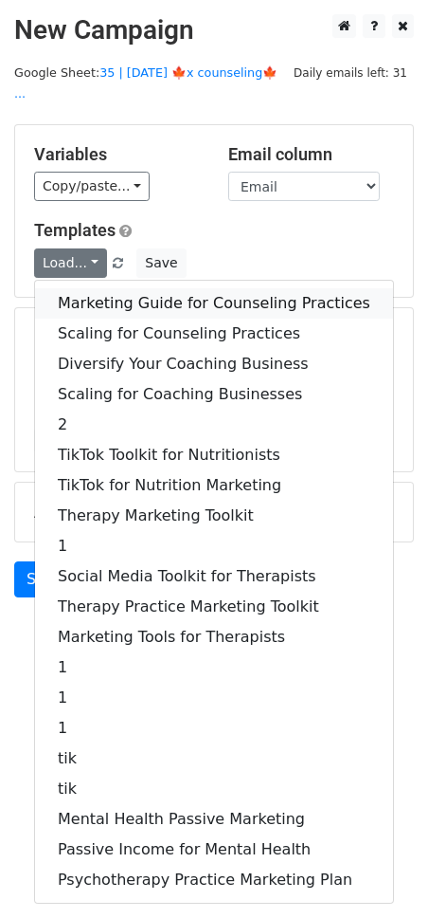
click at [135, 290] on link "Marketing Guide for Counseling Practices" at bounding box center [214, 303] width 358 height 30
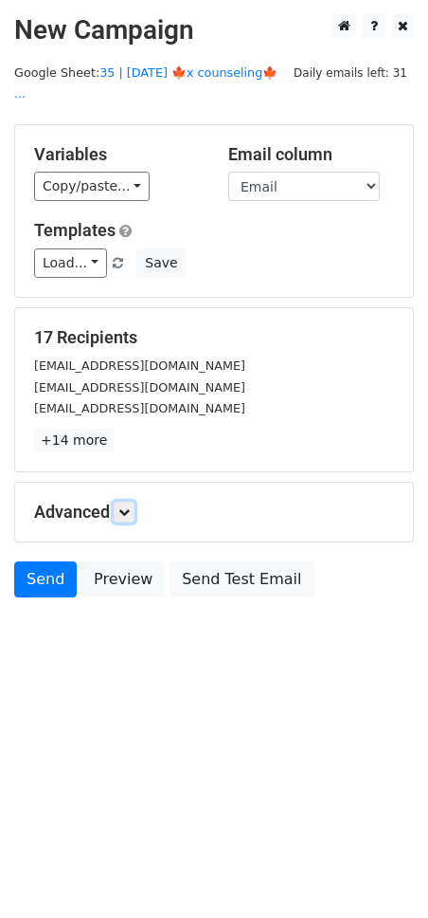
drag, startPoint x: 131, startPoint y: 490, endPoint x: 150, endPoint y: 530, distance: 44.1
click at [130, 506] on icon at bounding box center [123, 511] width 11 height 11
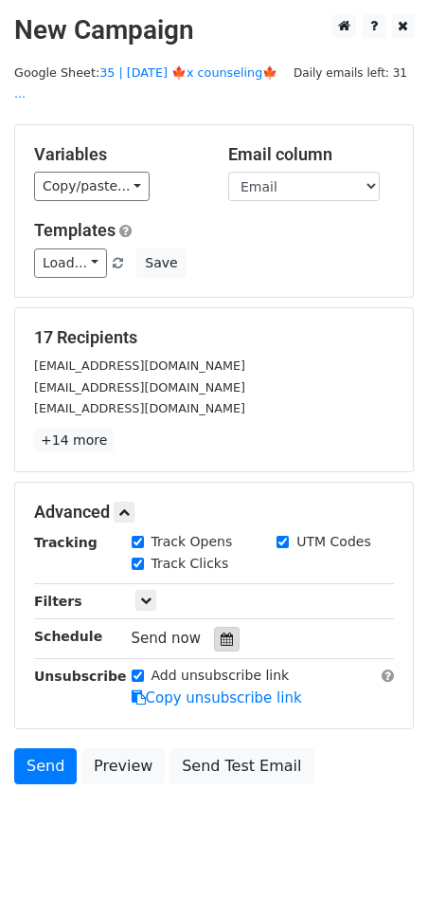
click at [215, 627] on div at bounding box center [227, 639] width 26 height 25
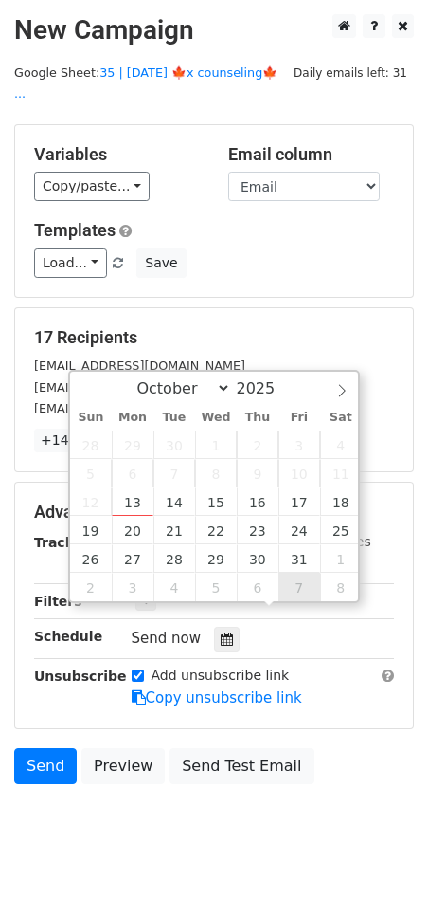
type input "2025-11-07 12:00"
select select "10"
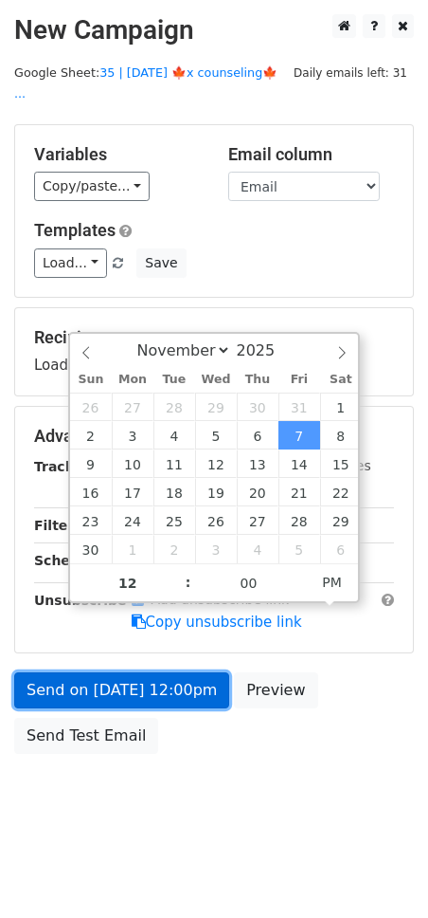
click at [143, 672] on link "Send on Nov 7 at 12:00pm" at bounding box center [121, 690] width 215 height 36
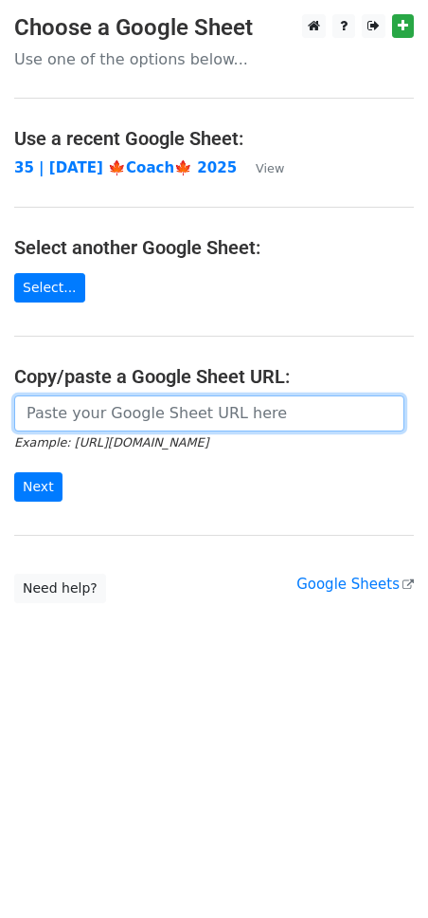
click at [130, 421] on input "url" at bounding box center [209, 413] width 391 height 36
paste input "https://docs.google.com/spreadsheets/d/1RmNJJxjM2kLT9-rP7slmufNmBGMDxD3M-Mj5fWz…"
type input "https://docs.google.com/spreadsheets/d/1RmNJJxjM2kLT9-rP7slmufNmBGMDxD3M-Mj5fWz…"
click at [14, 472] on input "Next" at bounding box center [38, 486] width 48 height 29
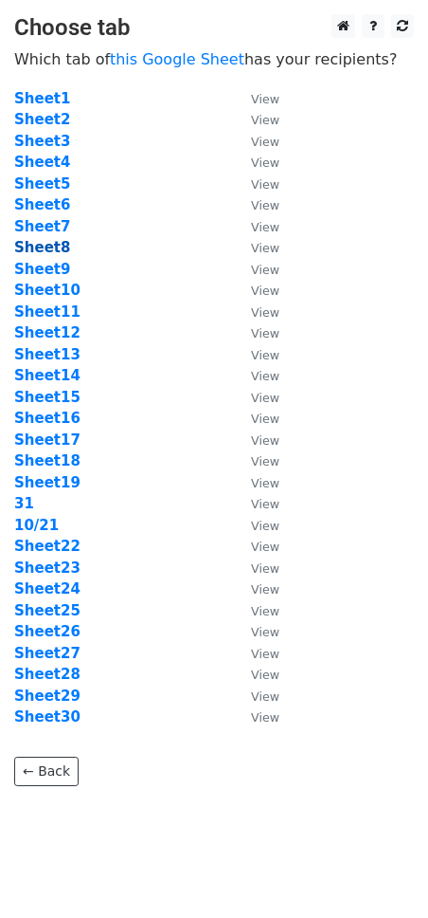
click at [50, 244] on strong "Sheet8" at bounding box center [42, 247] width 56 height 17
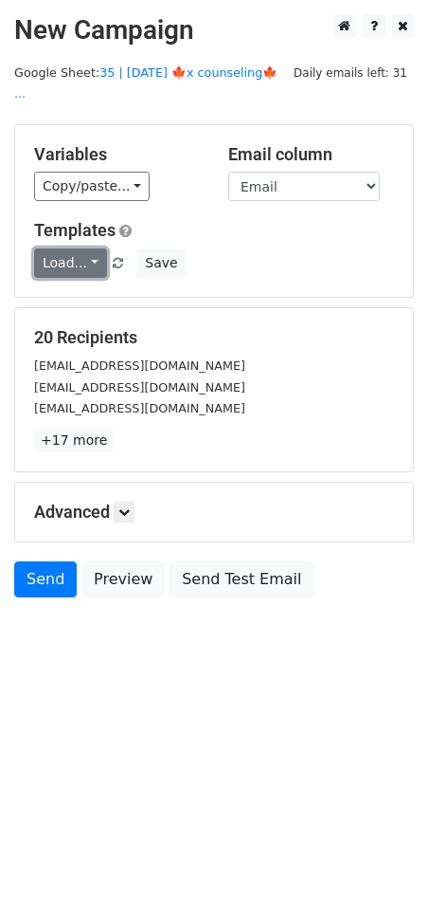
click at [50, 248] on link "Load..." at bounding box center [70, 262] width 73 height 29
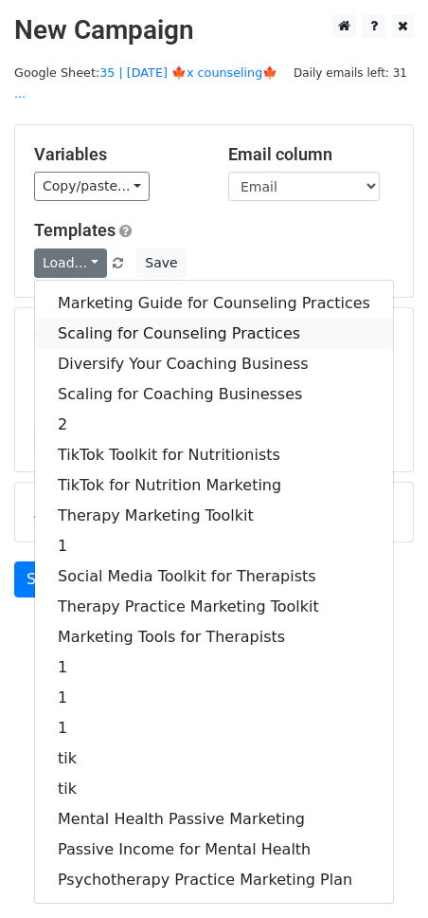
click at [142, 318] on link "Scaling for Counseling Practices" at bounding box center [214, 333] width 358 height 30
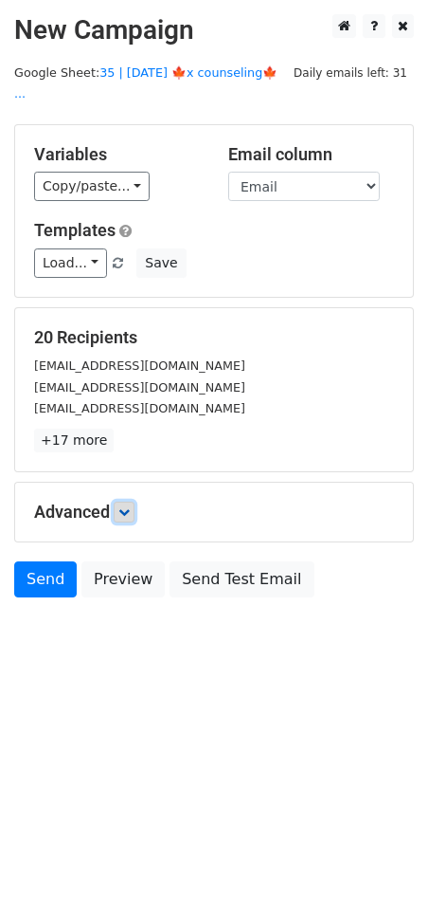
click at [123, 506] on icon at bounding box center [123, 511] width 11 height 11
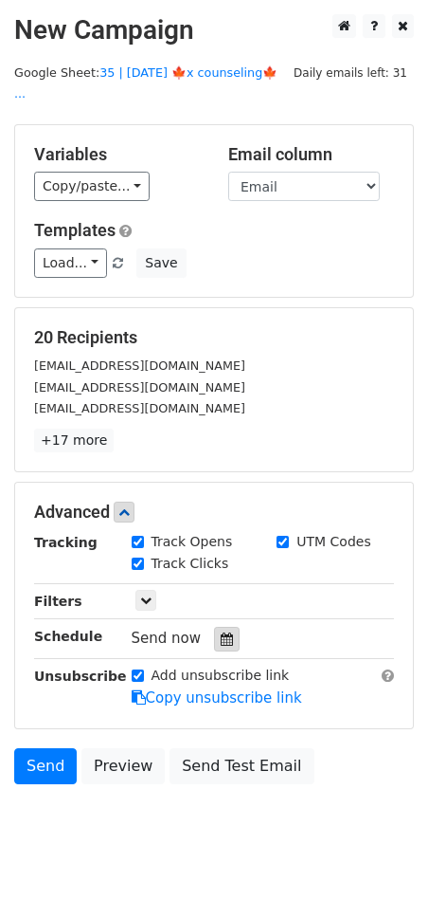
click at [214, 627] on div at bounding box center [227, 639] width 26 height 25
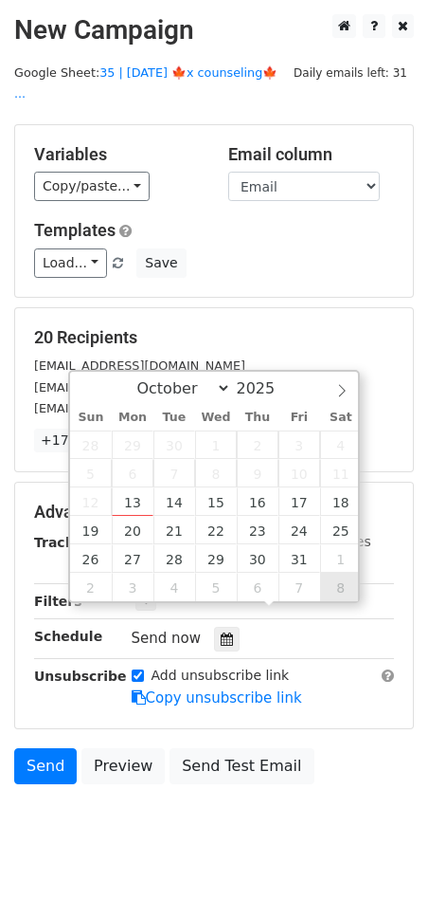
type input "2025-11-08 12:00"
select select "10"
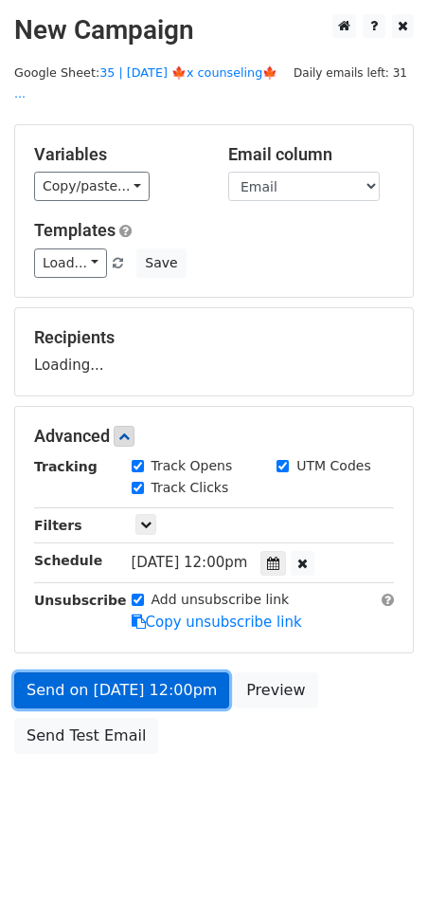
click at [171, 672] on link "Send on Nov 8 at 12:00pm" at bounding box center [121, 690] width 215 height 36
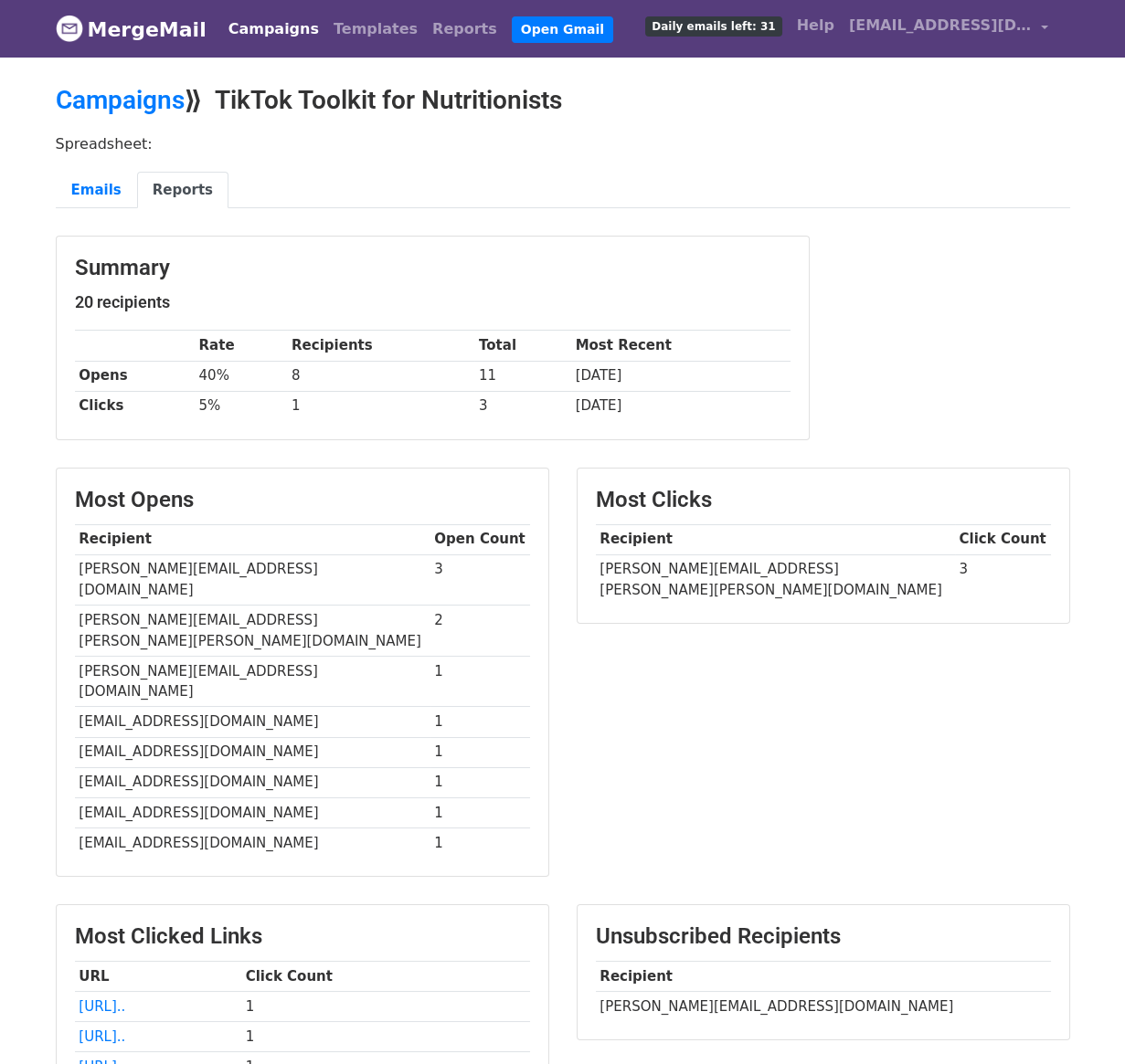
drag, startPoint x: 687, startPoint y: 945, endPoint x: 714, endPoint y: 944, distance: 27.0
click at [703, 991] on td "sylviemarjanowicz@gmail.com" at bounding box center [823, 1005] width 455 height 30
drag, startPoint x: 802, startPoint y: 939, endPoint x: 577, endPoint y: 938, distance: 225.0
click at [577, 938] on div "Unsubscribed Recipients Recipient sylviemarjanowicz@gmail.com" at bounding box center [823, 971] width 492 height 134
click at [598, 938] on div "Unsubscribed Recipients Recipient sylviemarjanowicz@gmail.com" at bounding box center [823, 971] width 492 height 134
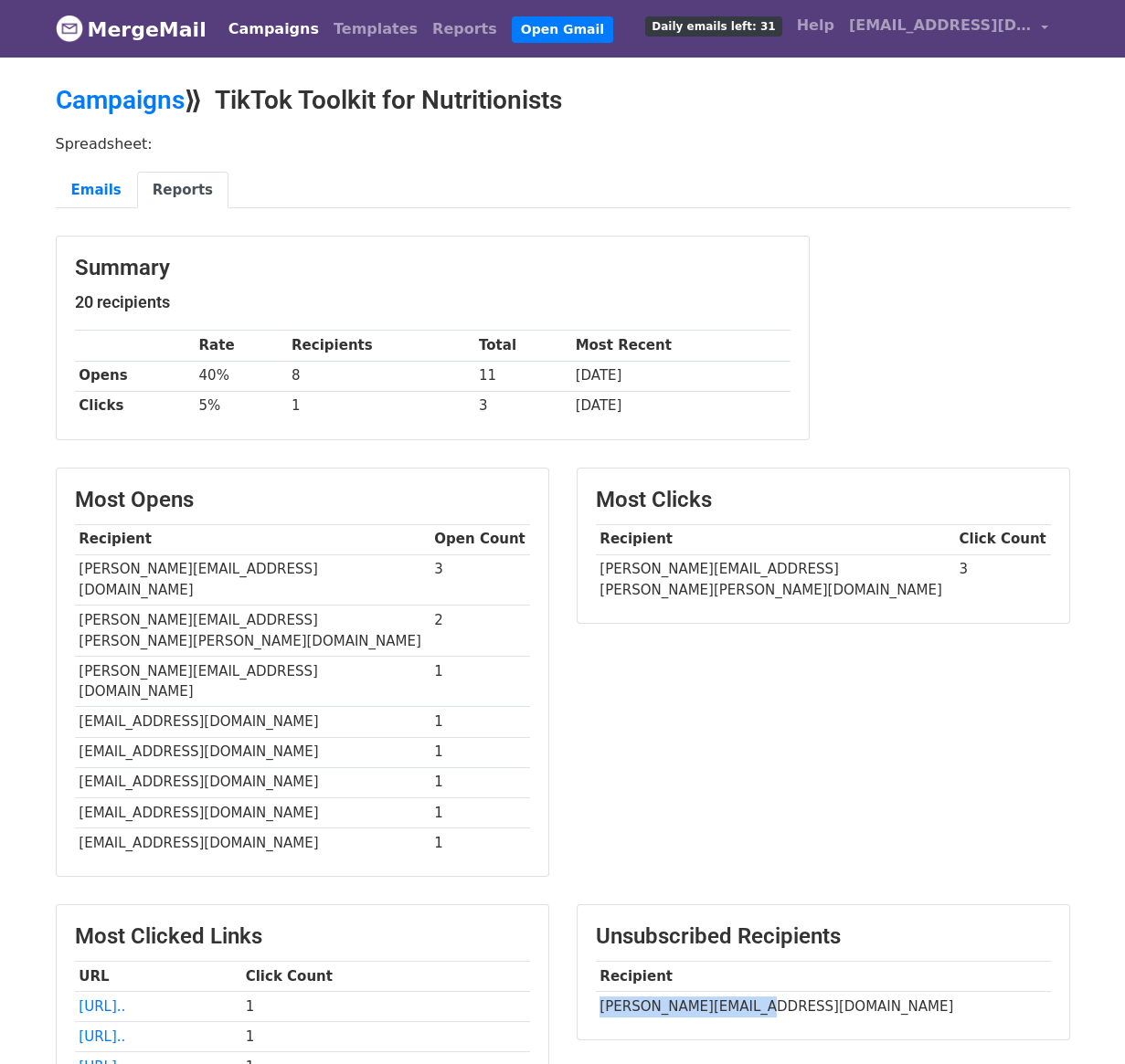
drag, startPoint x: 598, startPoint y: 938, endPoint x: 752, endPoint y: 944, distance: 154.1
click at [752, 991] on td "sylviemarjanowicz@gmail.com" at bounding box center [823, 1005] width 455 height 30
copy td "sylviemarjanowicz@gma"
